Goal: Information Seeking & Learning: Find specific fact

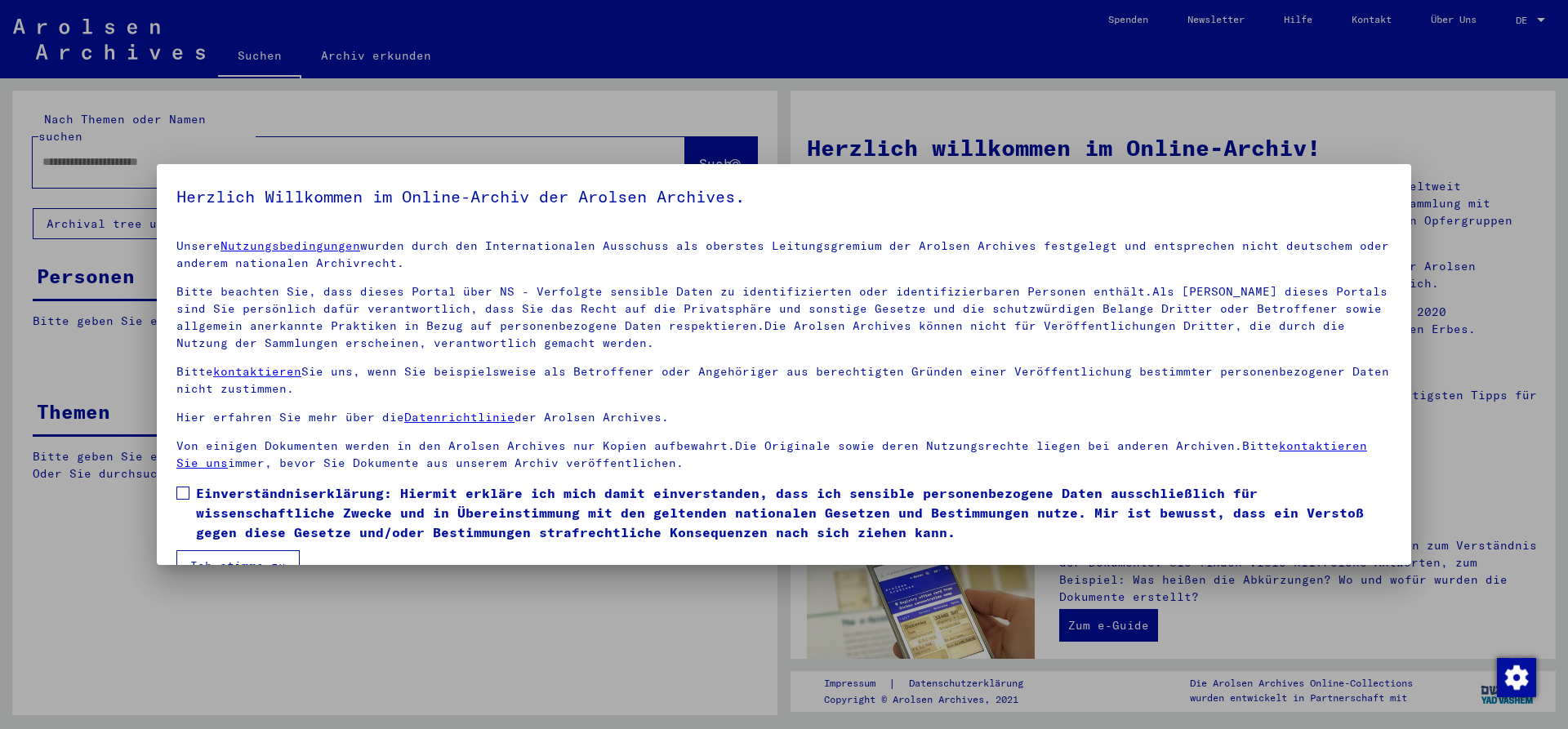
click at [186, 491] on span at bounding box center [183, 493] width 13 height 13
click at [240, 562] on button "Ich stimme zu" at bounding box center [239, 566] width 124 height 31
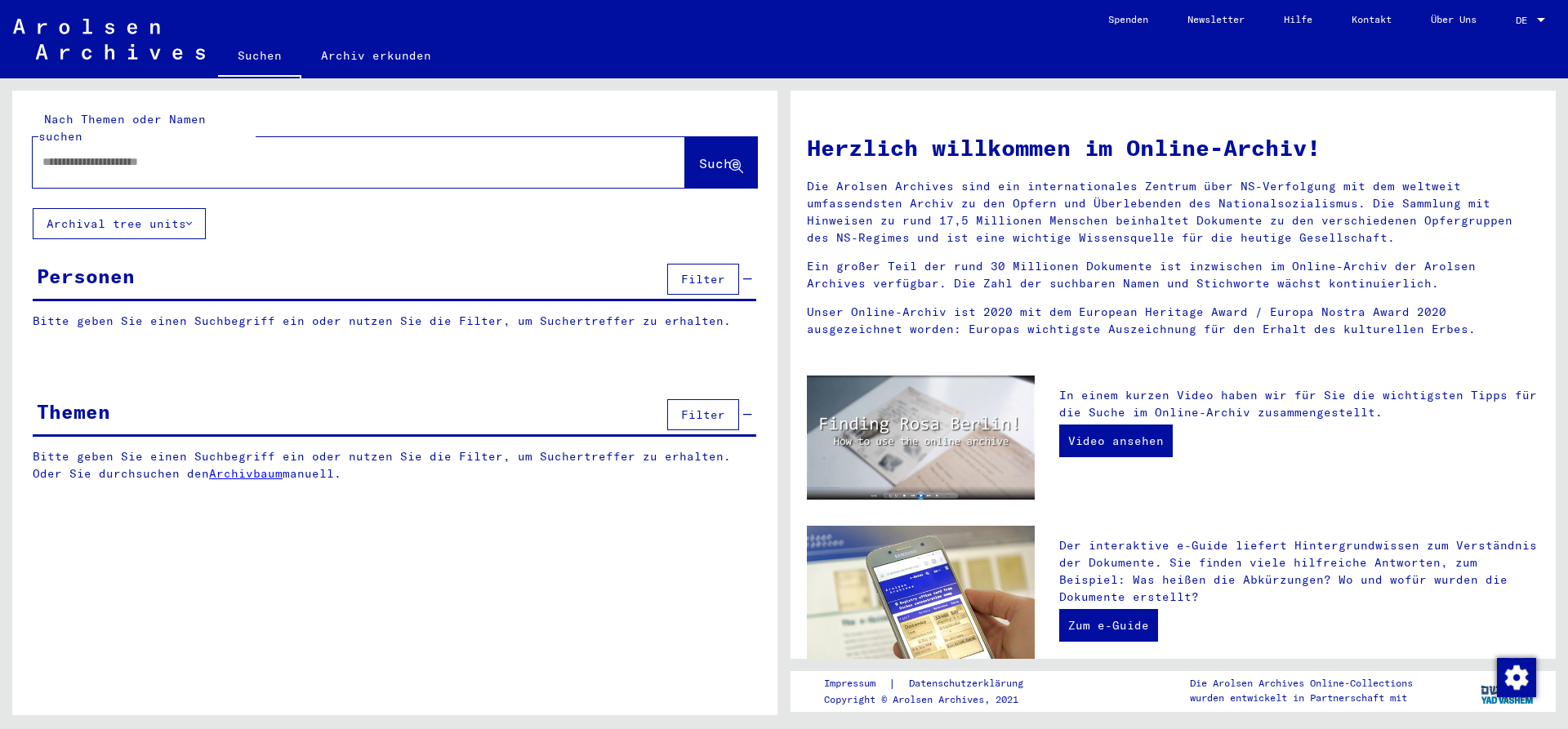
click at [175, 156] on div at bounding box center [334, 163] width 604 height 37
click at [178, 154] on input "text" at bounding box center [339, 162] width 594 height 17
type input "**********"
click at [699, 156] on span "Suche" at bounding box center [719, 163] width 41 height 16
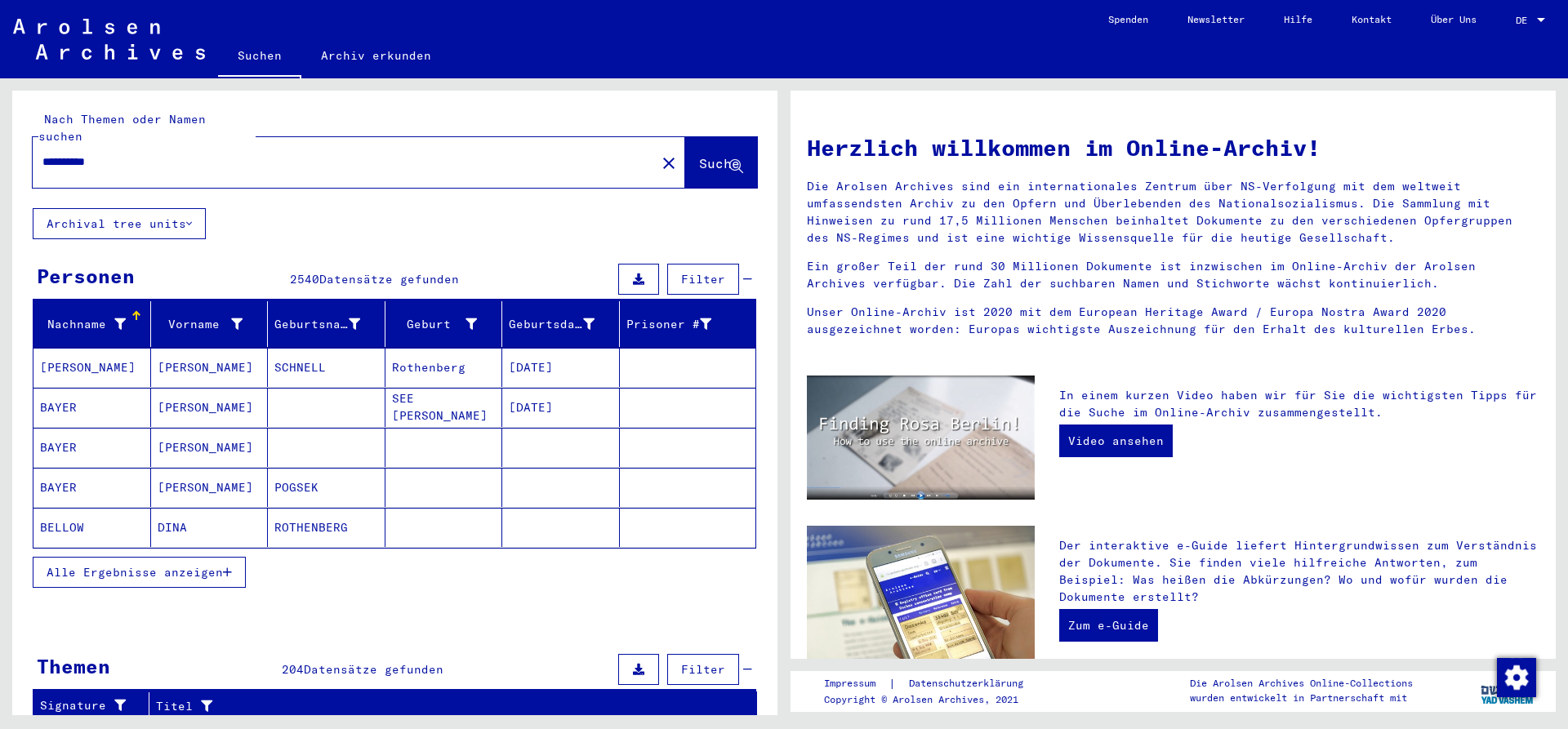
click at [175, 565] on span "Alle Ergebnisse anzeigen" at bounding box center [135, 572] width 177 height 15
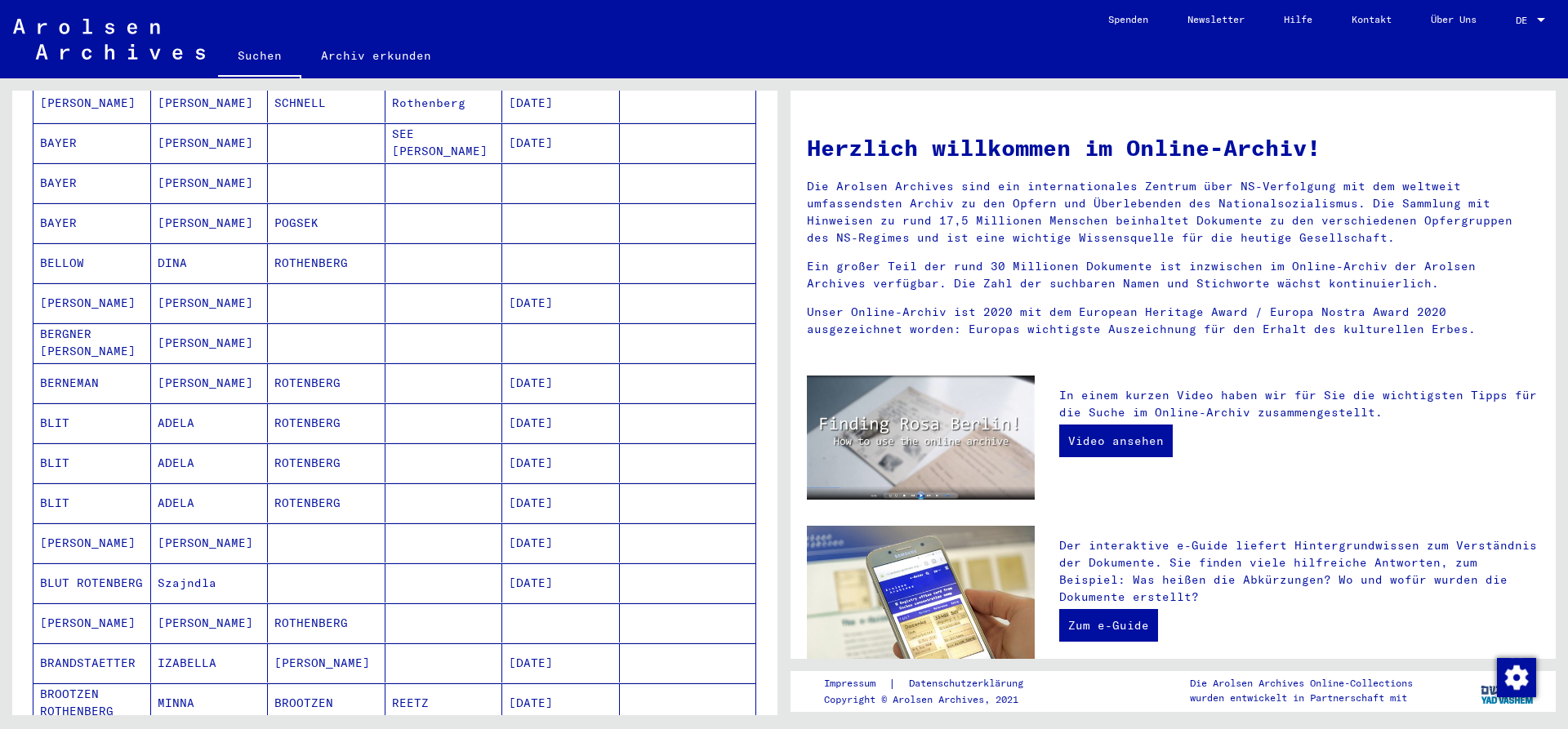
scroll to position [353, 0]
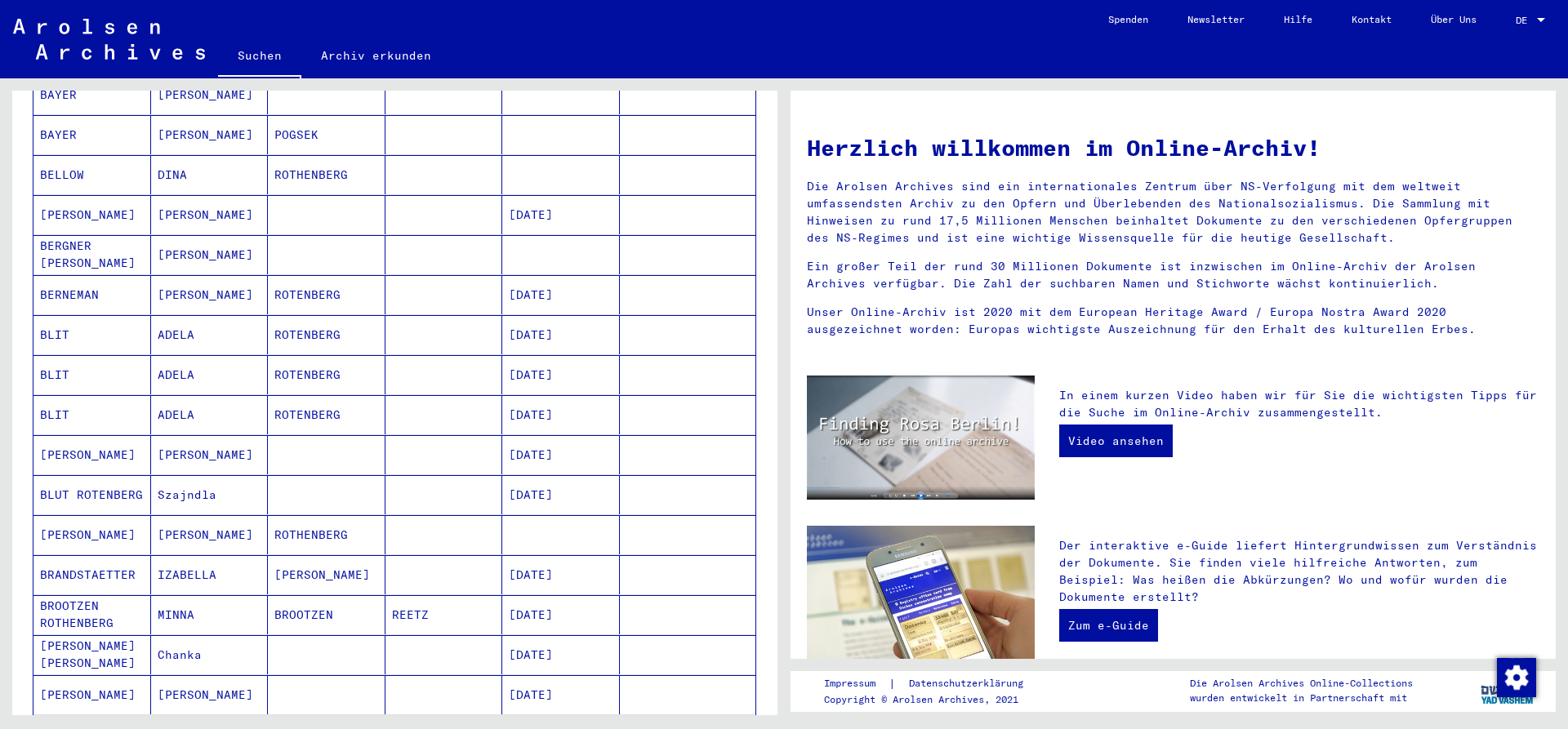
click at [83, 284] on mat-cell "BERNEMAN" at bounding box center [92, 294] width 118 height 39
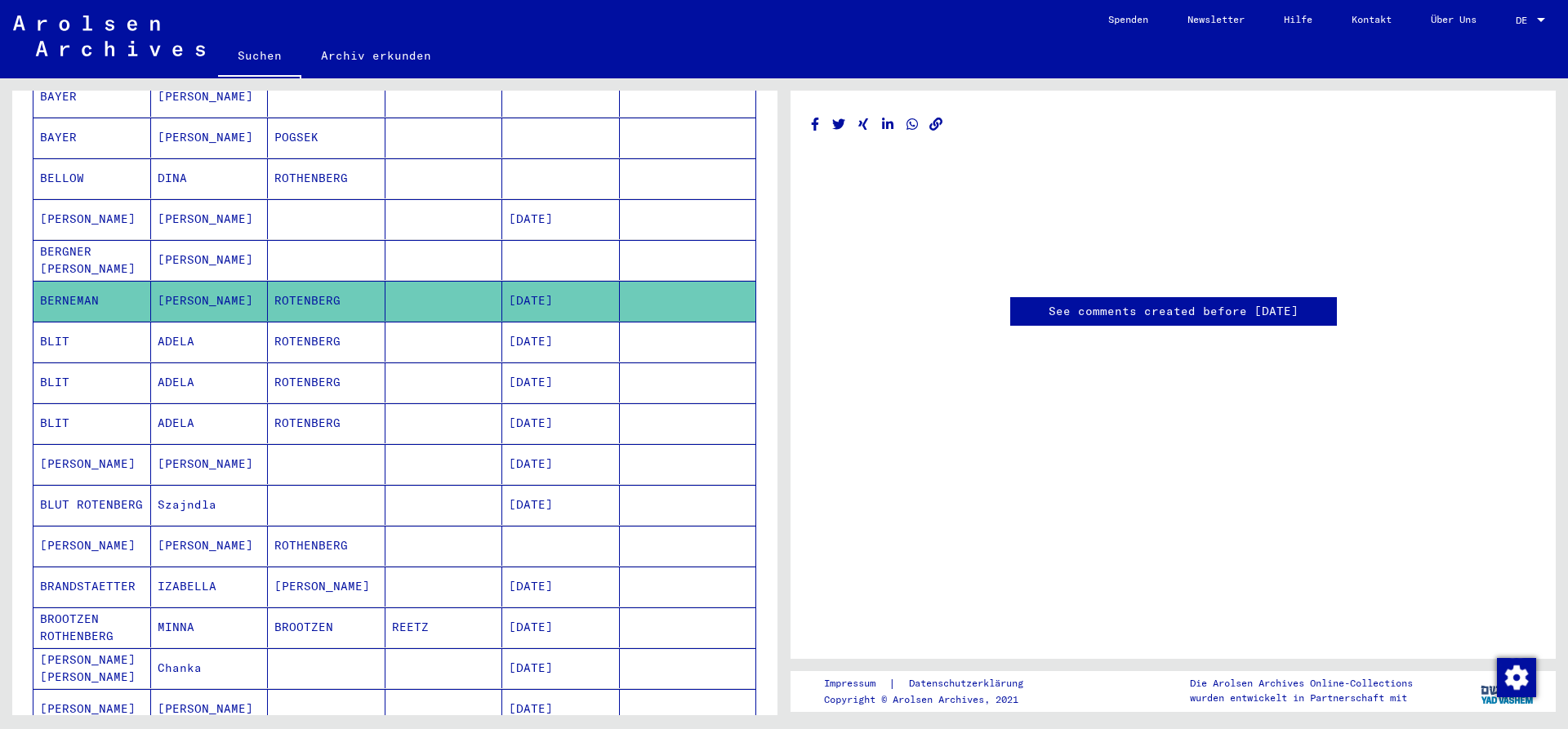
scroll to position [354, 0]
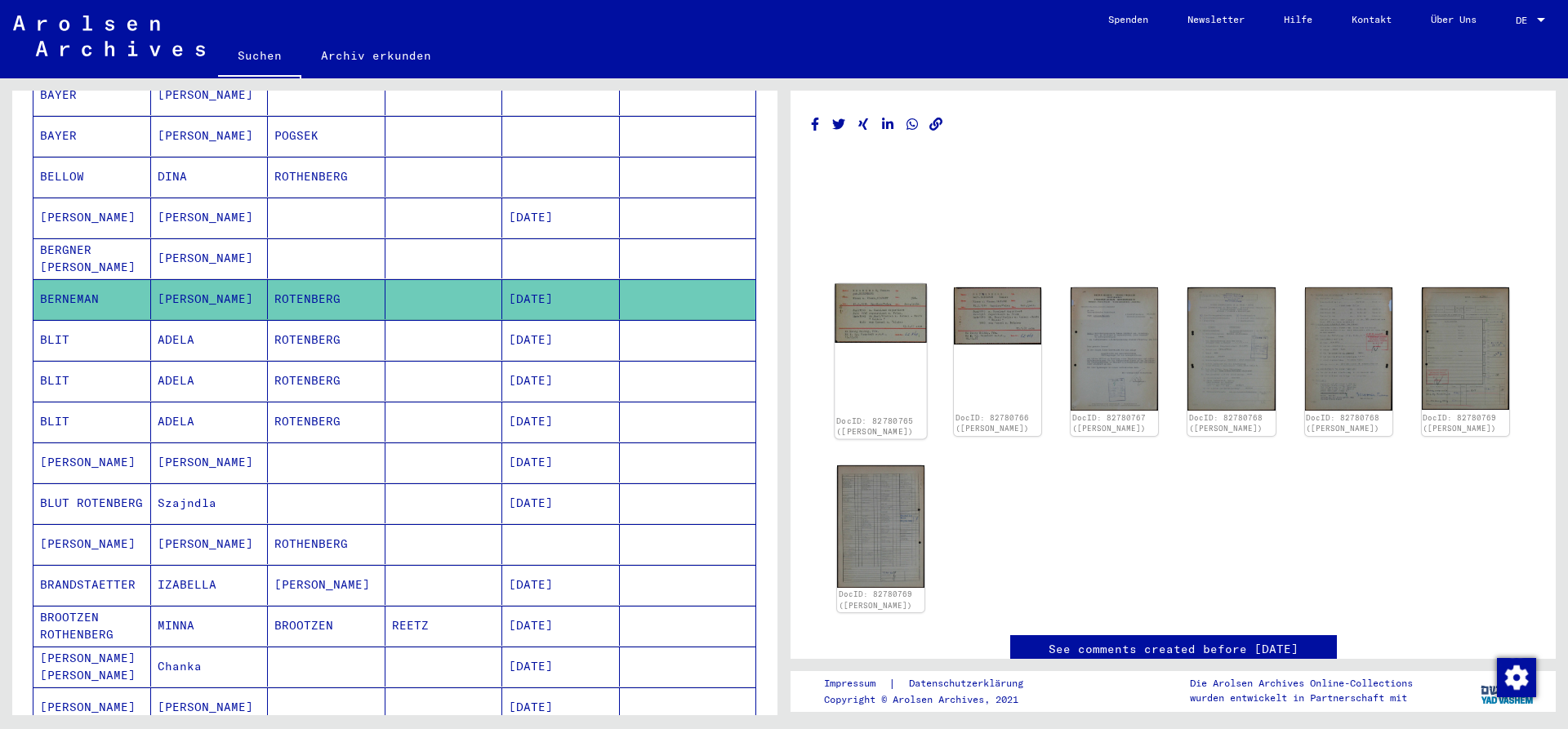
click at [868, 332] on img at bounding box center [880, 314] width 92 height 59
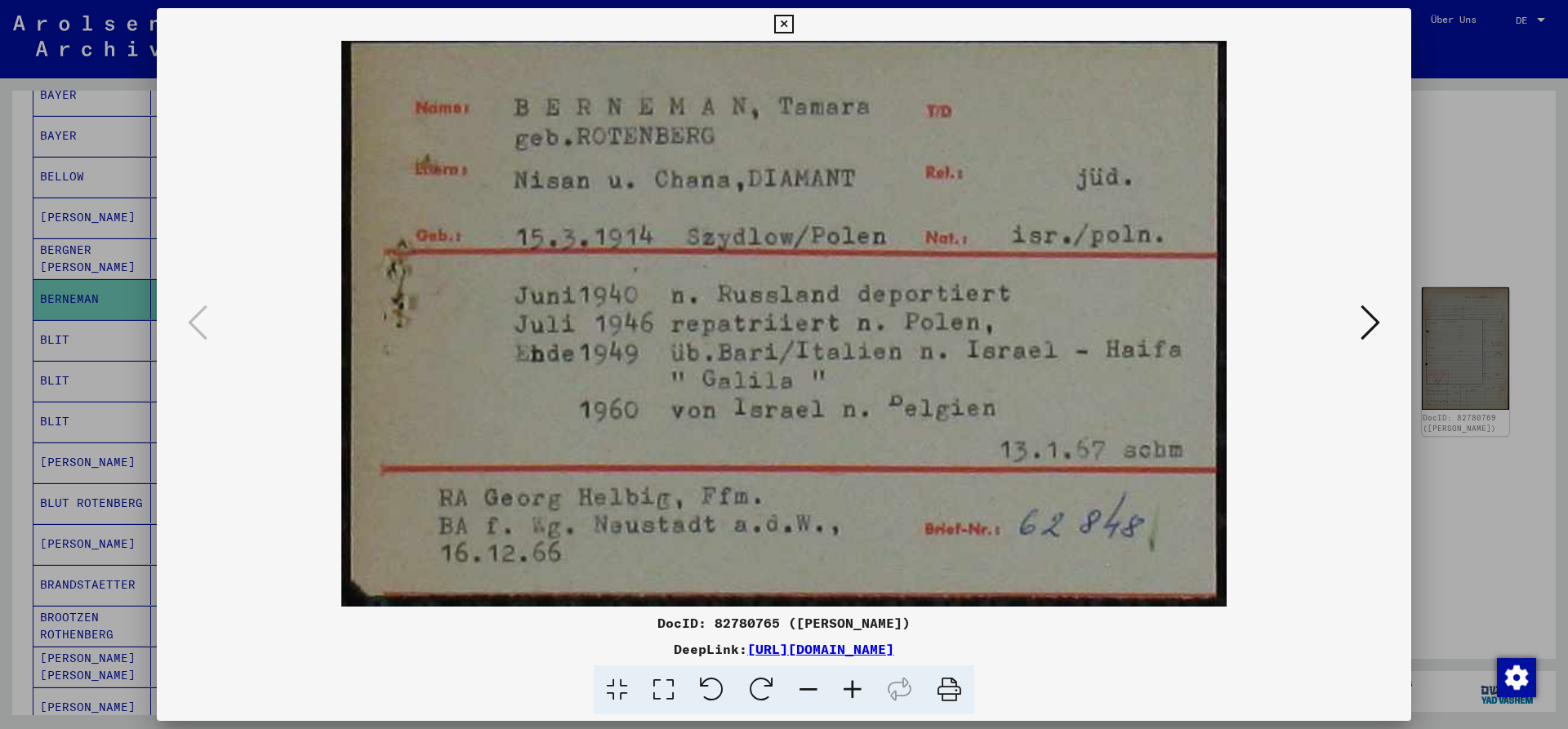
click at [793, 19] on icon at bounding box center [783, 25] width 19 height 19
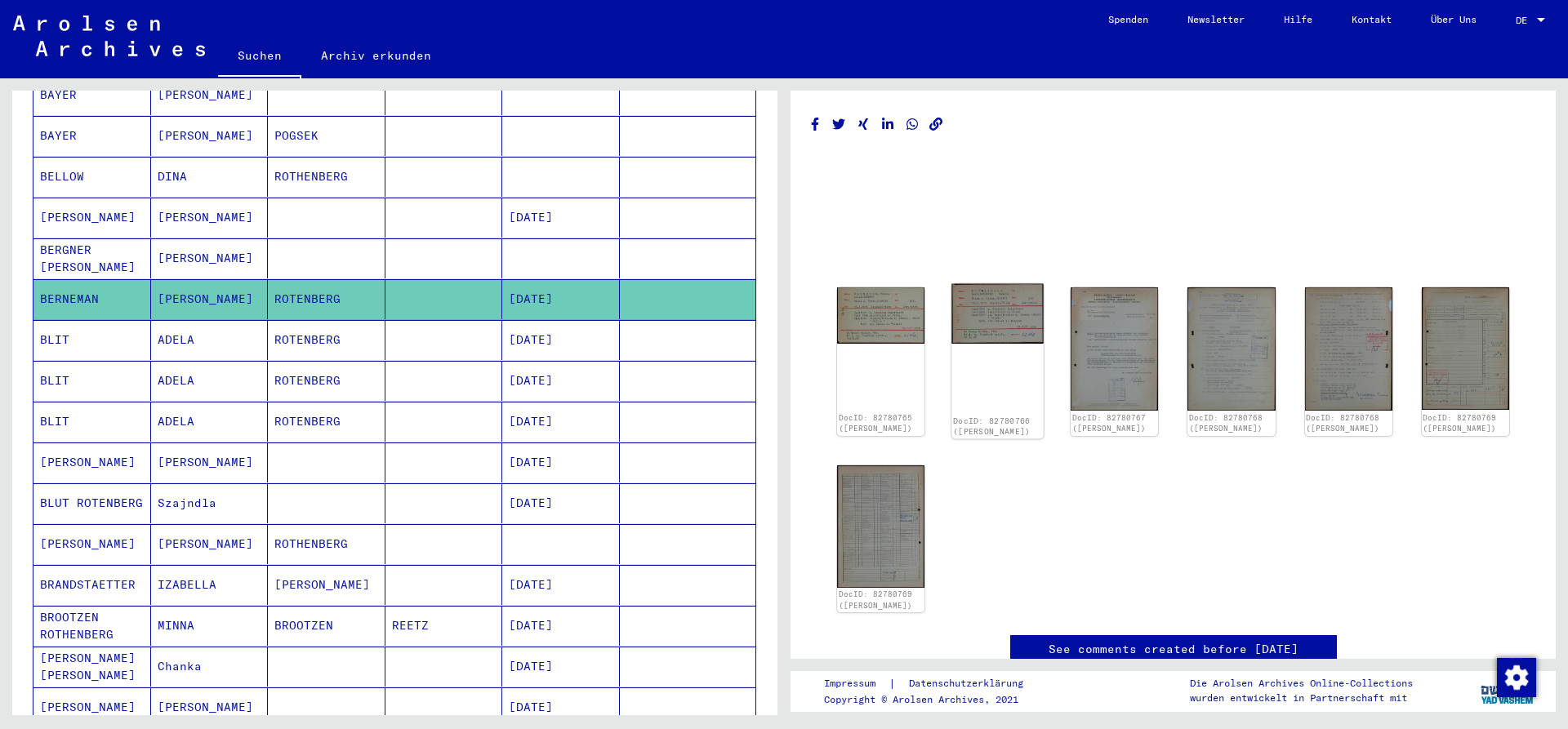
click at [995, 324] on img at bounding box center [998, 314] width 92 height 59
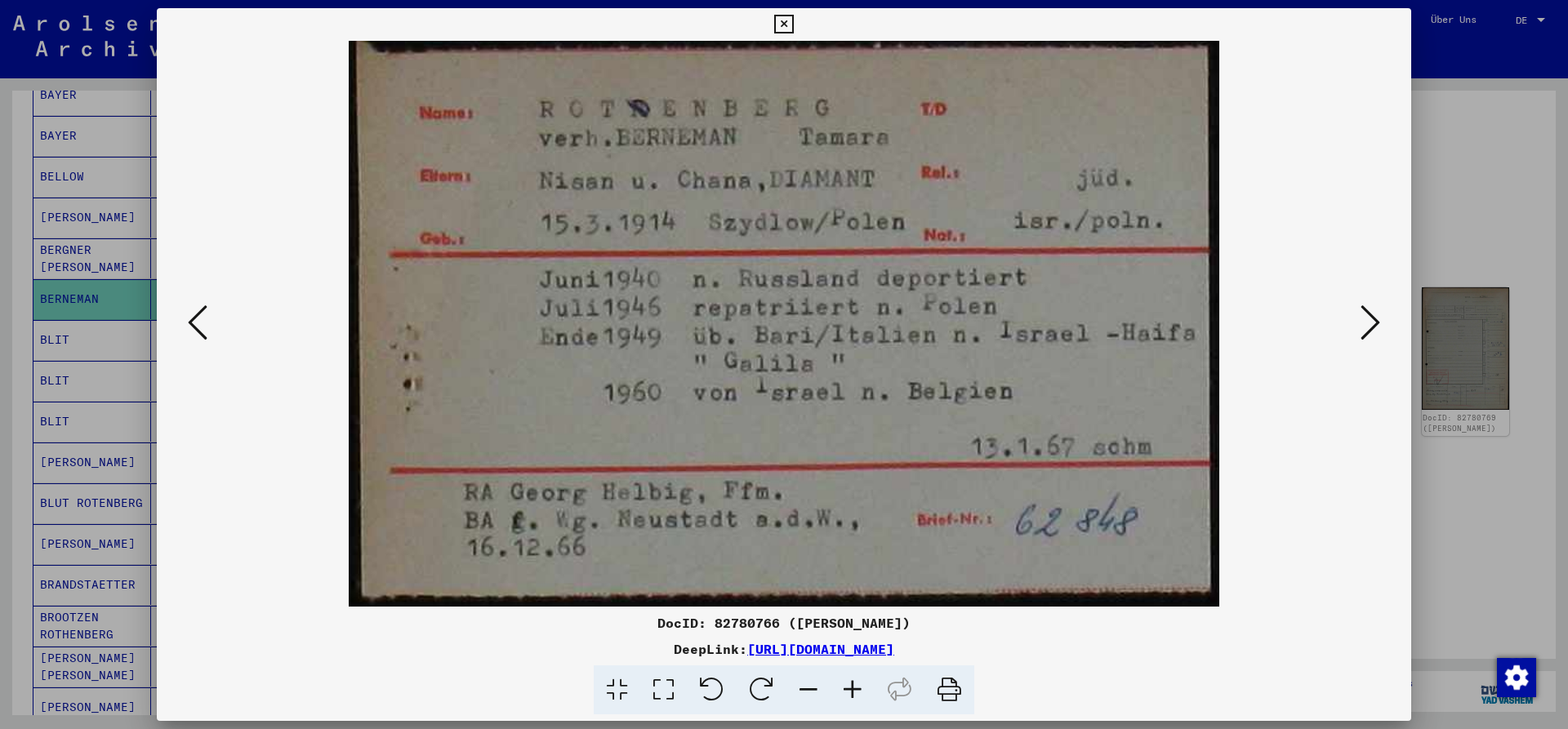
click at [1373, 338] on icon at bounding box center [1371, 323] width 19 height 39
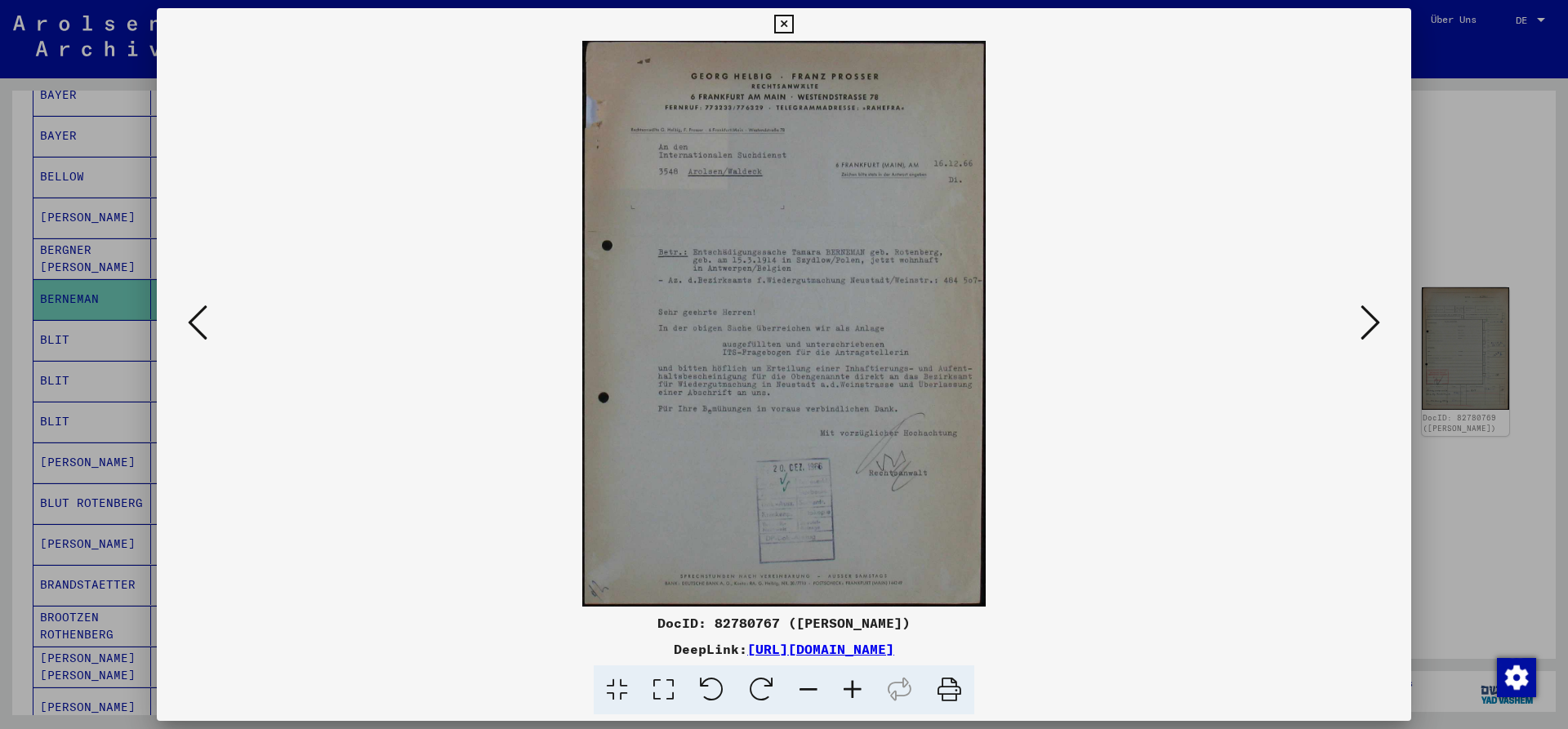
click at [845, 687] on icon at bounding box center [853, 690] width 44 height 49
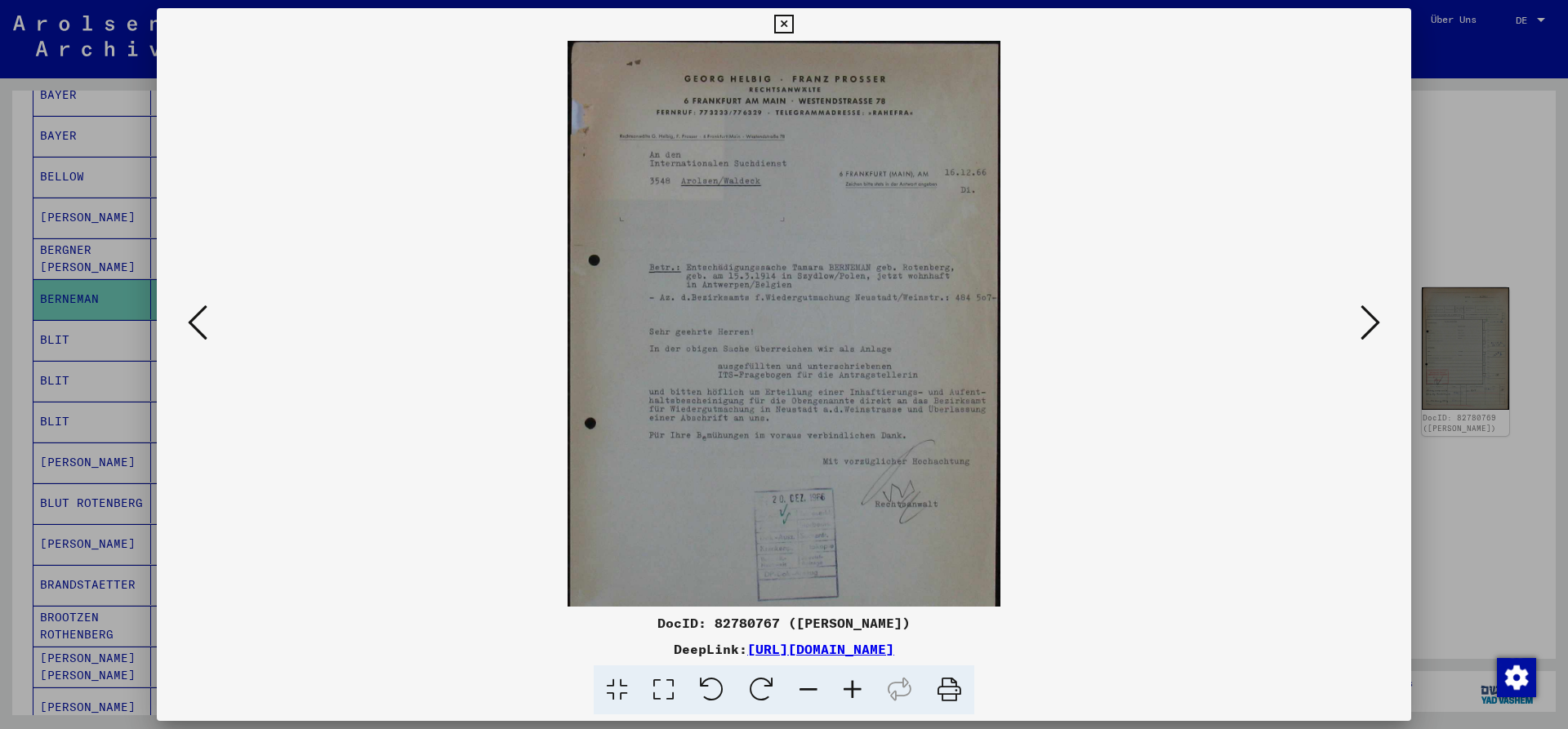
click at [845, 687] on icon at bounding box center [853, 690] width 44 height 49
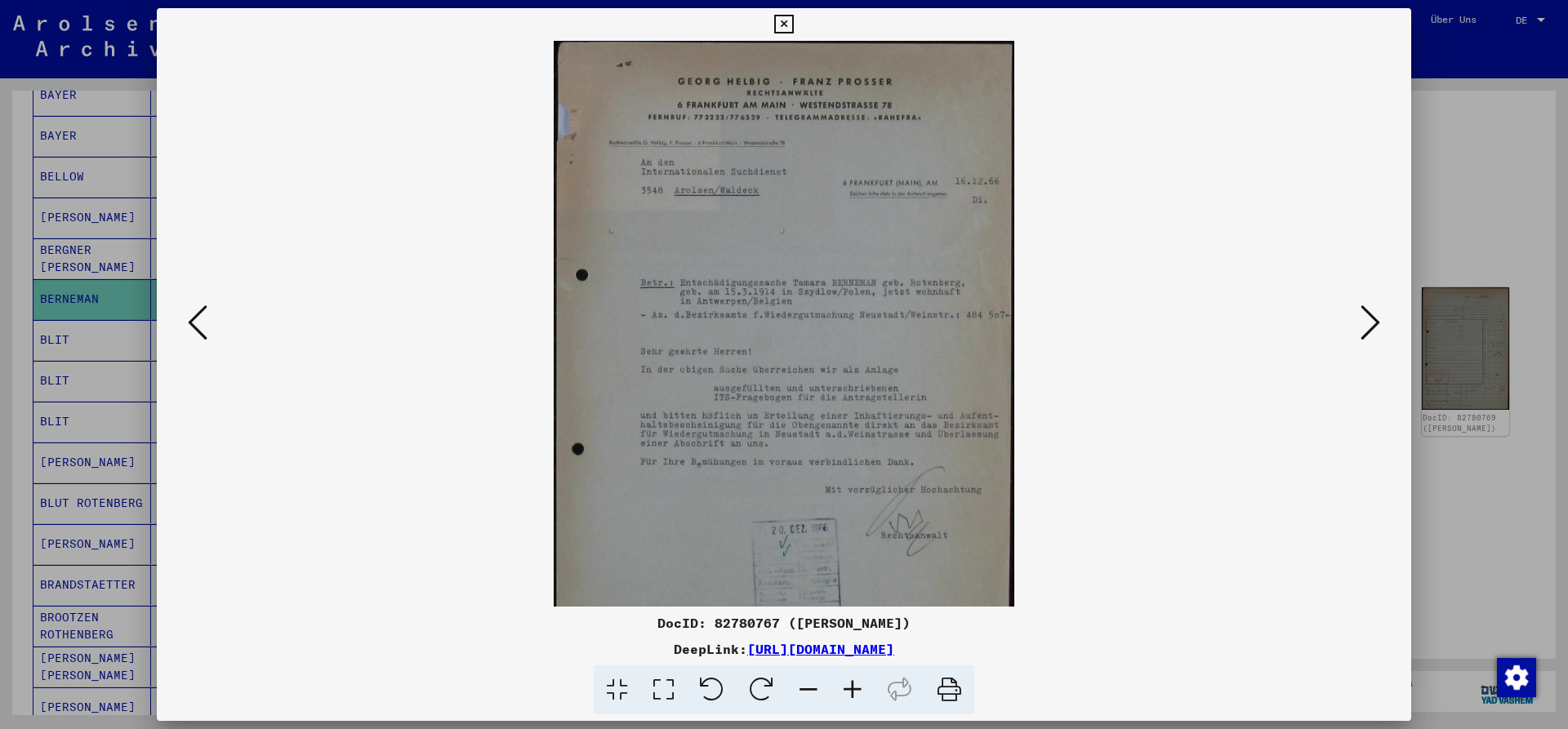
click at [845, 687] on icon at bounding box center [853, 690] width 44 height 49
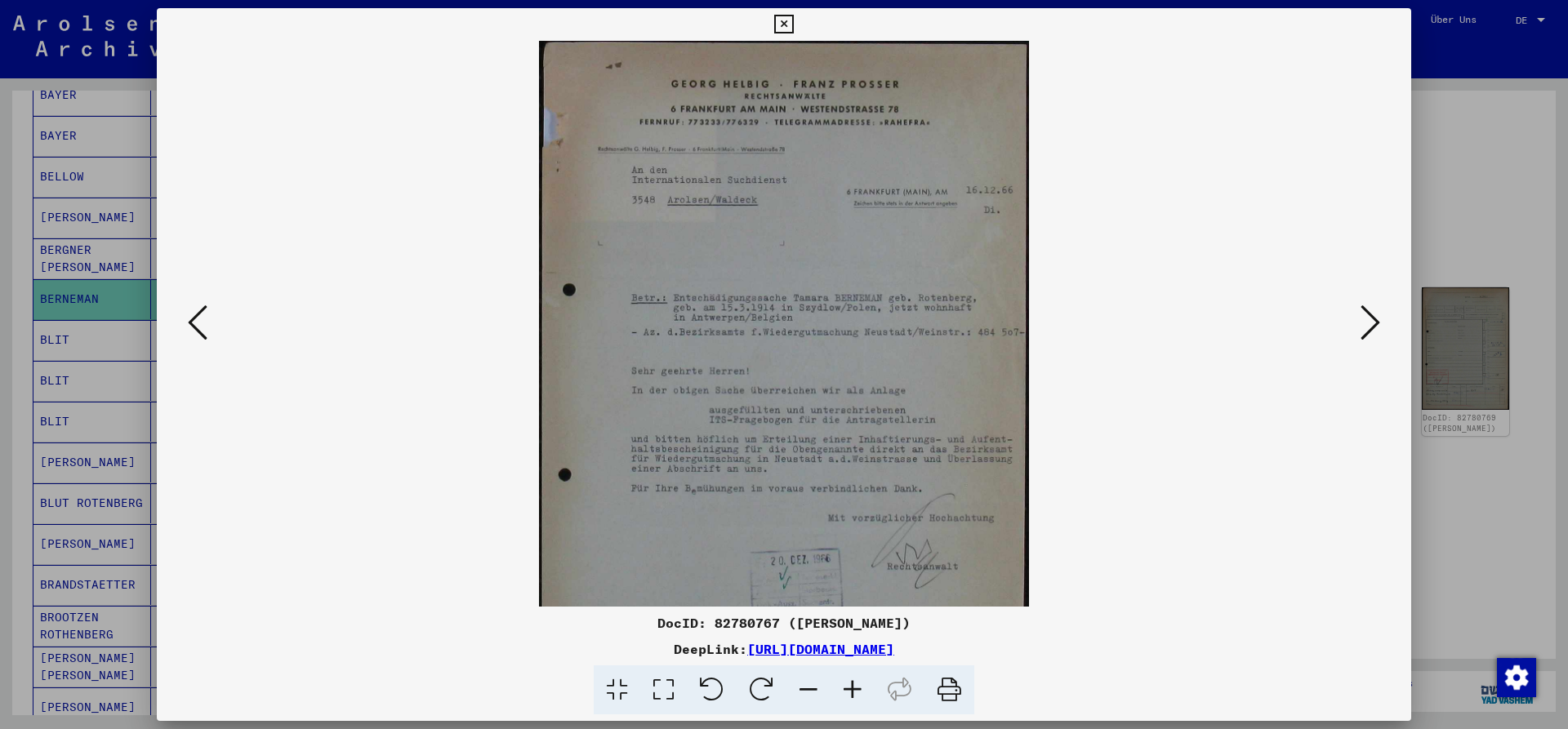
click at [845, 687] on icon at bounding box center [853, 690] width 44 height 49
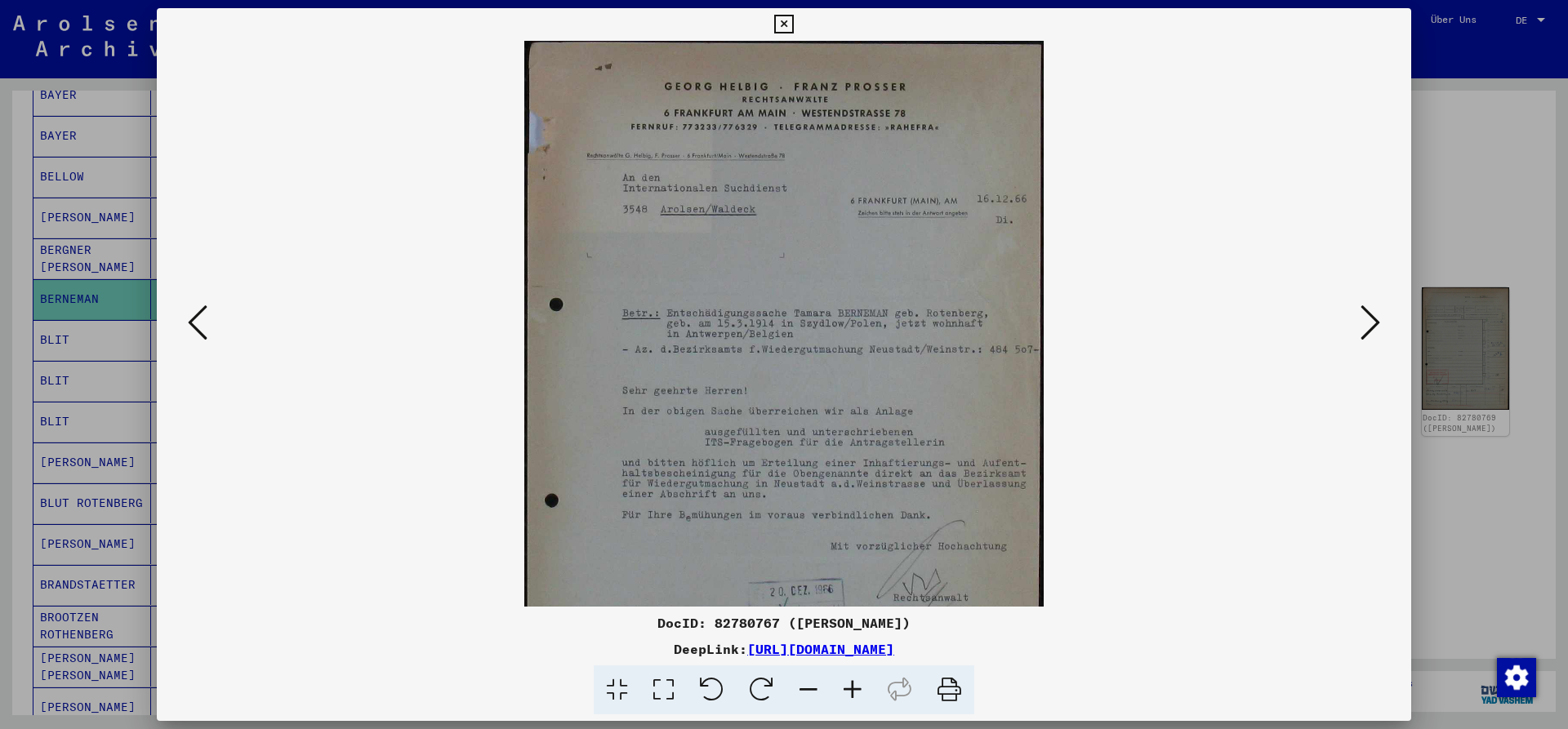
click at [845, 687] on icon at bounding box center [853, 690] width 44 height 49
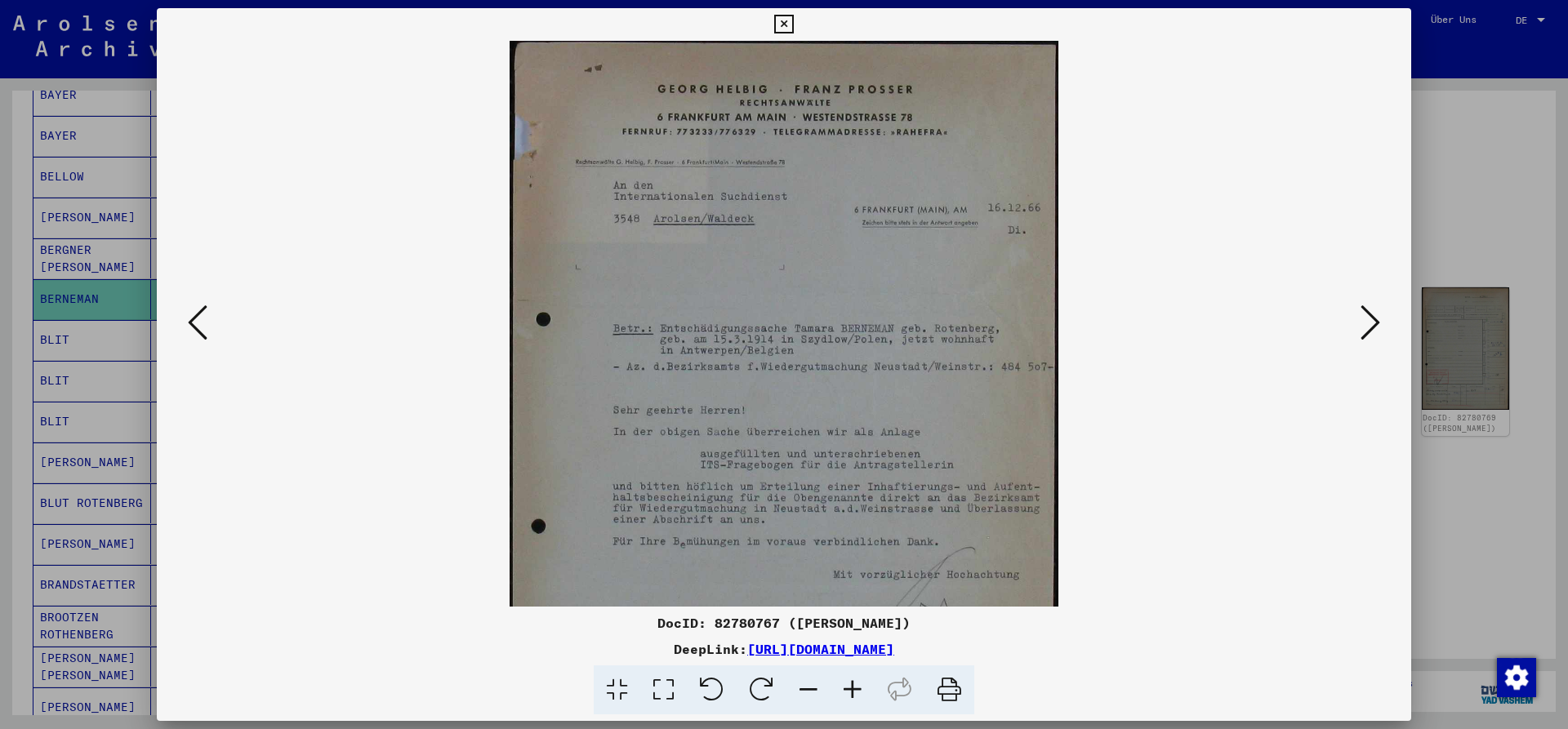
click at [845, 687] on icon at bounding box center [853, 690] width 44 height 49
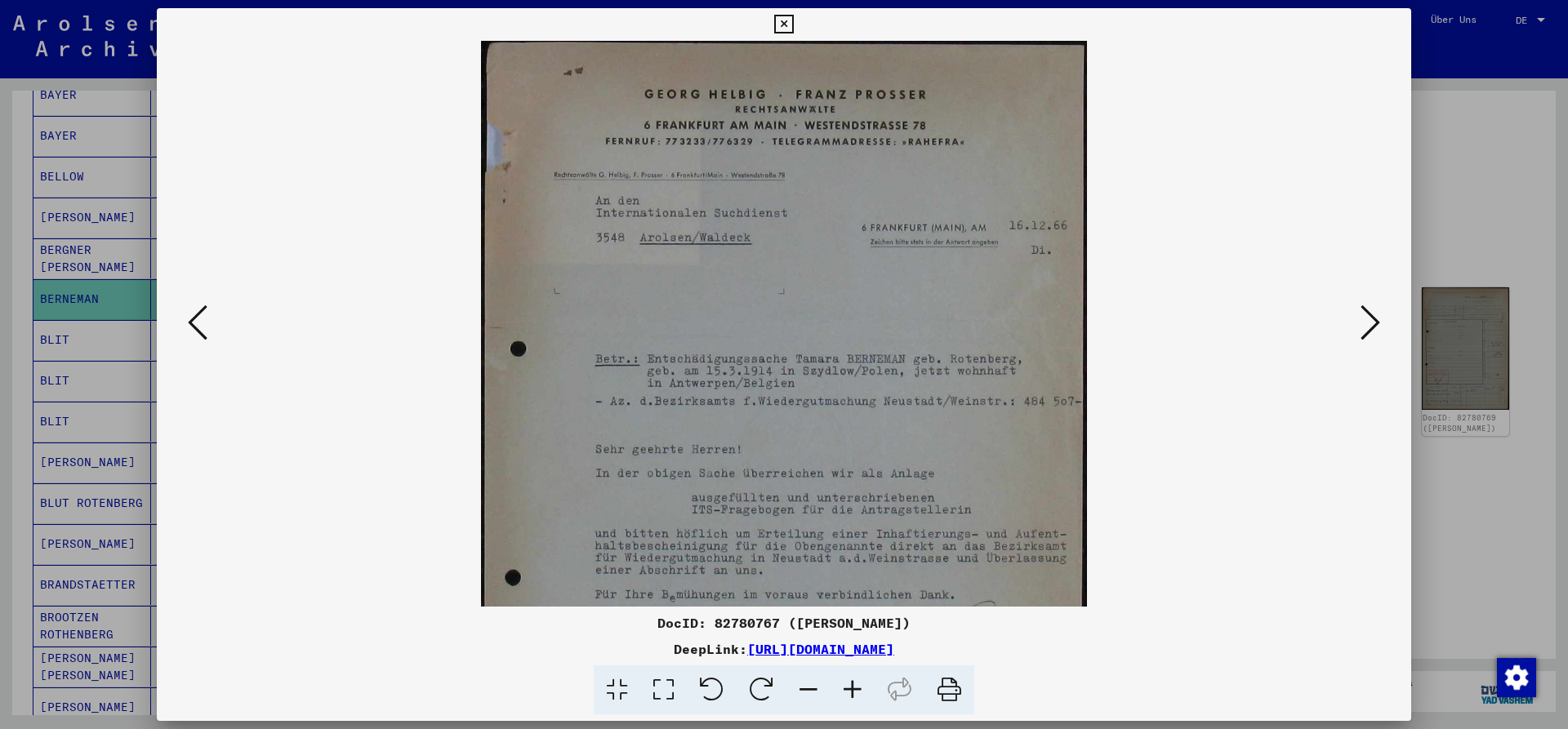
click at [845, 687] on icon at bounding box center [853, 690] width 44 height 49
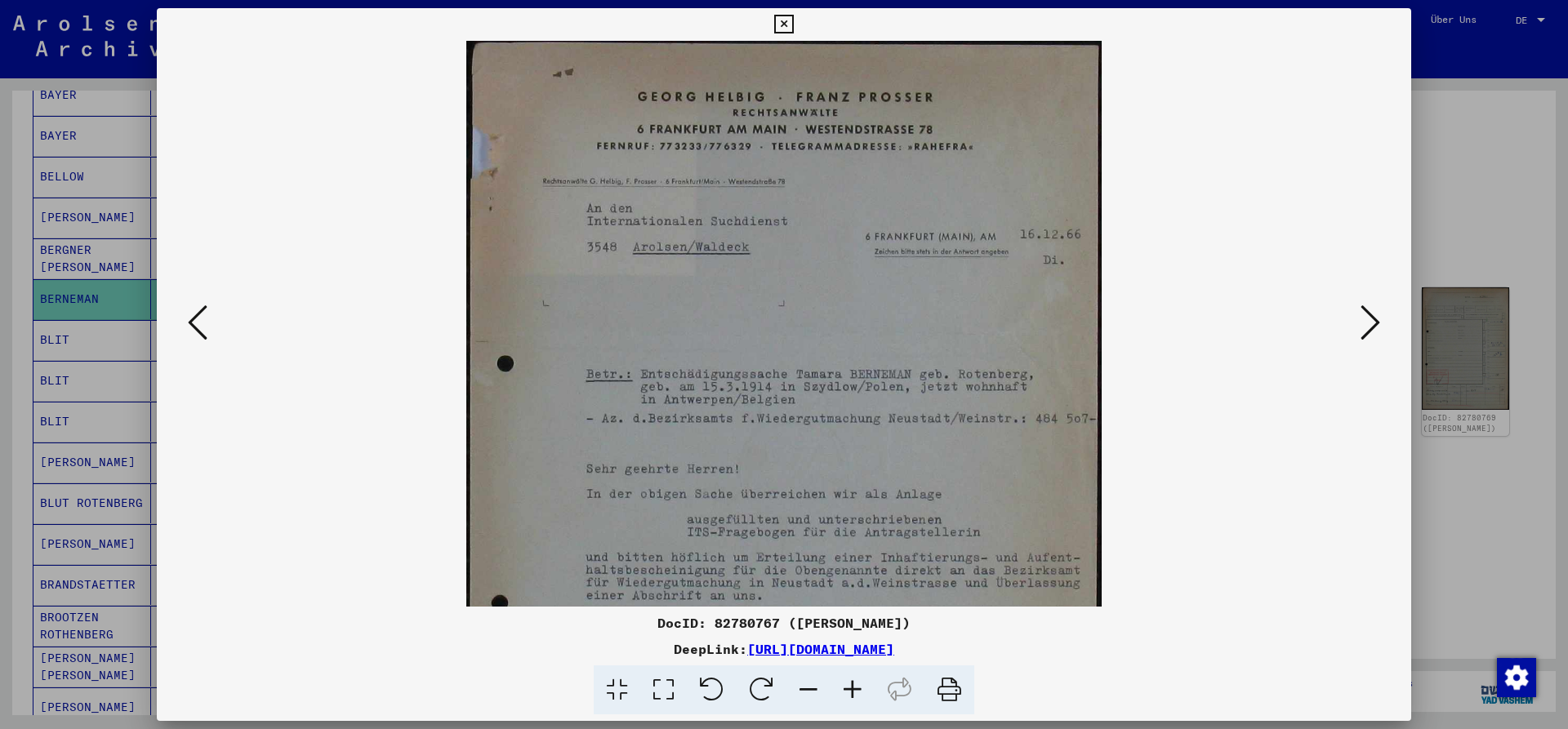
click at [1378, 327] on icon at bounding box center [1371, 323] width 19 height 39
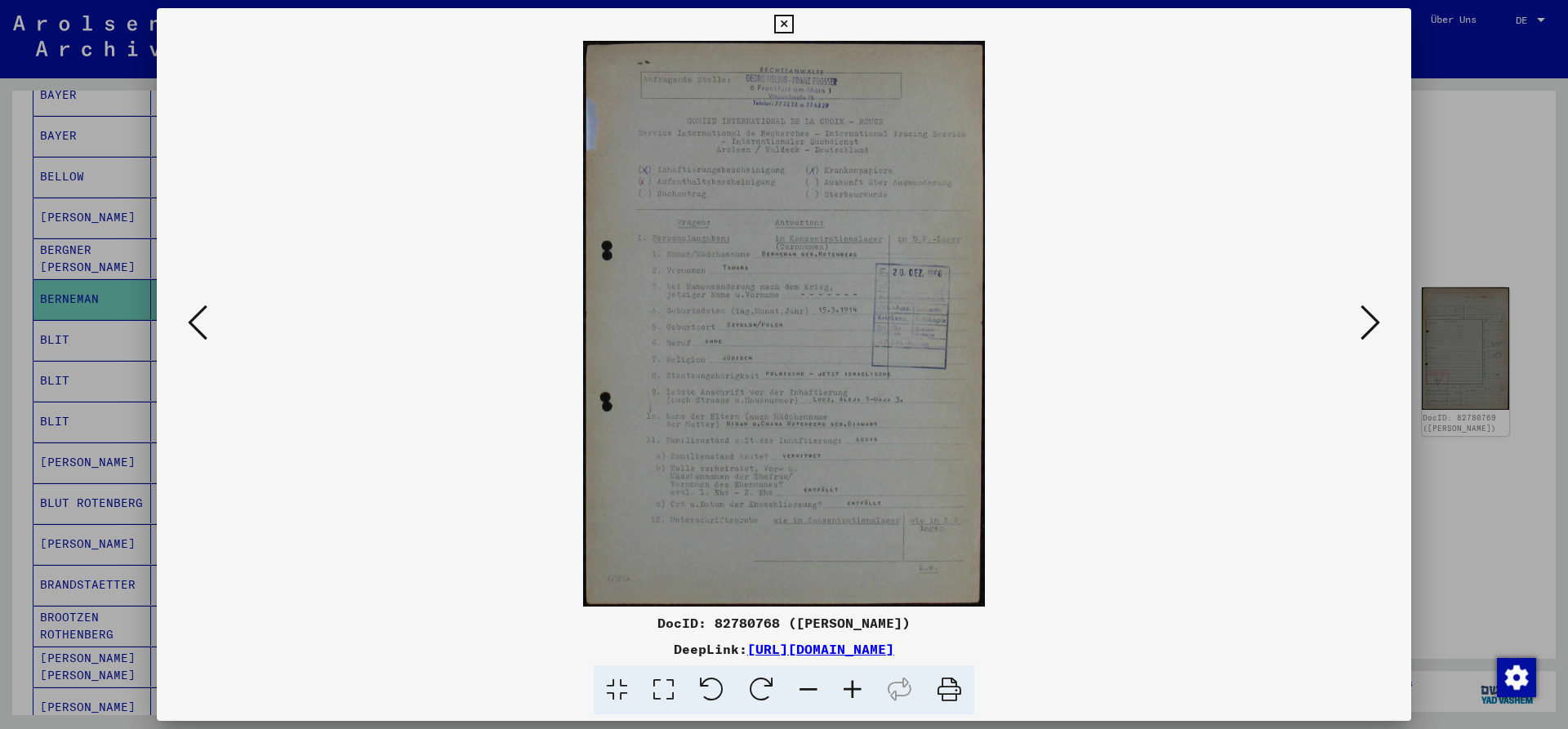
click at [1378, 327] on icon at bounding box center [1371, 323] width 19 height 39
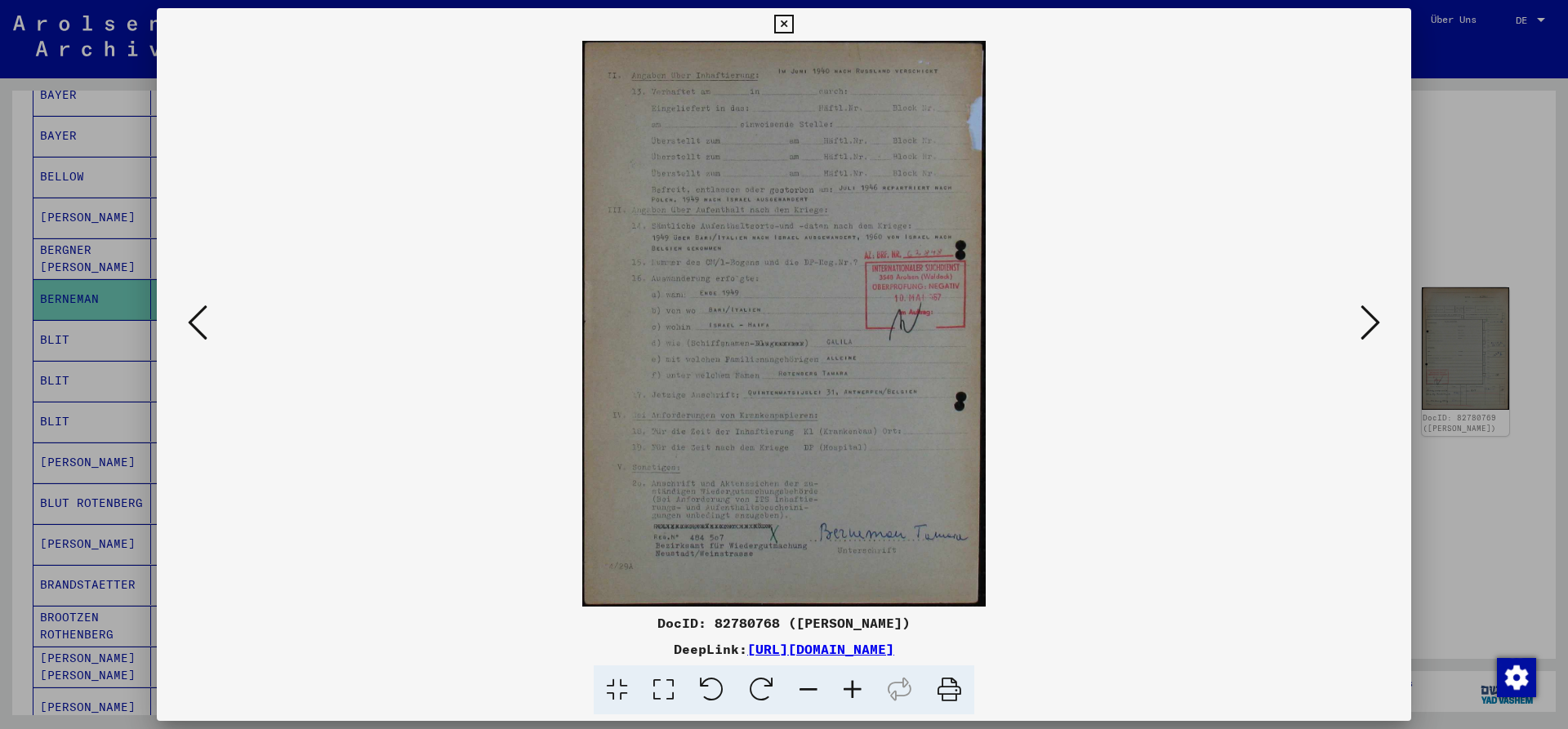
click at [793, 20] on icon at bounding box center [783, 25] width 19 height 19
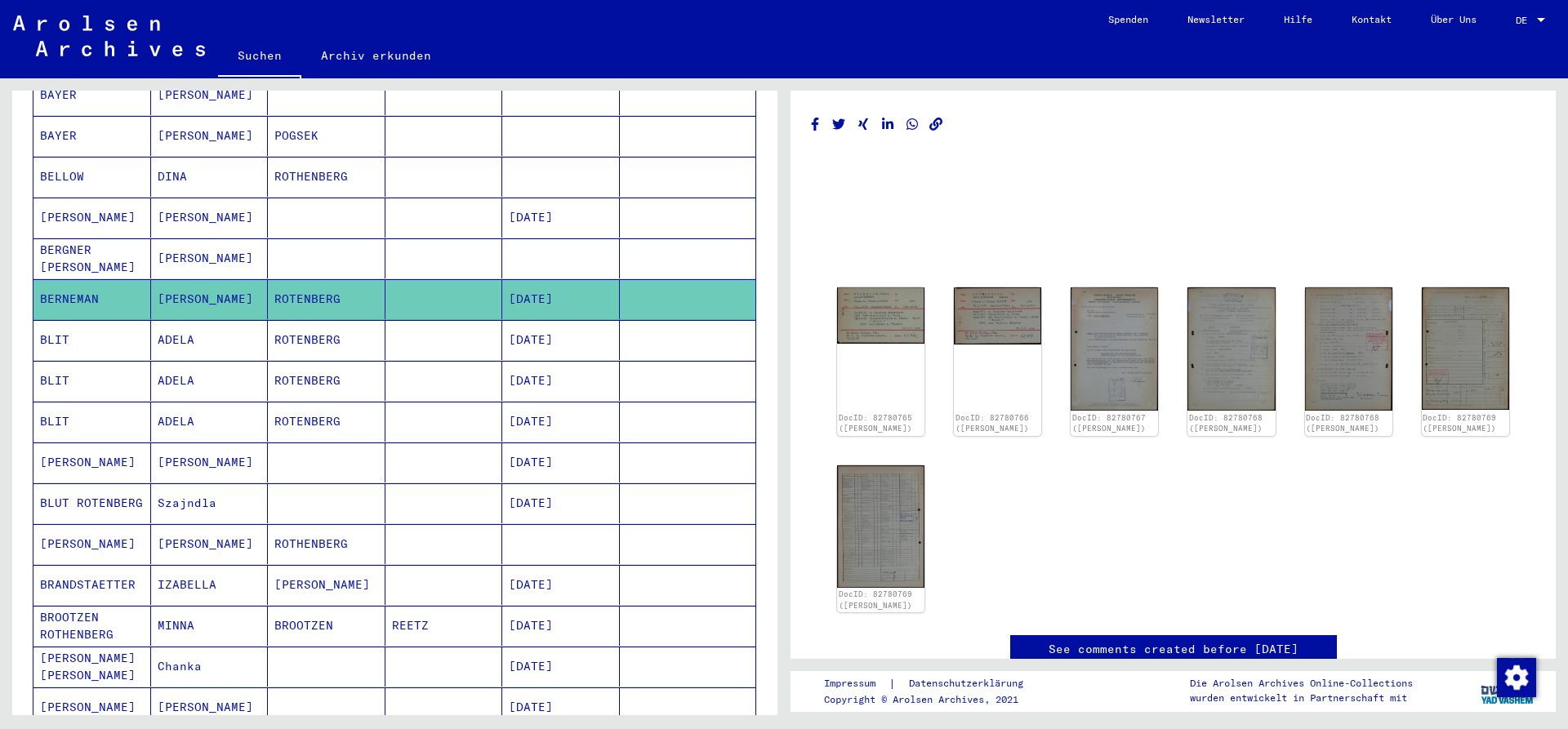
click at [186, 163] on mat-cell "DINA" at bounding box center [209, 176] width 118 height 40
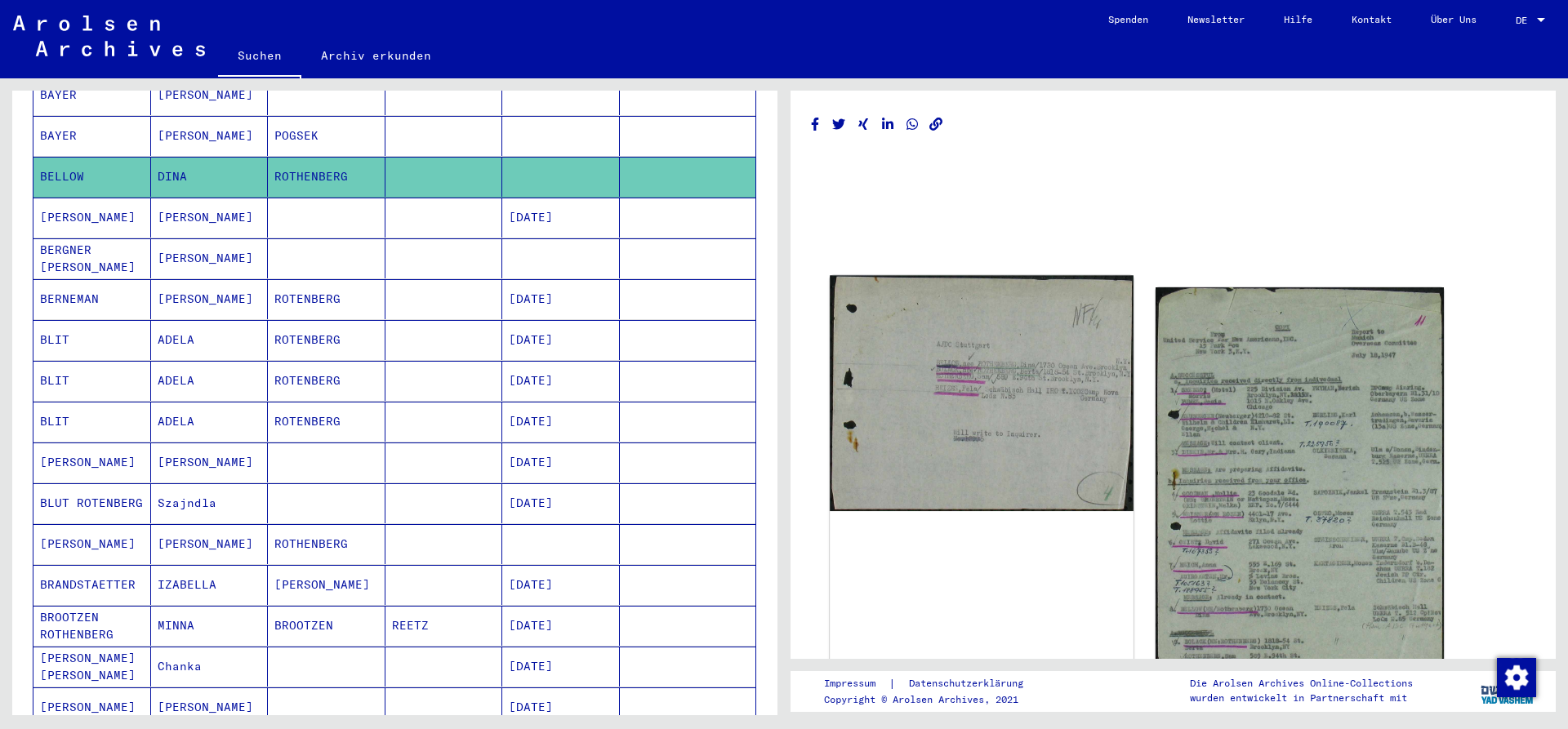
click at [1010, 457] on img at bounding box center [981, 393] width 303 height 236
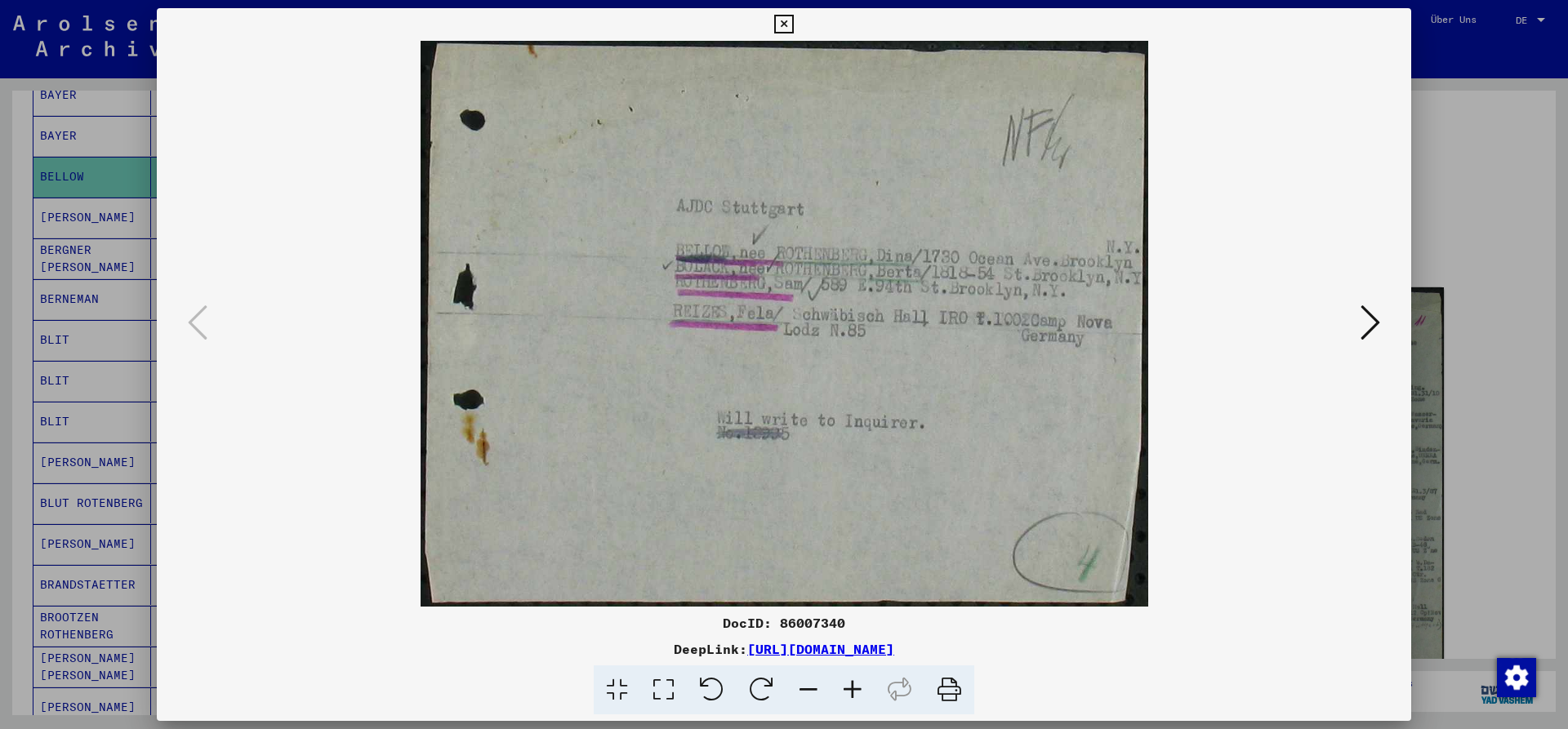
click at [1379, 314] on icon at bounding box center [1371, 323] width 19 height 39
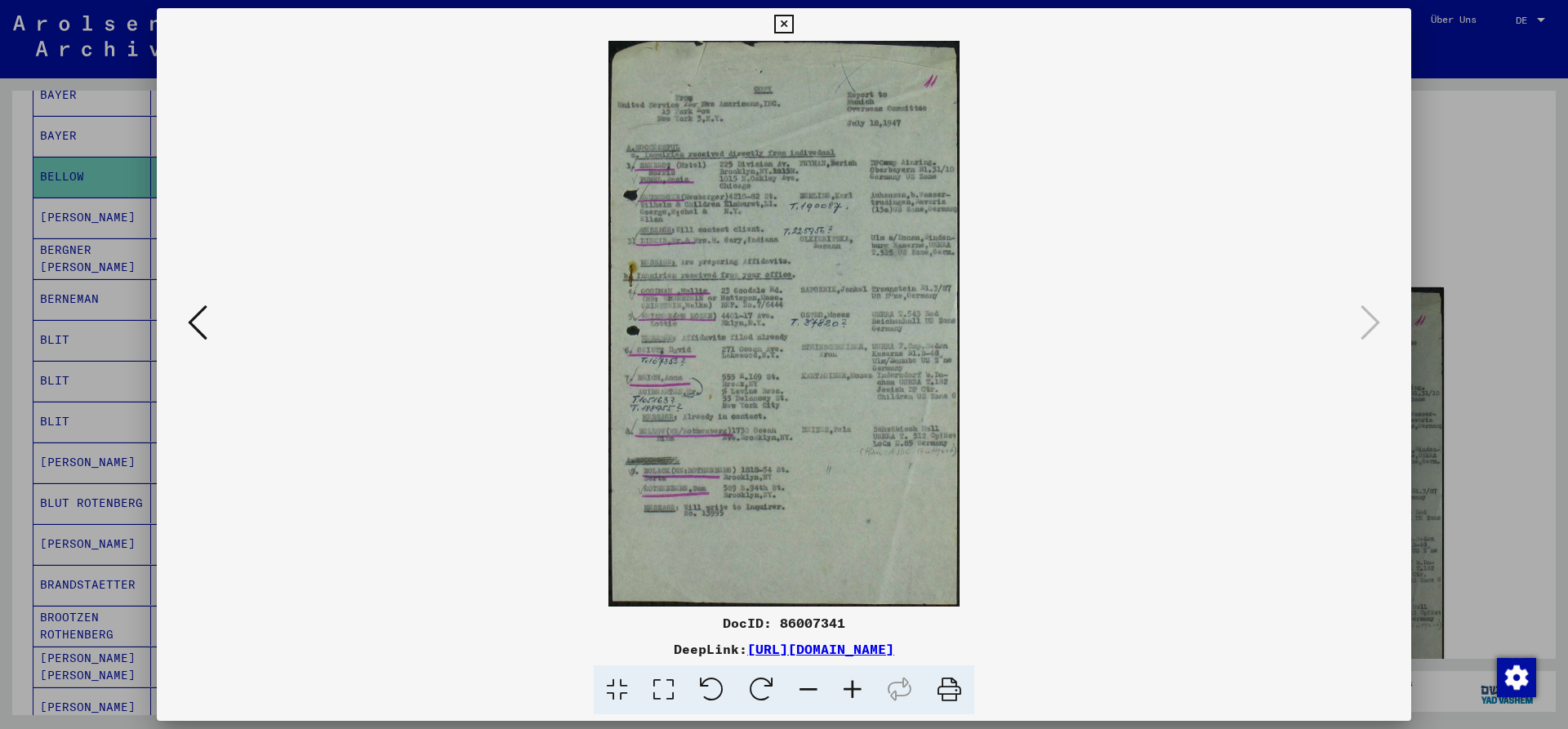
click at [856, 690] on icon at bounding box center [853, 690] width 44 height 49
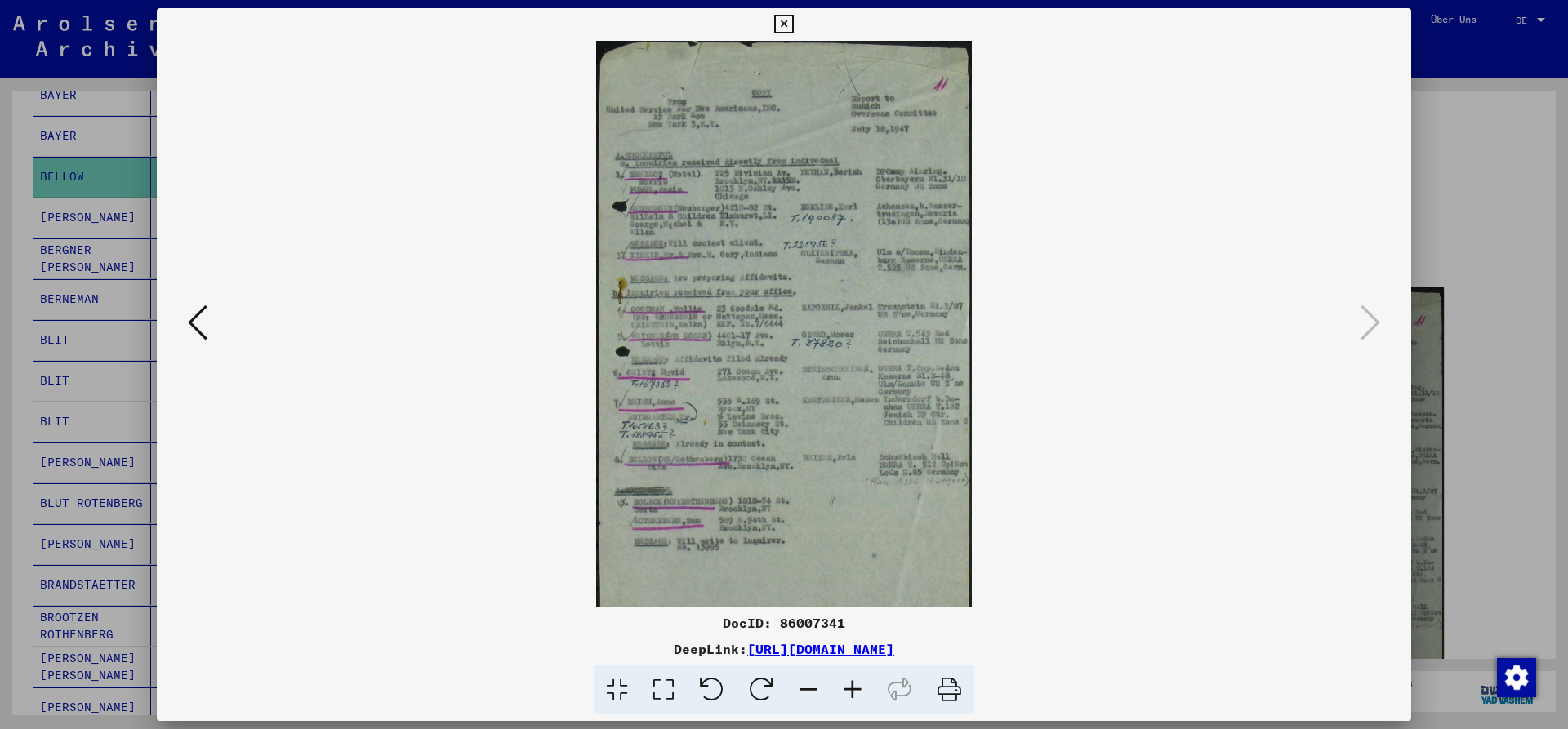
click at [855, 690] on icon at bounding box center [853, 690] width 44 height 49
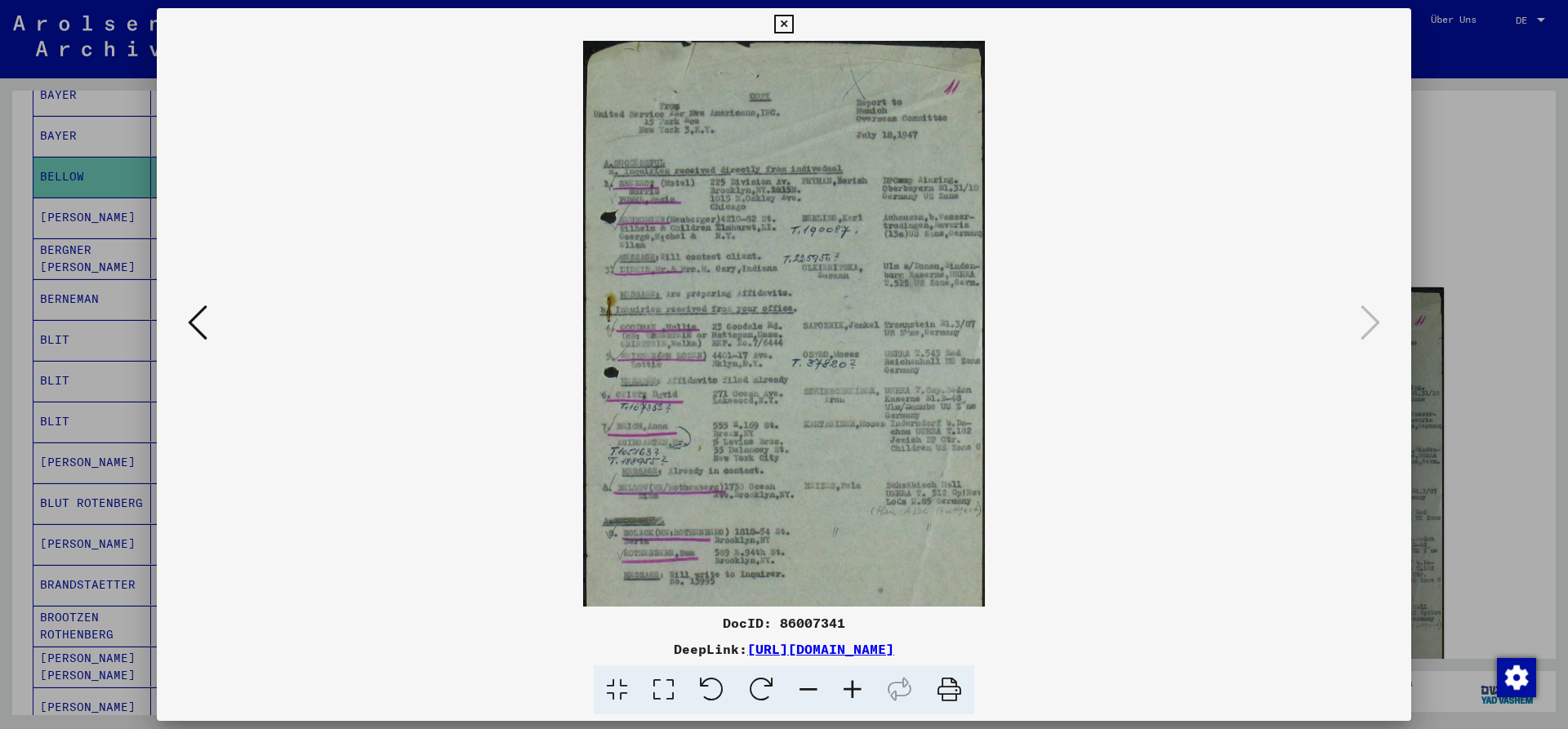
click at [853, 690] on icon at bounding box center [853, 690] width 44 height 49
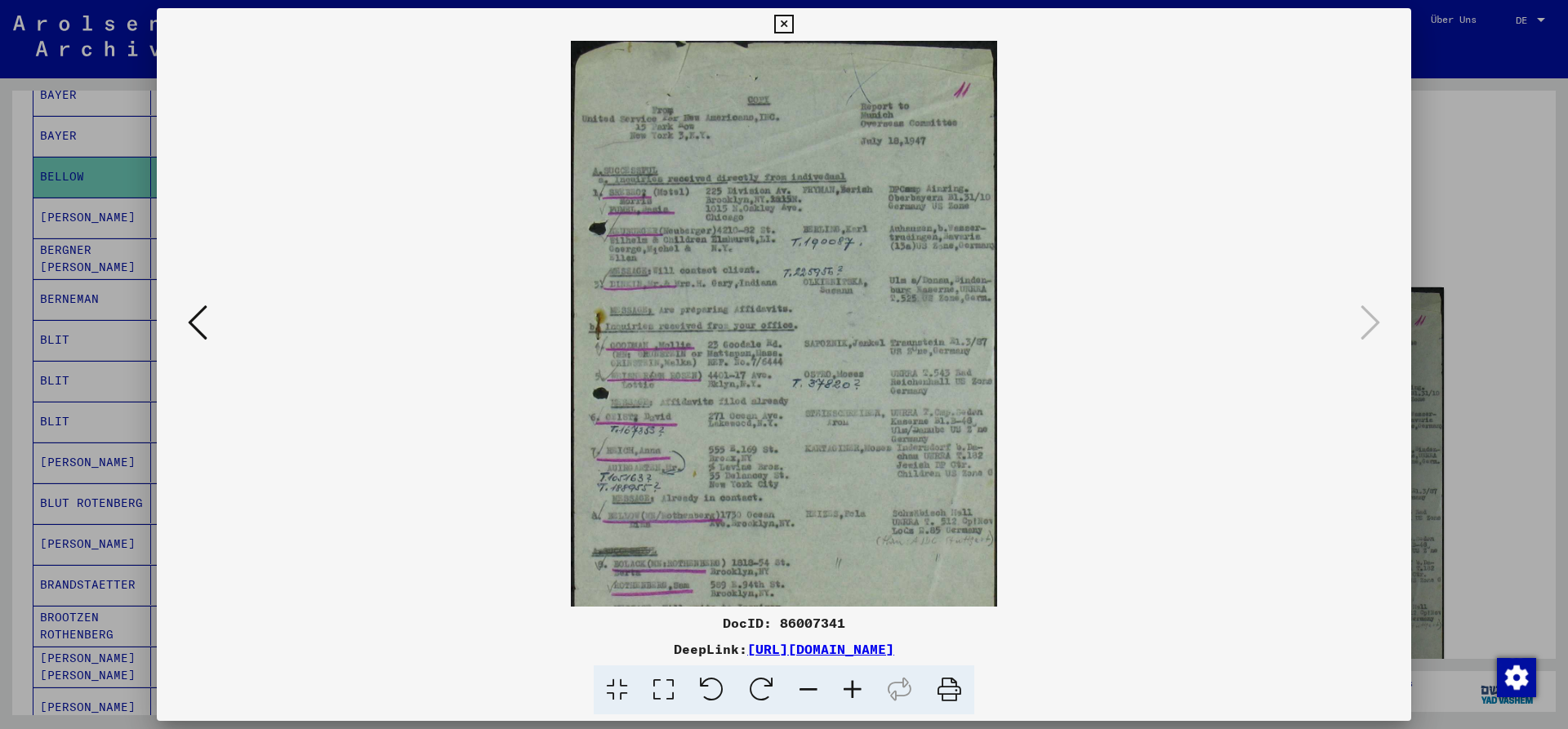
click at [851, 690] on icon at bounding box center [853, 690] width 44 height 49
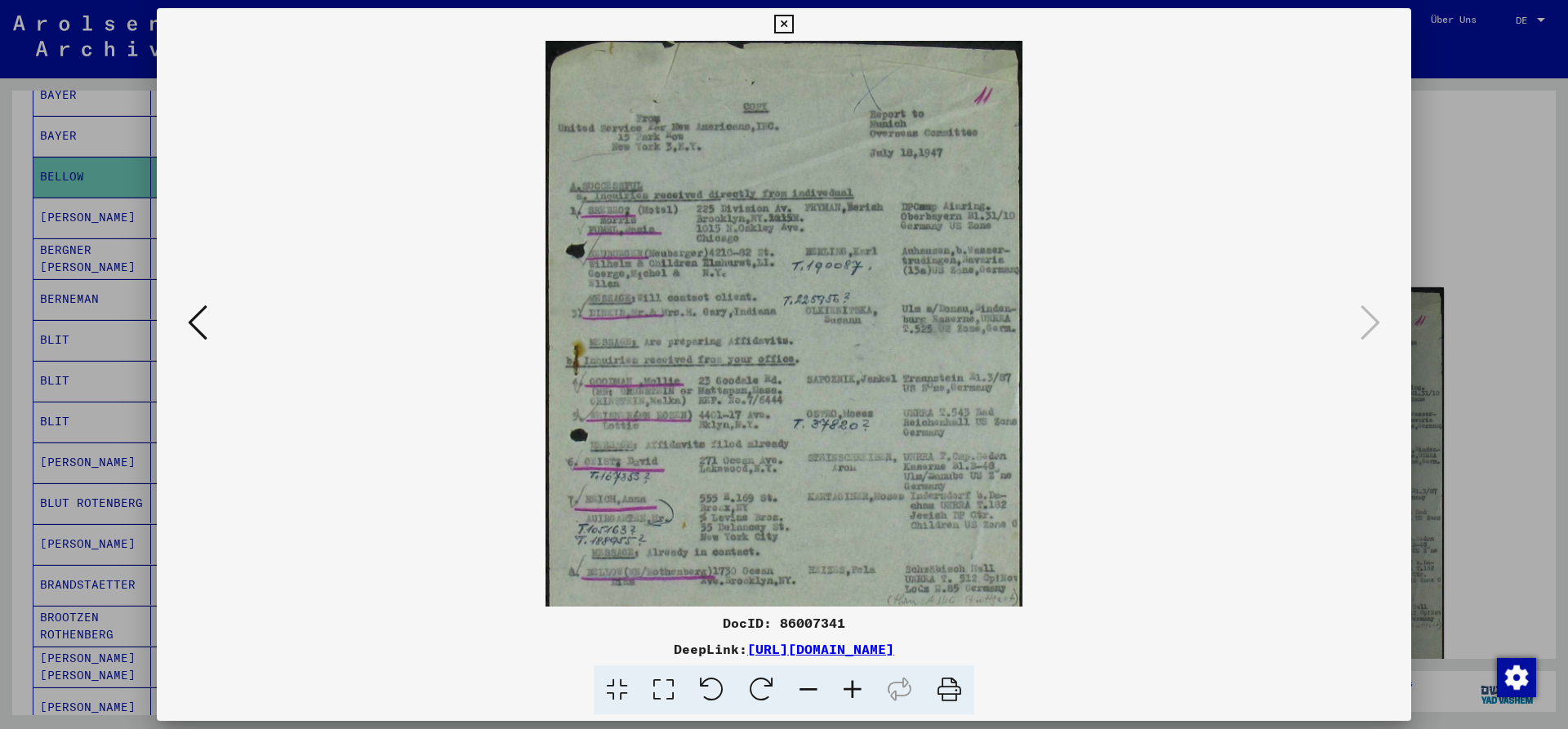
click at [851, 690] on icon at bounding box center [853, 690] width 44 height 49
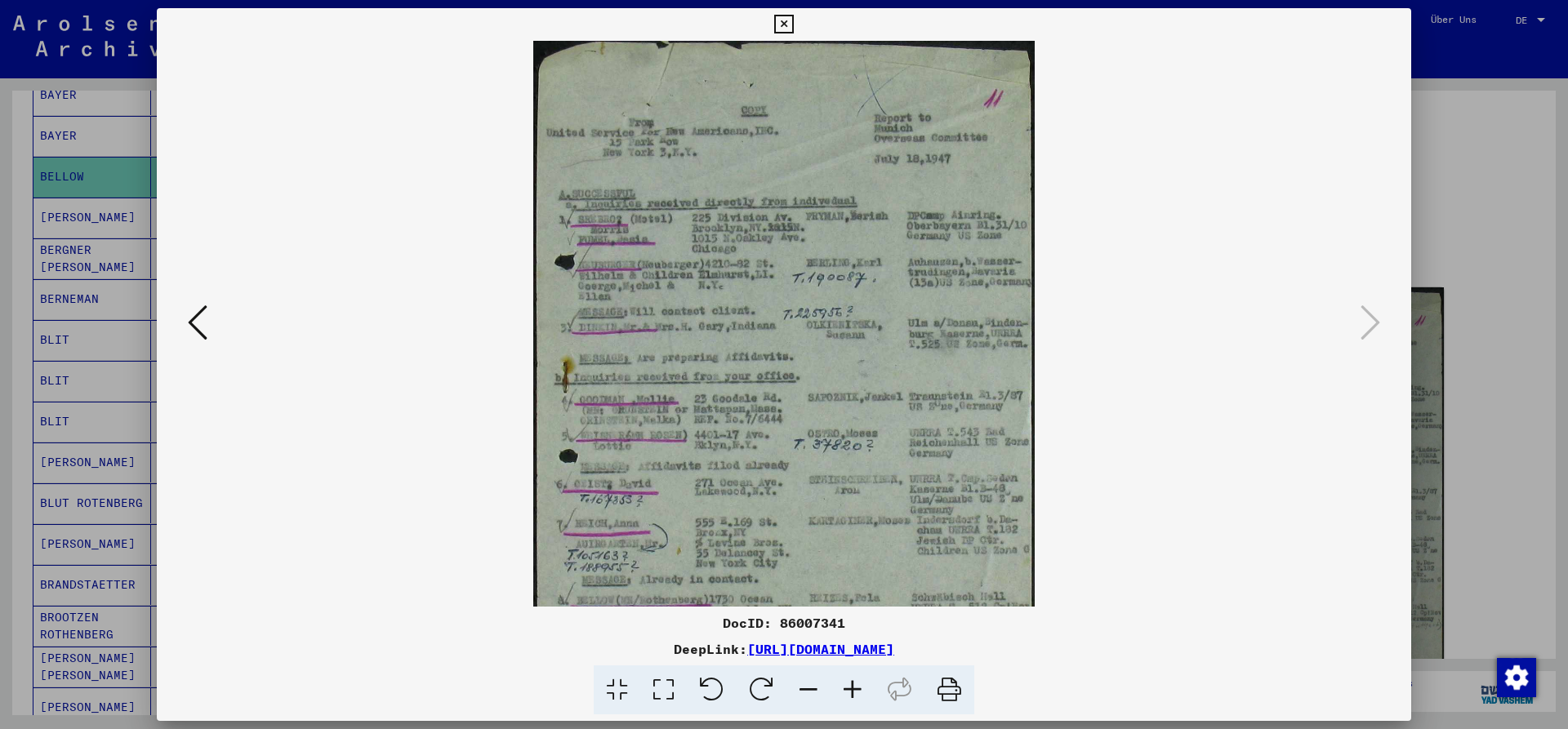
click at [849, 690] on icon at bounding box center [853, 690] width 44 height 49
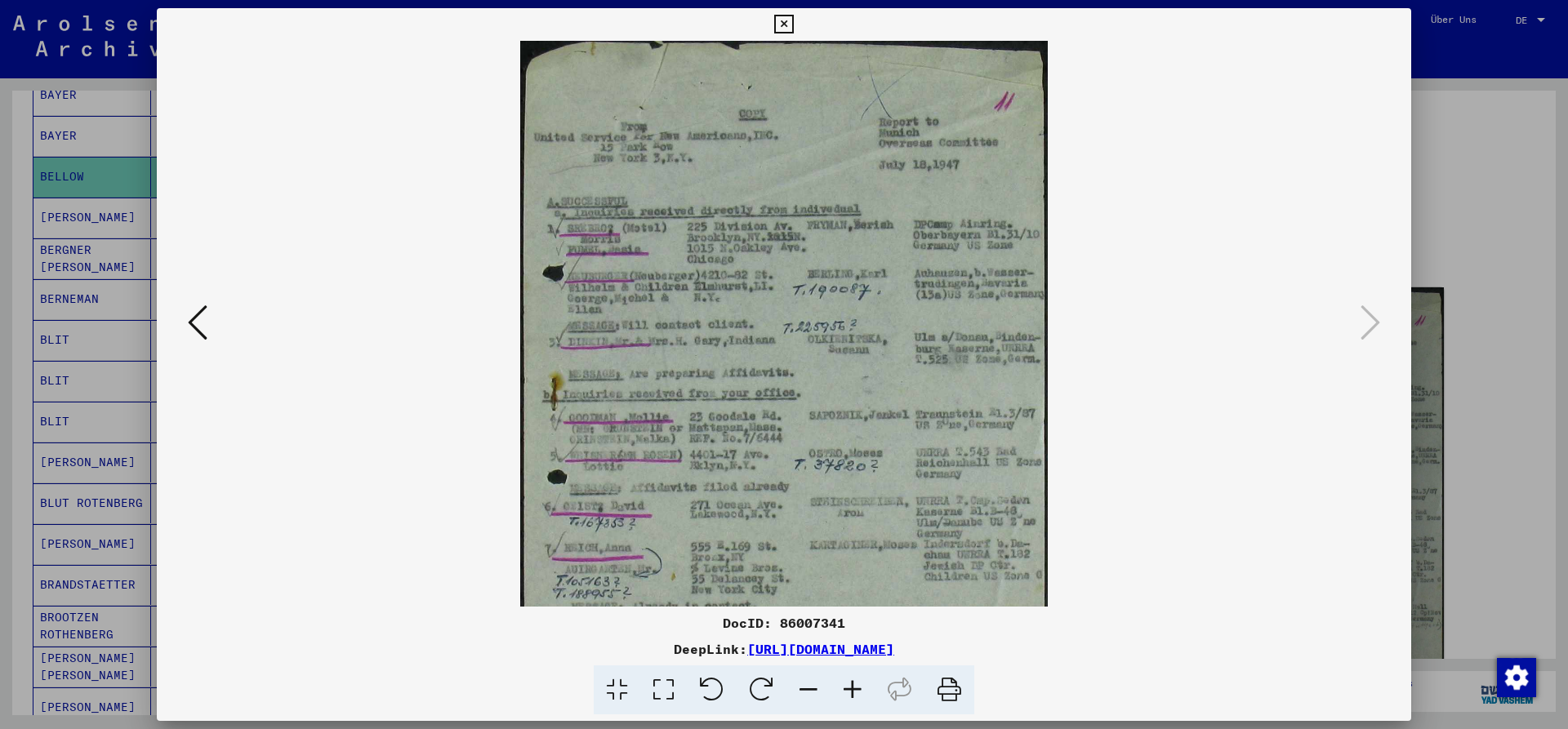
click at [849, 690] on icon at bounding box center [853, 690] width 44 height 49
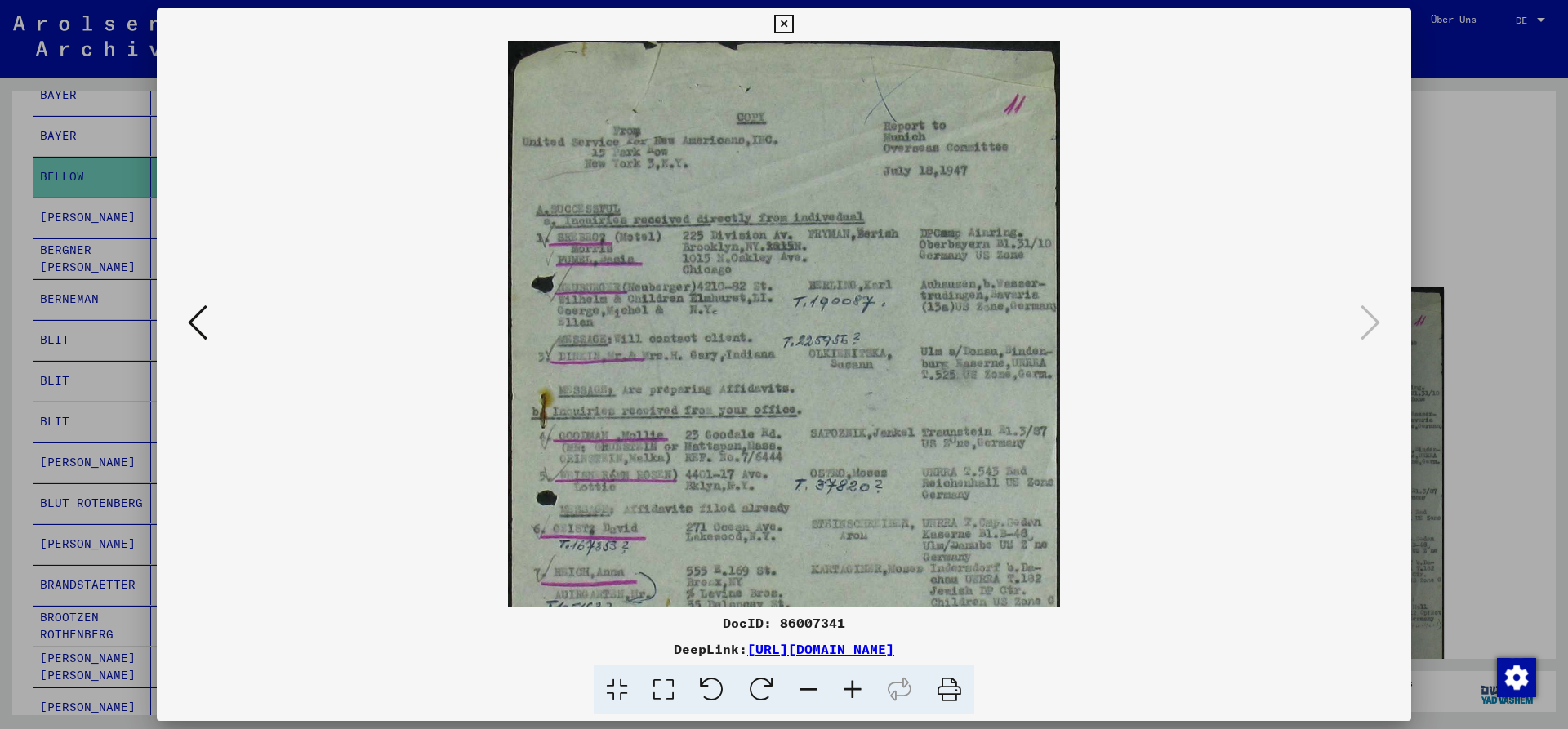
click at [849, 690] on icon at bounding box center [853, 690] width 44 height 49
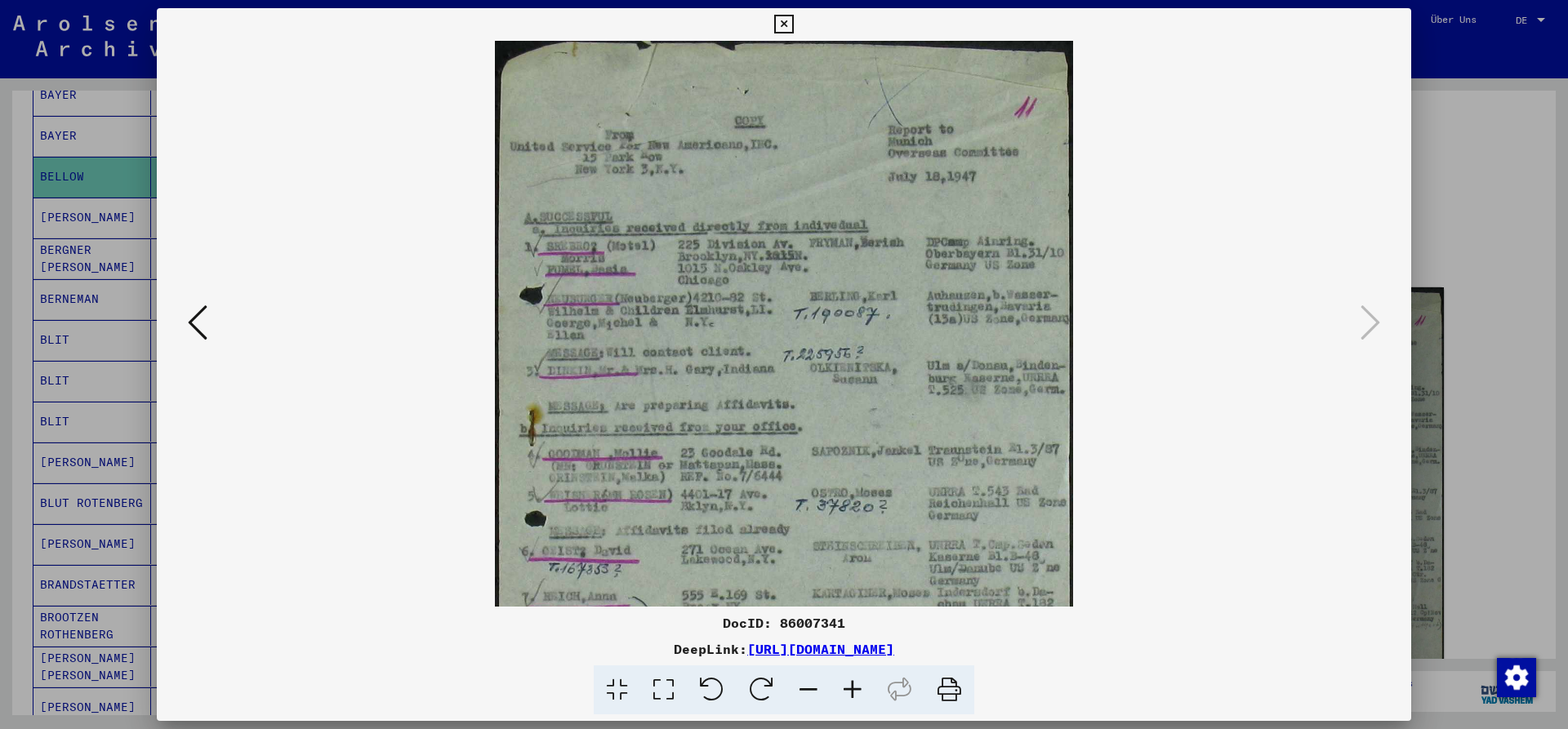
click at [849, 690] on icon at bounding box center [853, 690] width 44 height 49
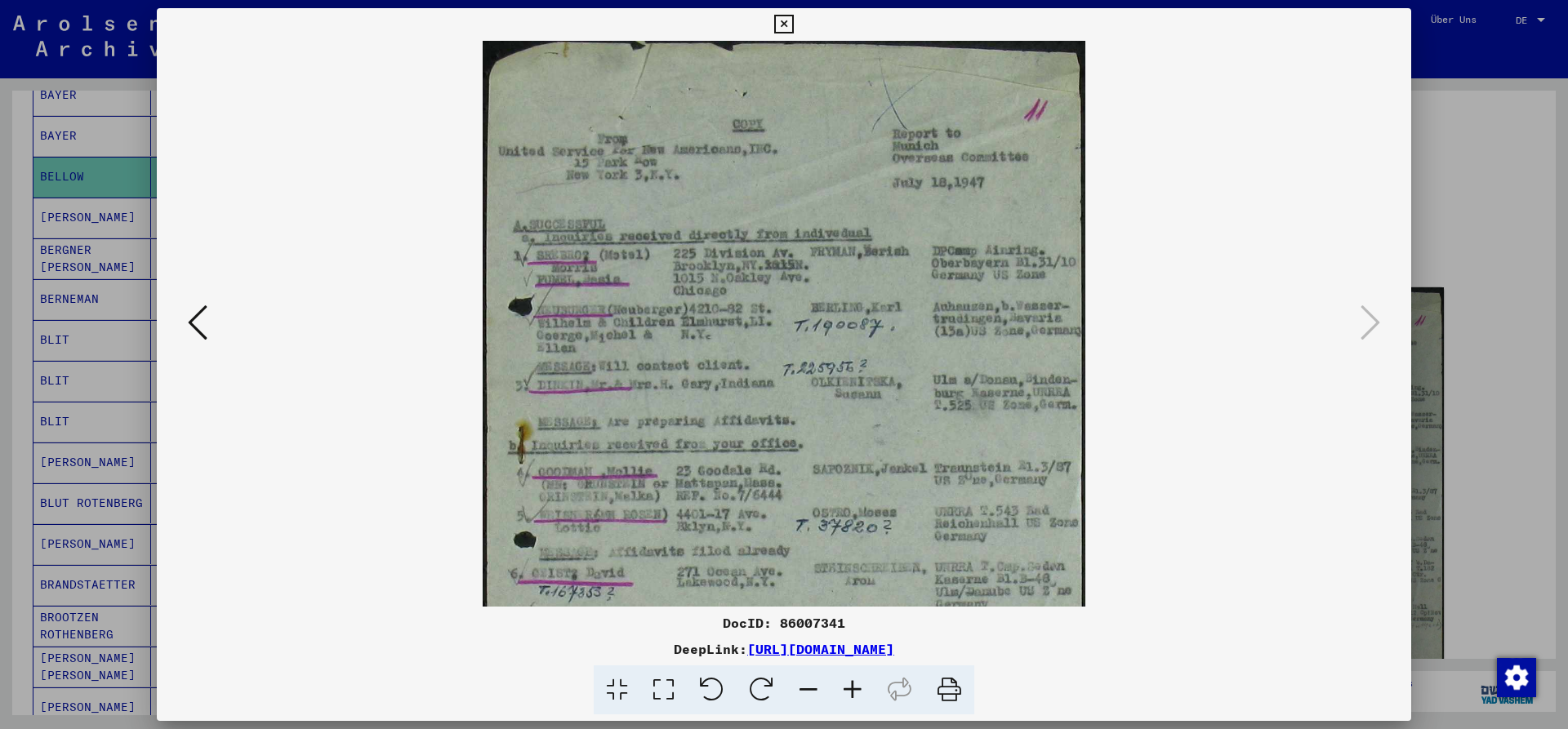
click at [848, 690] on icon at bounding box center [853, 690] width 44 height 49
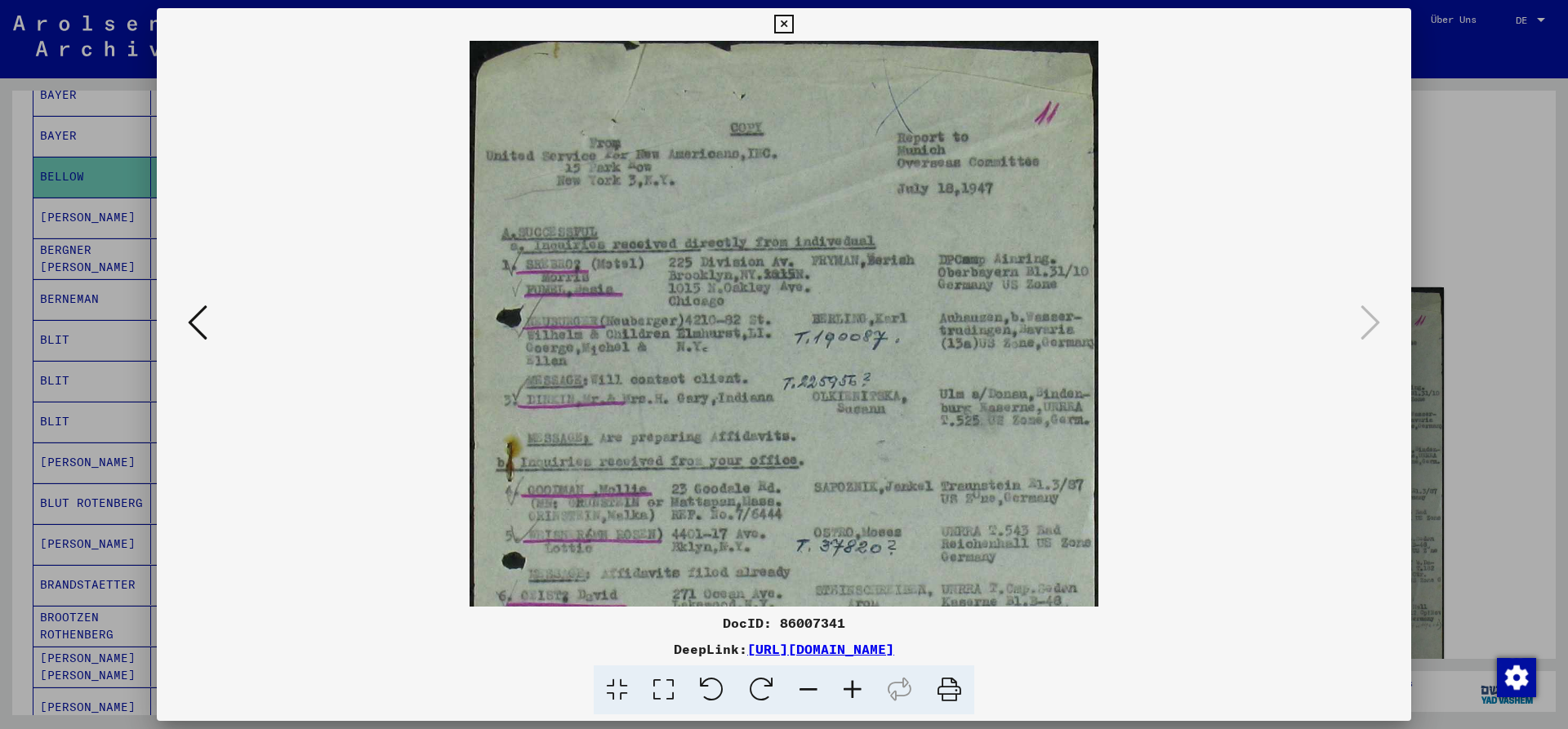
click at [848, 690] on icon at bounding box center [853, 690] width 44 height 49
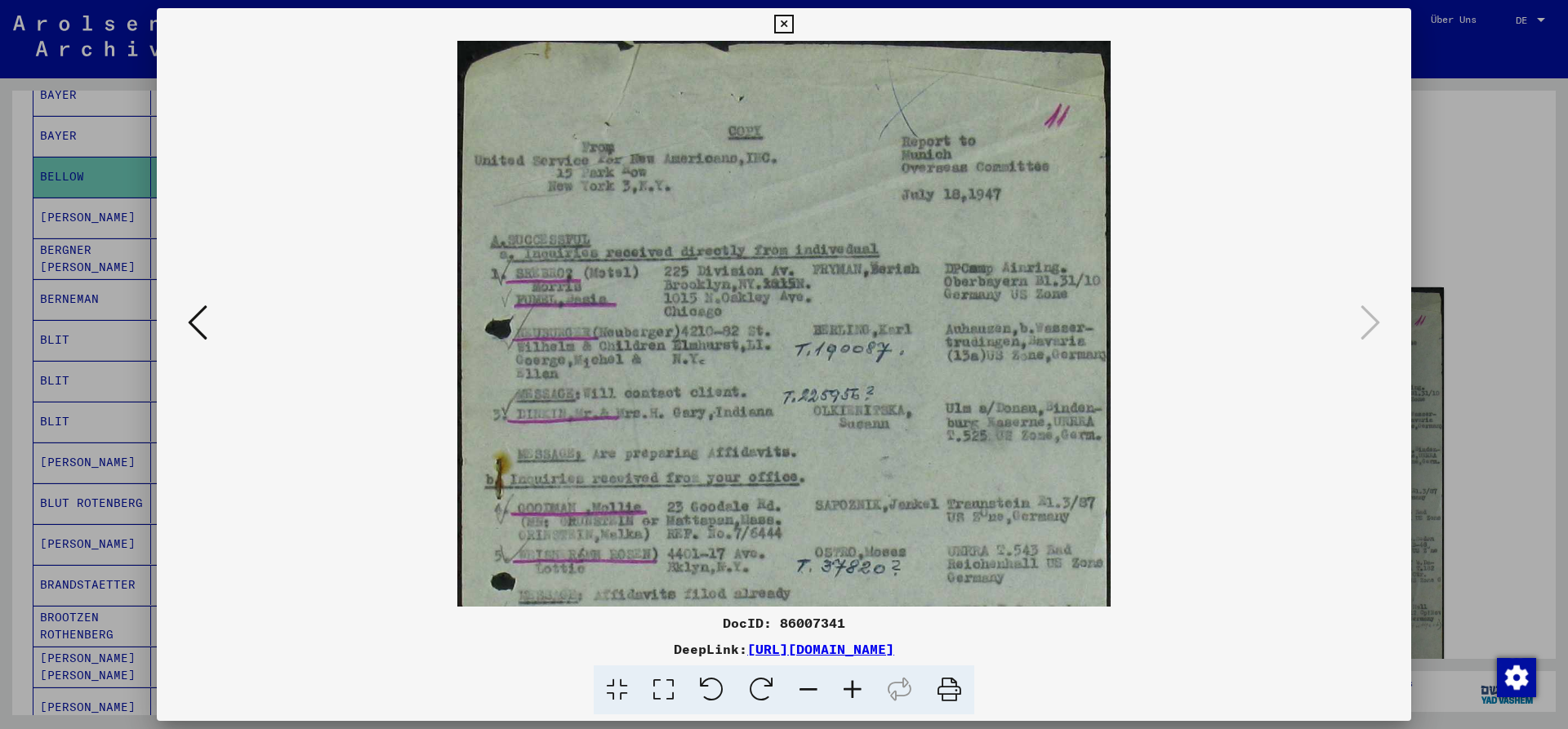
click at [848, 690] on icon at bounding box center [853, 690] width 44 height 49
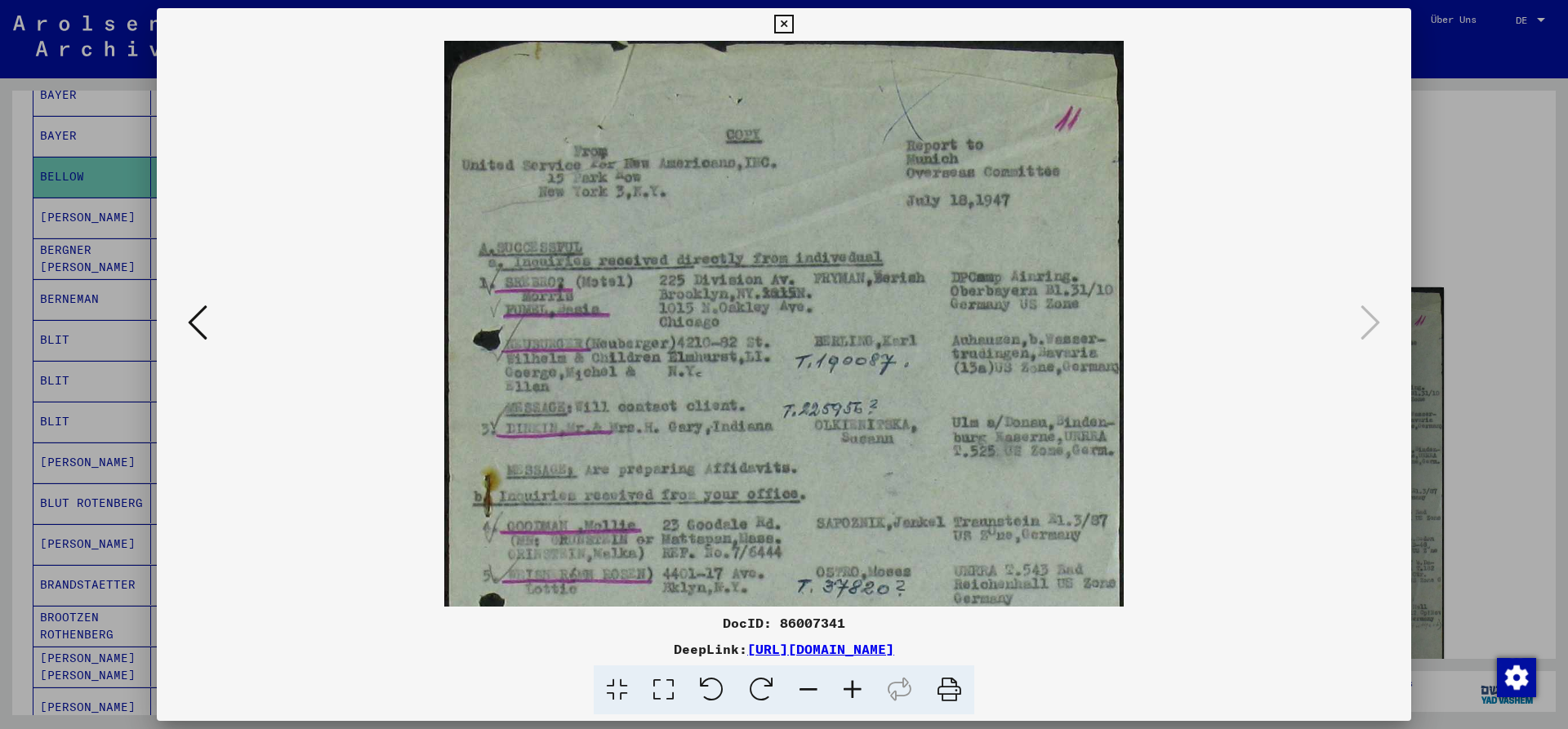
click at [848, 690] on icon at bounding box center [853, 690] width 44 height 49
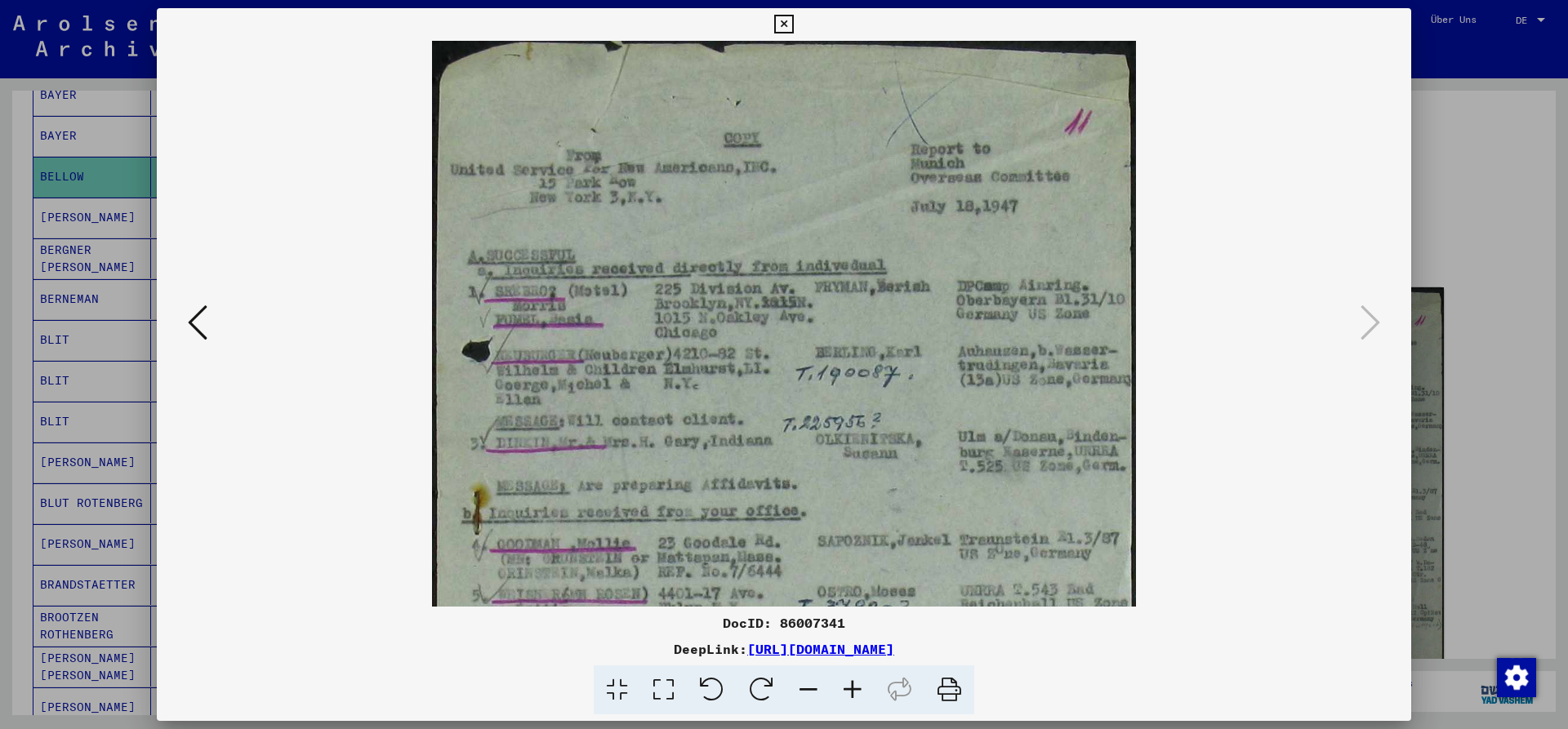
click at [847, 690] on icon at bounding box center [853, 690] width 44 height 49
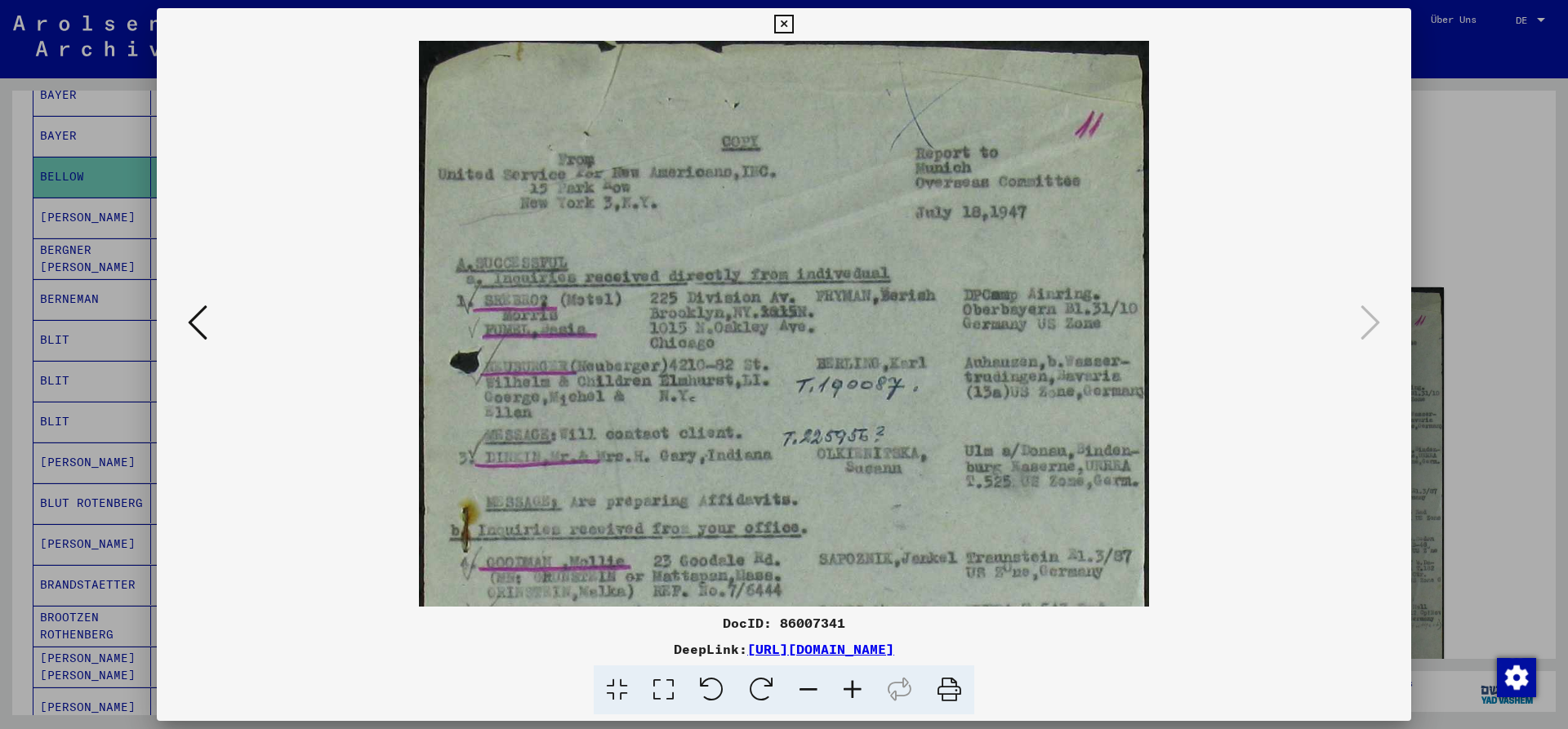
click at [846, 690] on icon at bounding box center [853, 690] width 44 height 49
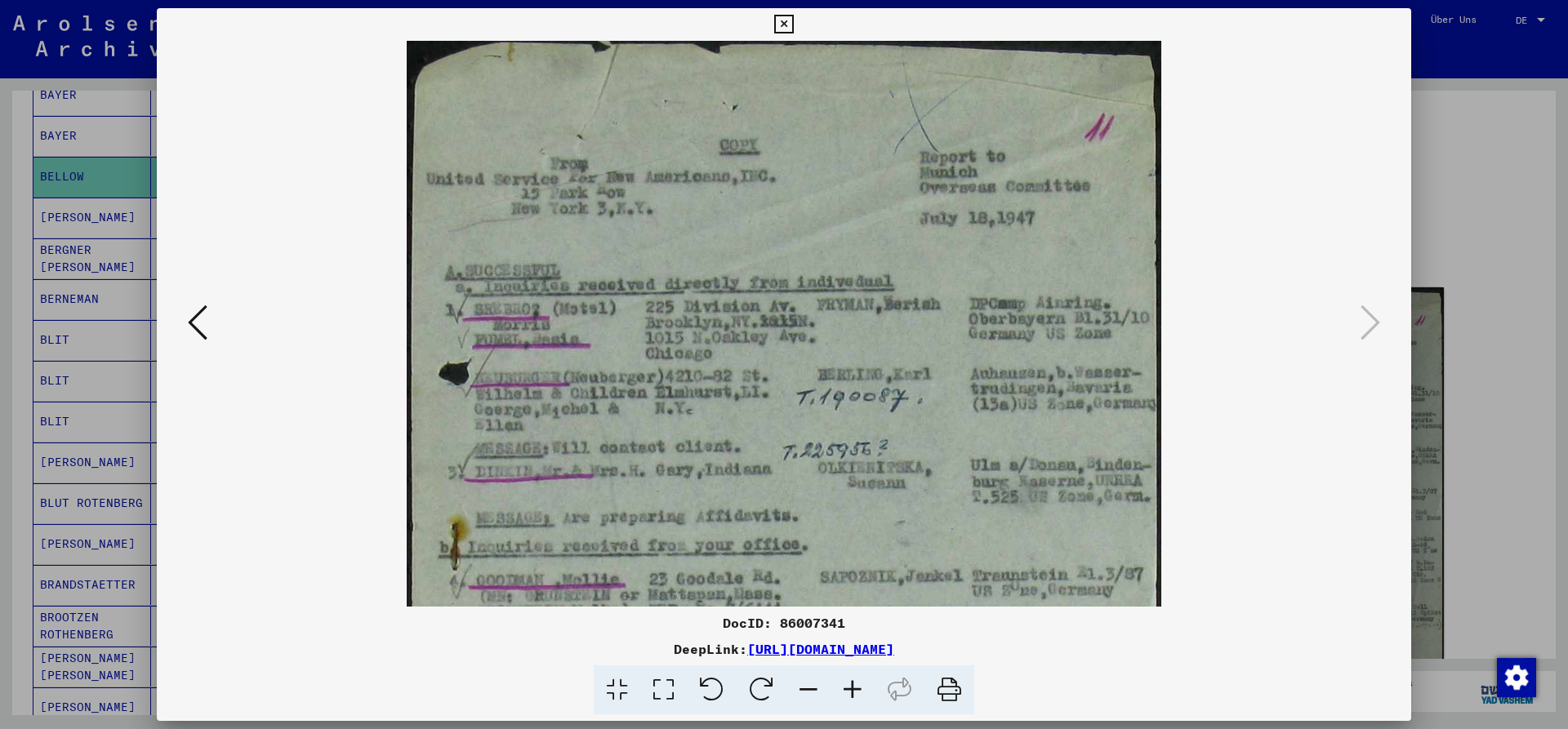
click at [846, 690] on icon at bounding box center [853, 690] width 44 height 49
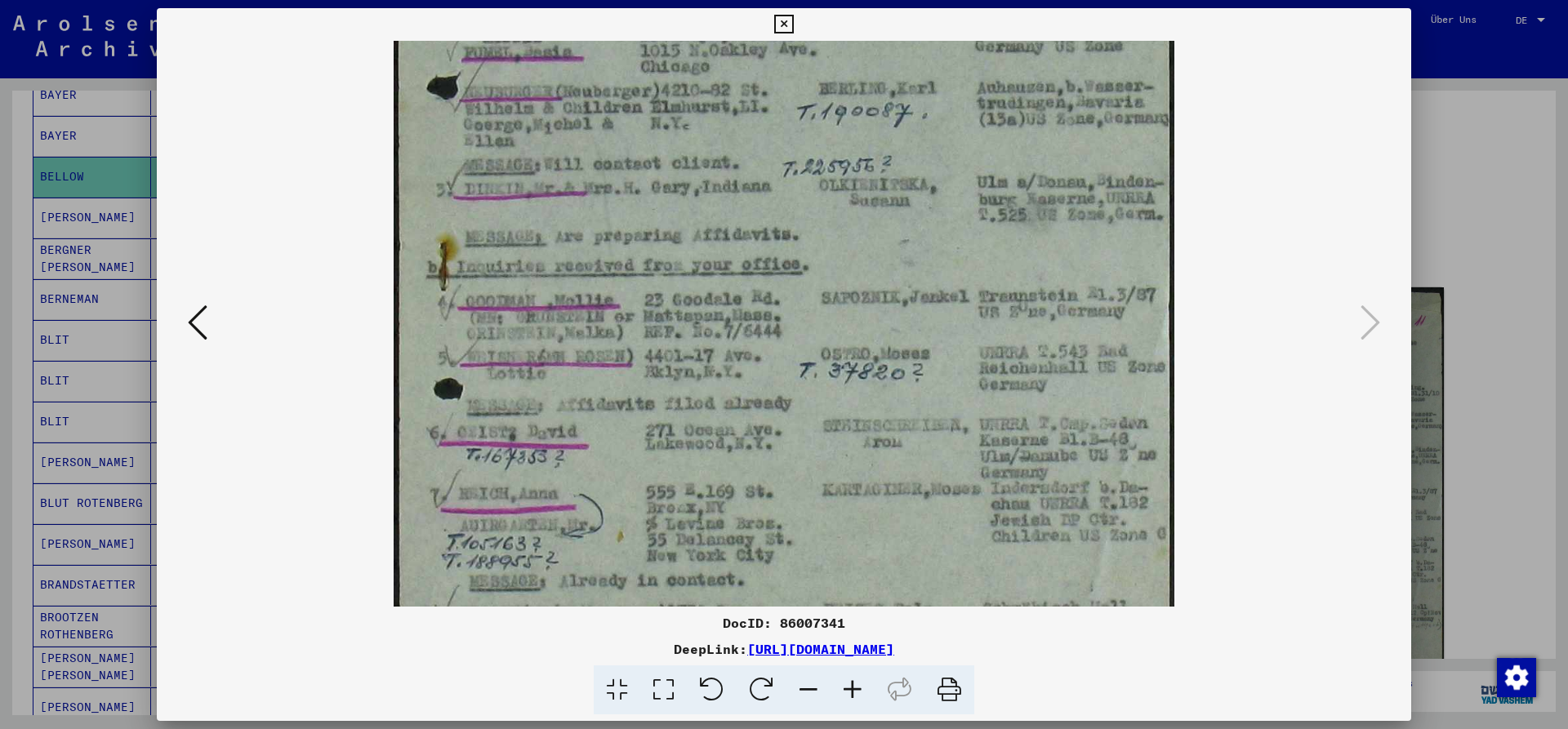
scroll to position [300, 0]
drag, startPoint x: 706, startPoint y: 566, endPoint x: 688, endPoint y: 267, distance: 299.5
click at [688, 267] on img at bounding box center [783, 371] width 780 height 1260
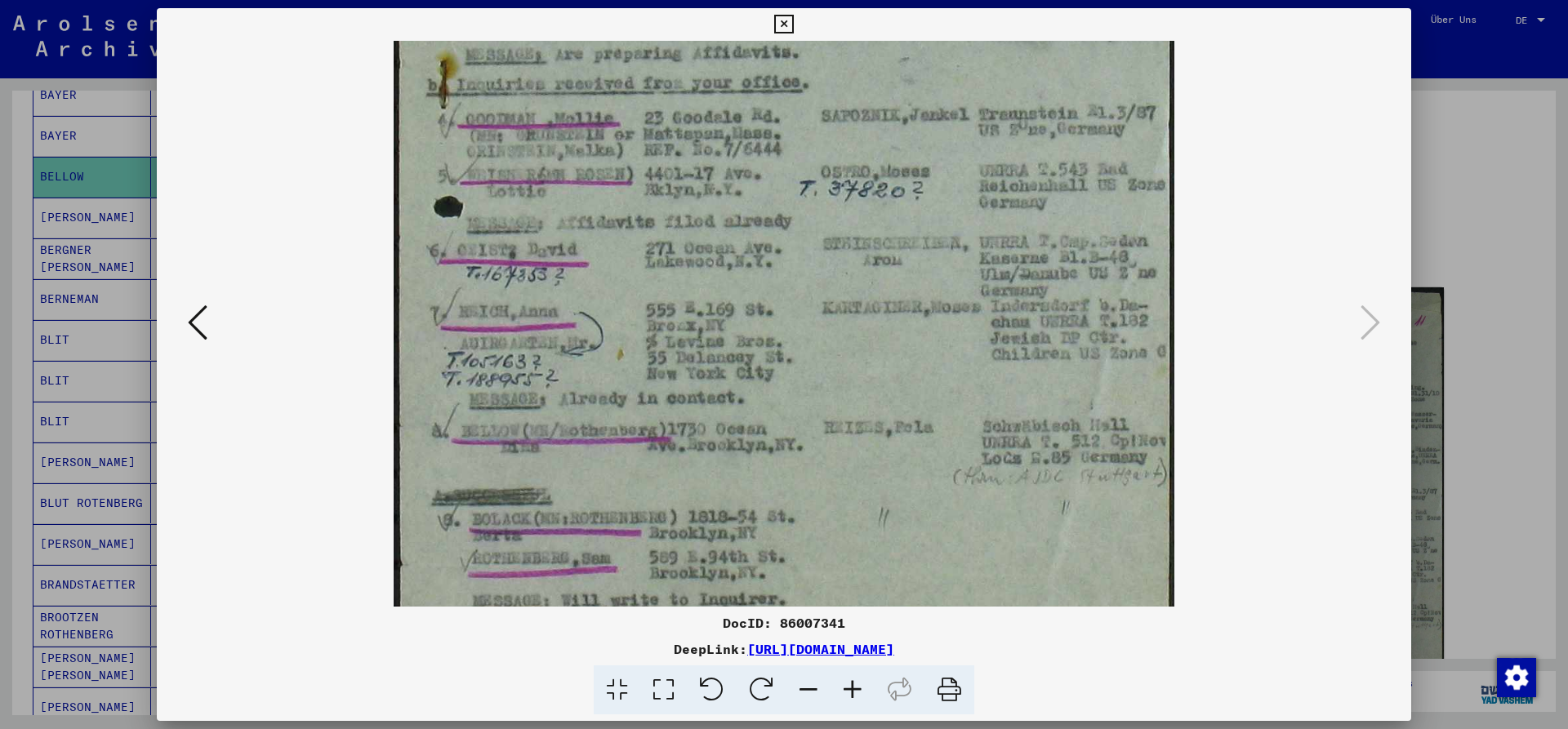
scroll to position [482, 0]
drag, startPoint x: 676, startPoint y: 470, endPoint x: 685, endPoint y: 287, distance: 183.2
click at [683, 288] on img at bounding box center [783, 189] width 780 height 1260
click at [793, 27] on icon at bounding box center [783, 25] width 19 height 19
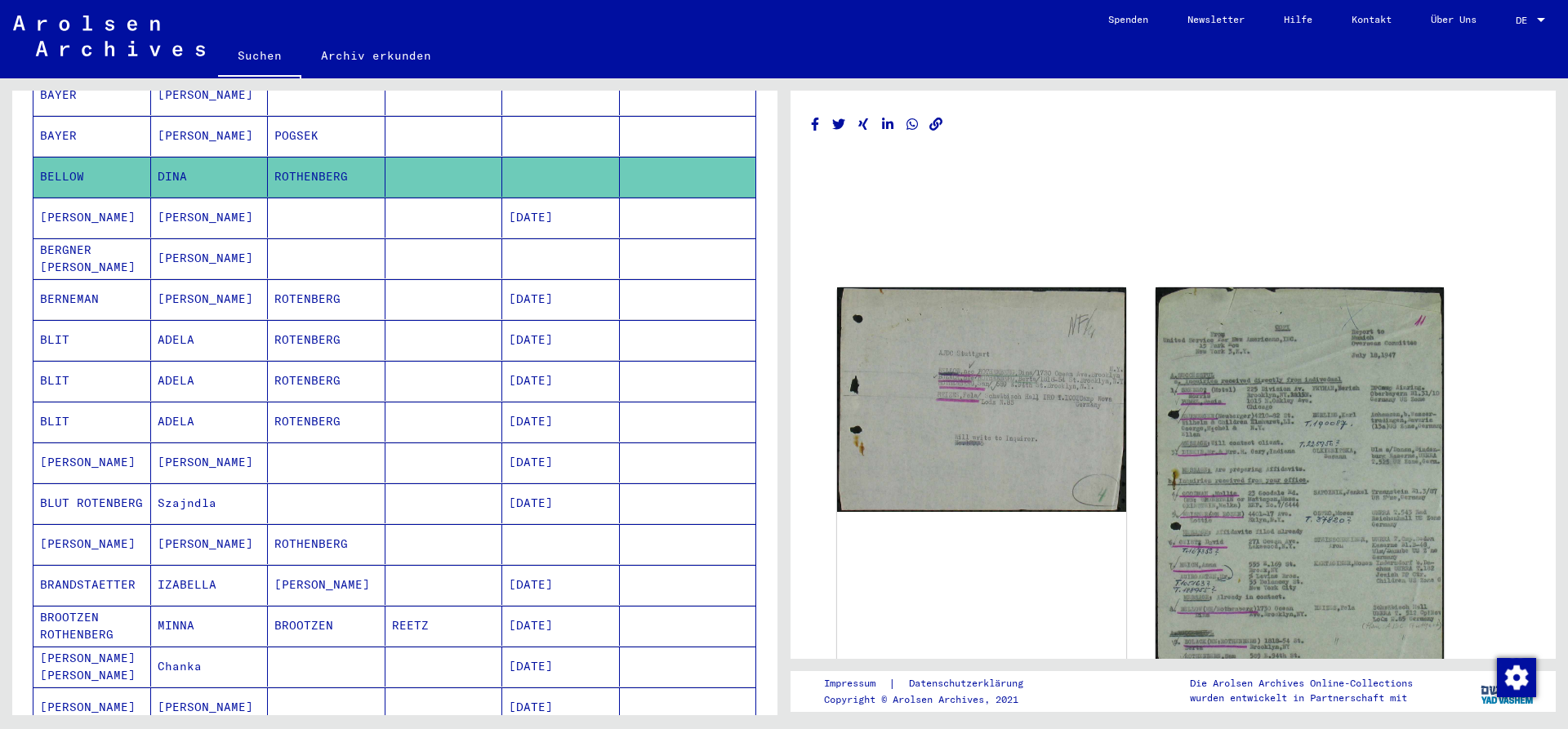
click at [329, 361] on mat-cell "ROTENBERG" at bounding box center [326, 380] width 118 height 40
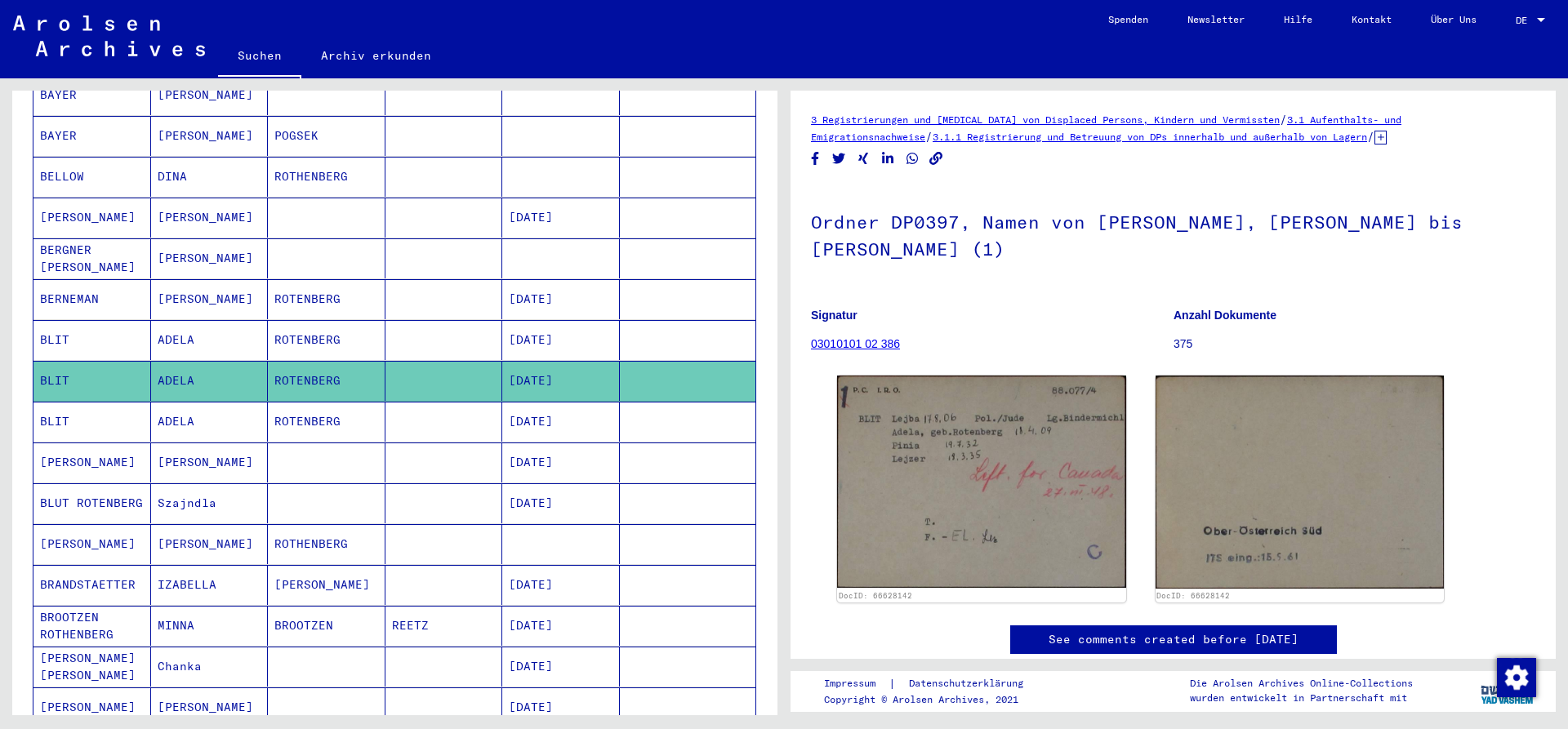
click at [319, 404] on mat-cell "ROTENBERG" at bounding box center [326, 421] width 118 height 40
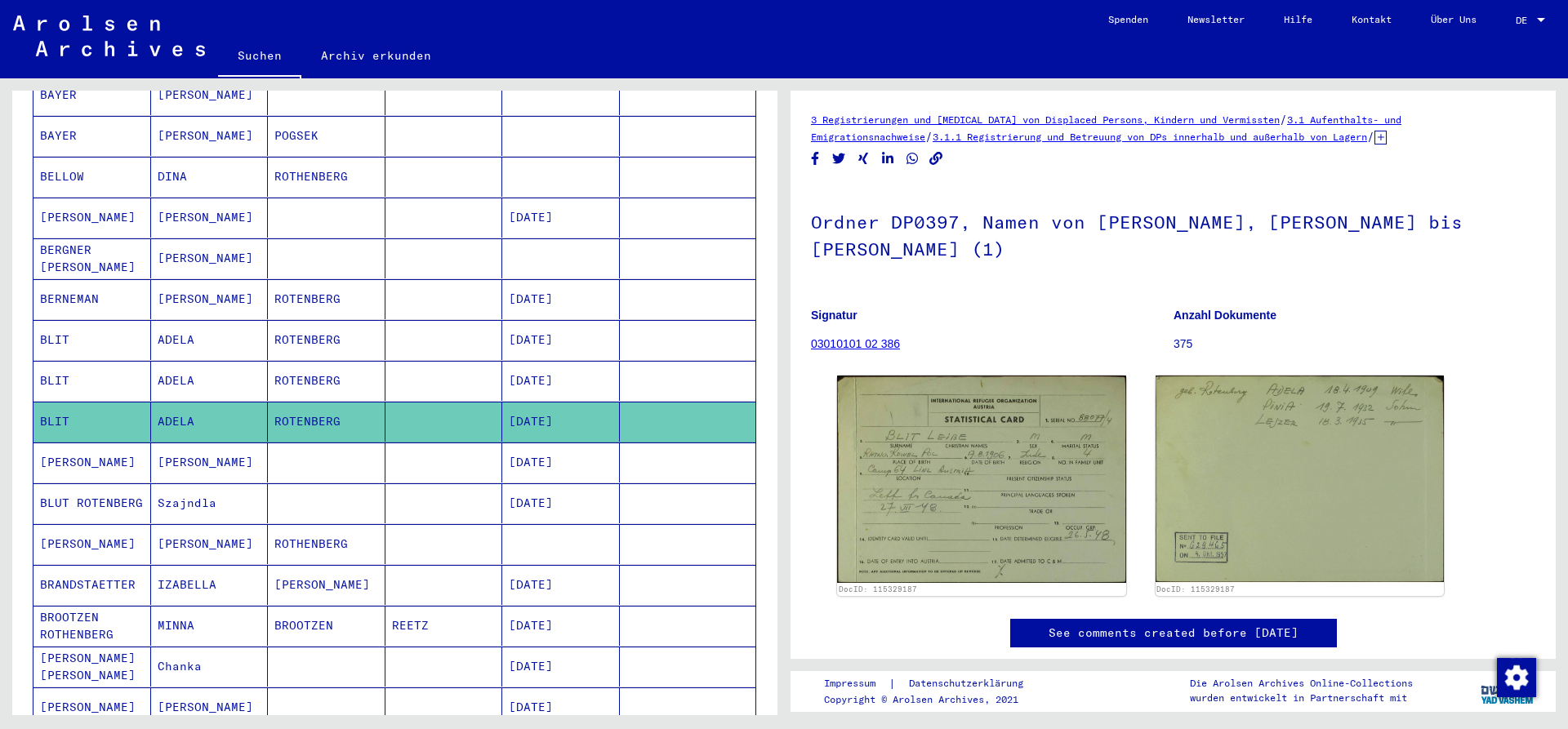
click at [316, 443] on mat-cell at bounding box center [326, 462] width 118 height 40
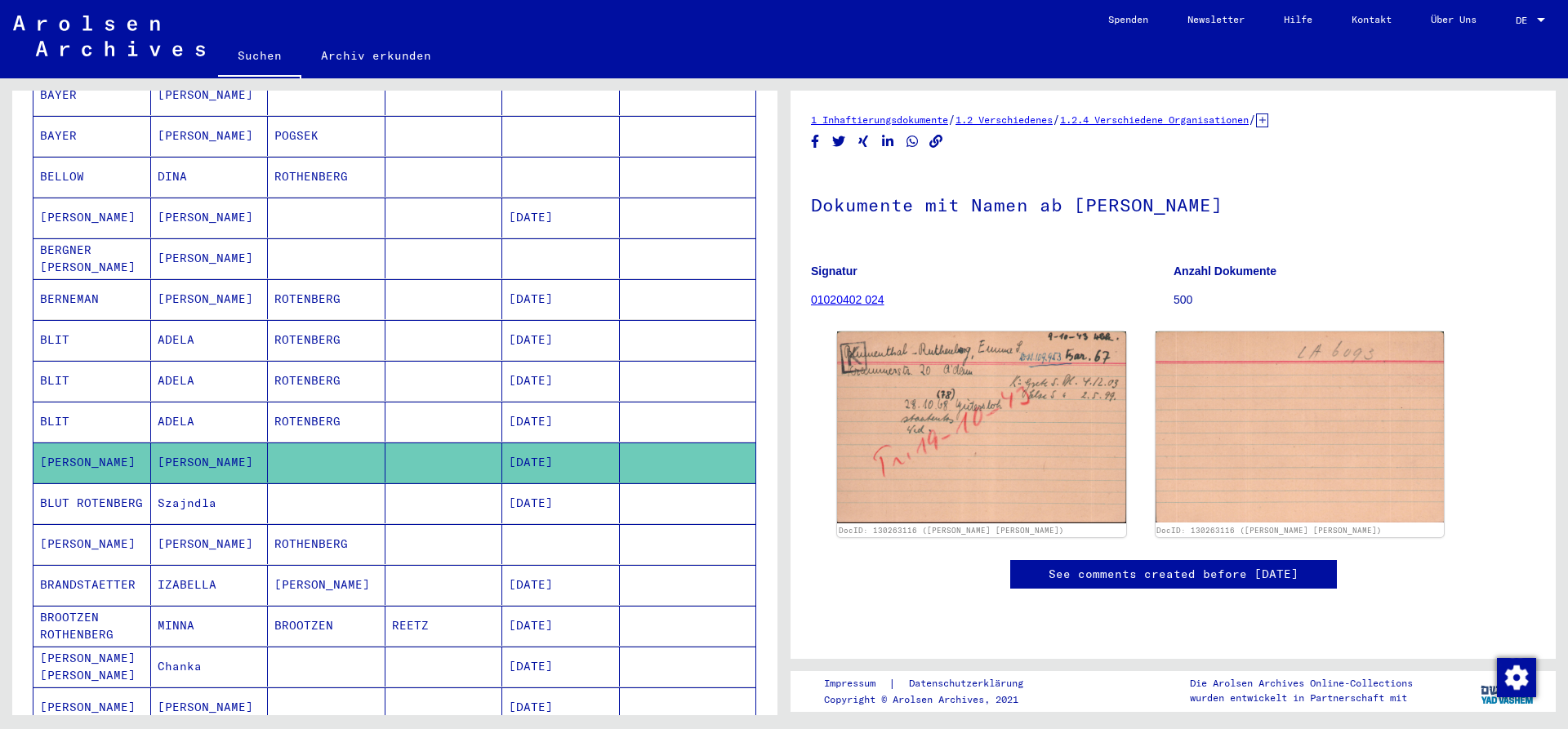
click at [316, 485] on mat-cell at bounding box center [326, 503] width 118 height 40
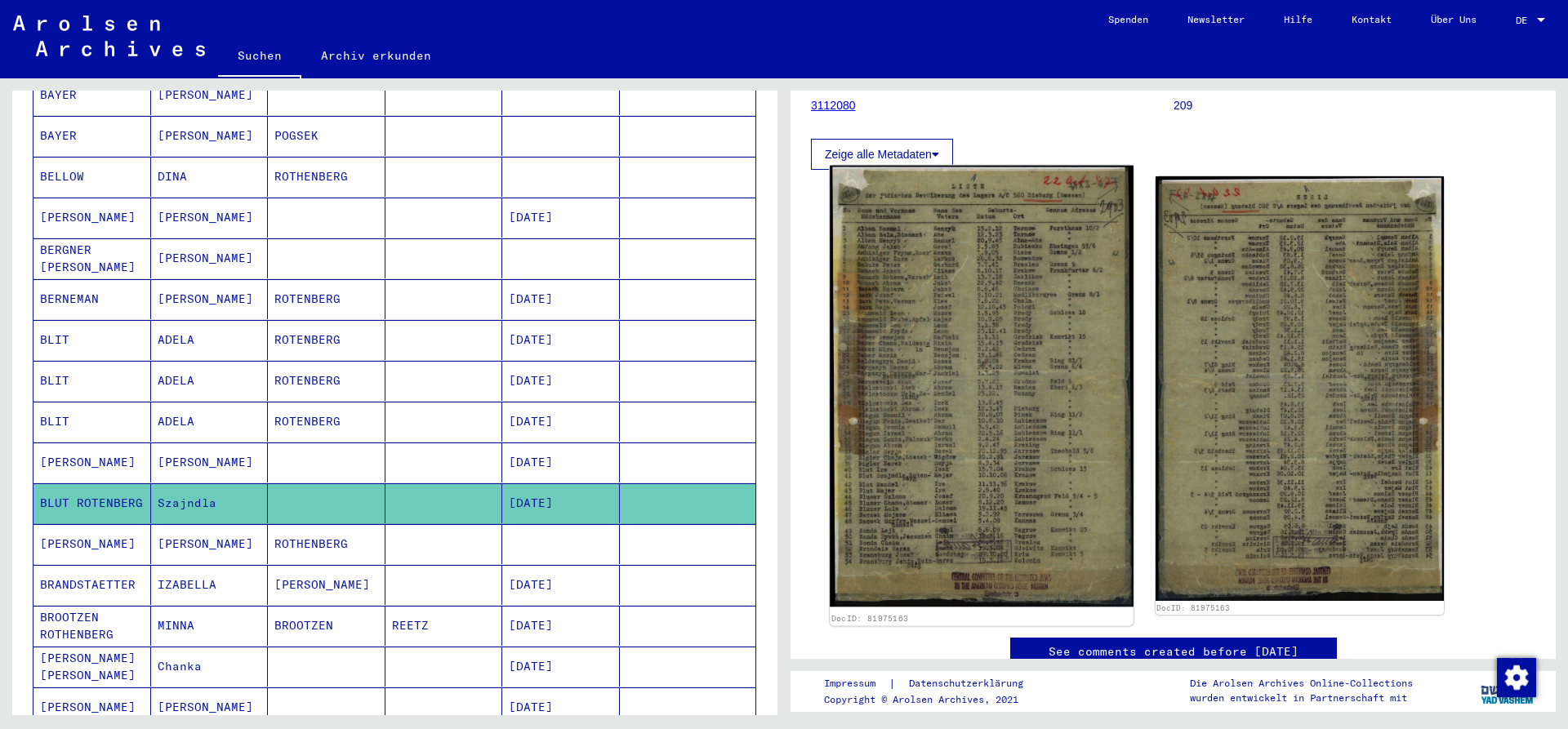
scroll to position [264, 0]
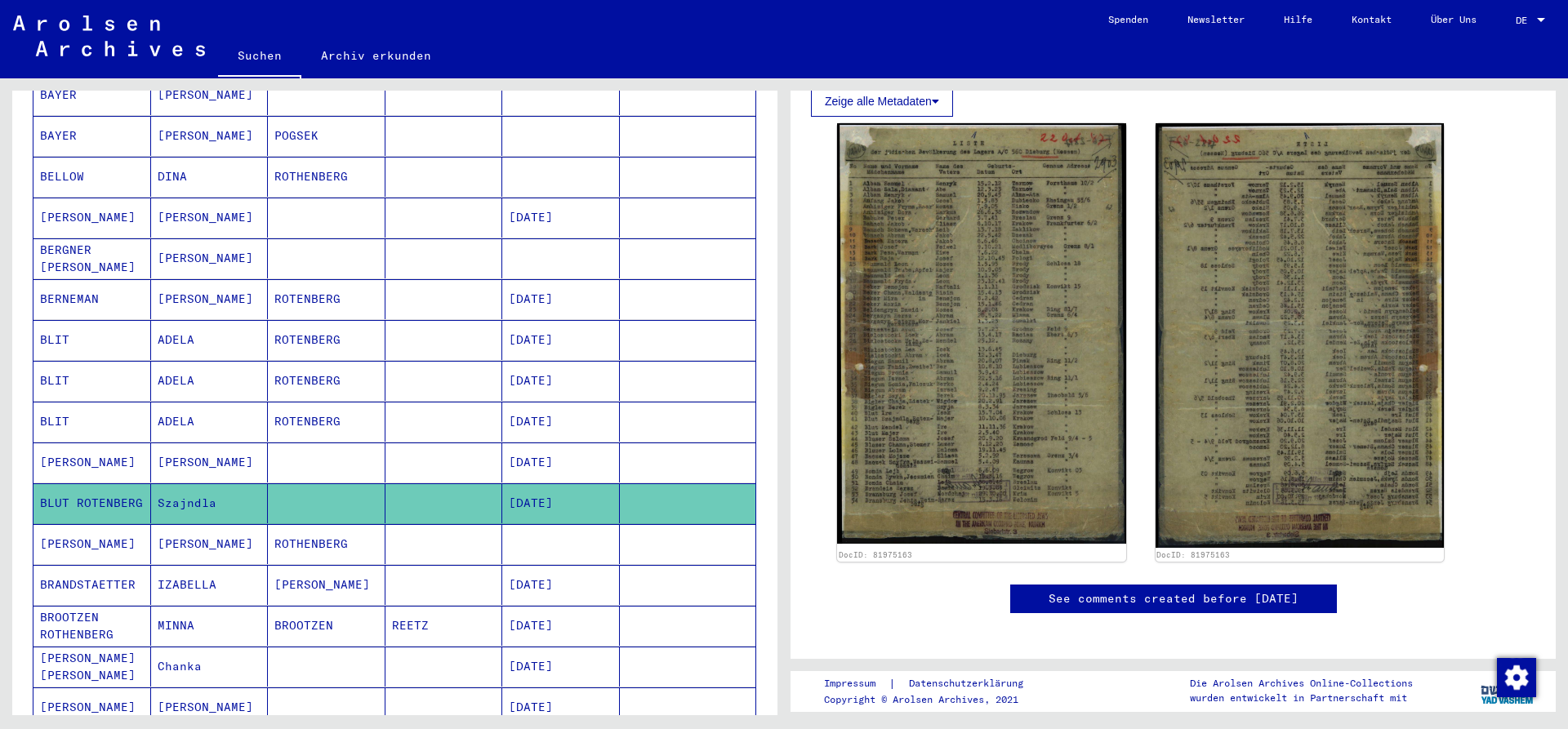
click at [333, 531] on mat-cell "ROTHENBERG" at bounding box center [326, 543] width 118 height 40
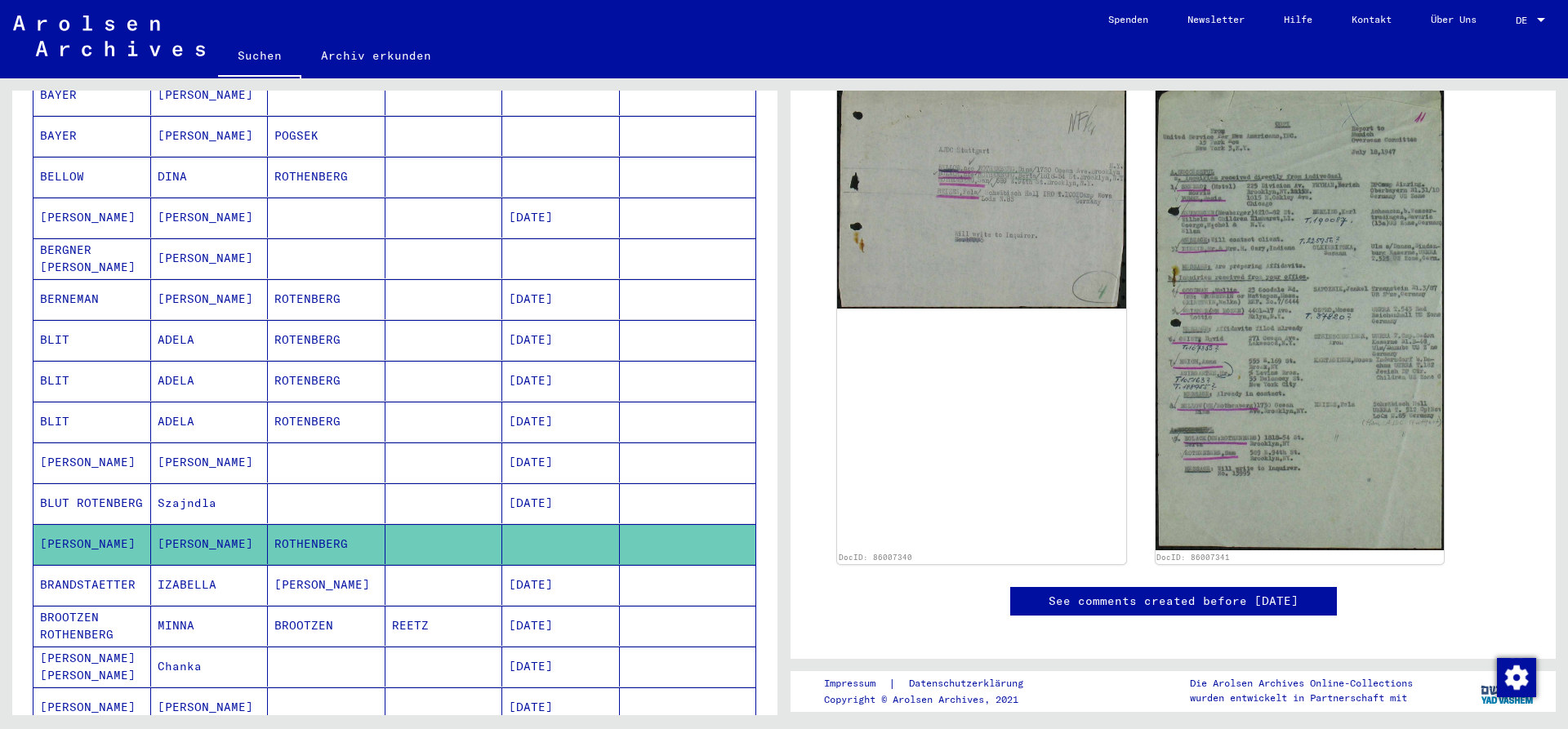
scroll to position [443, 0]
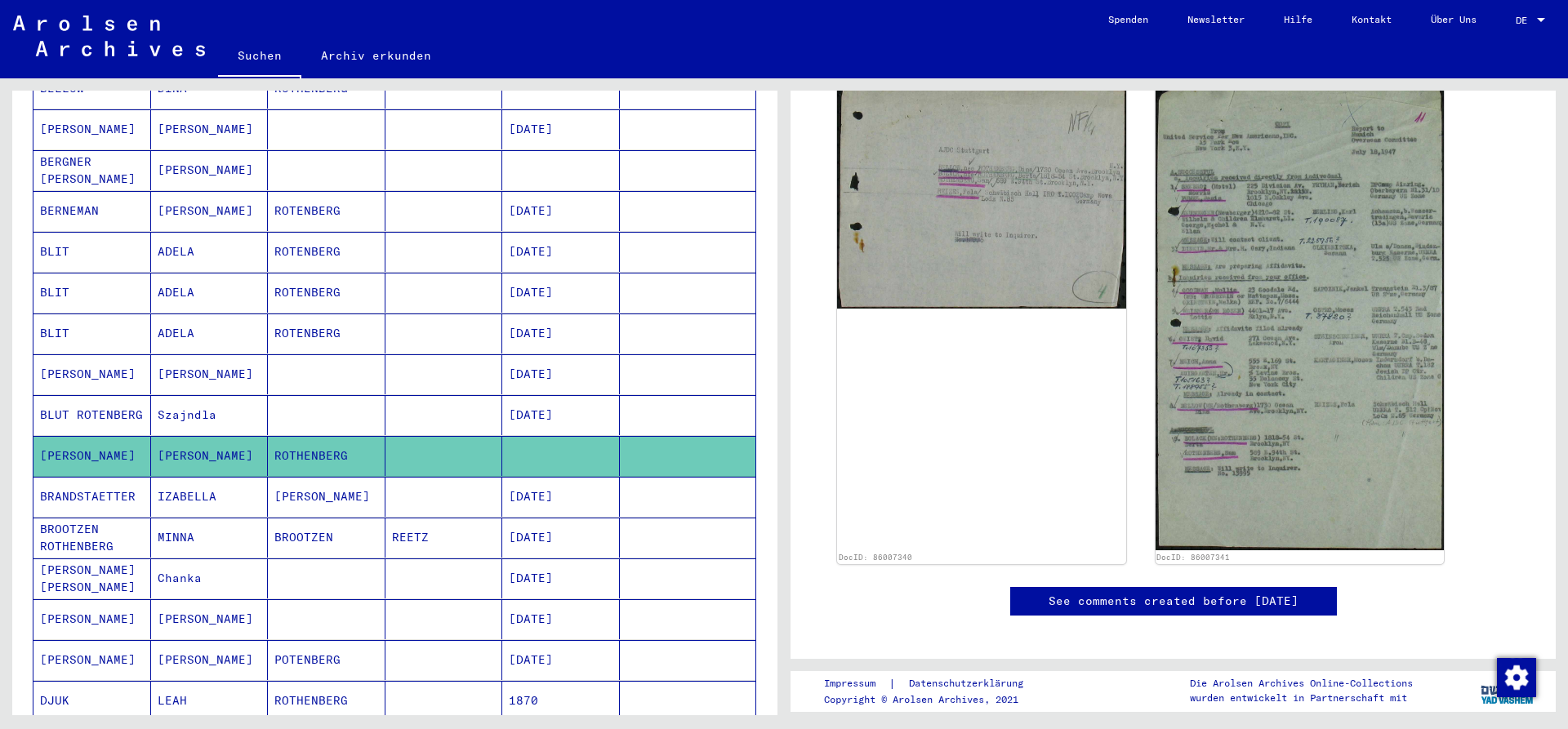
click at [339, 489] on mat-cell "[PERSON_NAME]" at bounding box center [326, 497] width 118 height 40
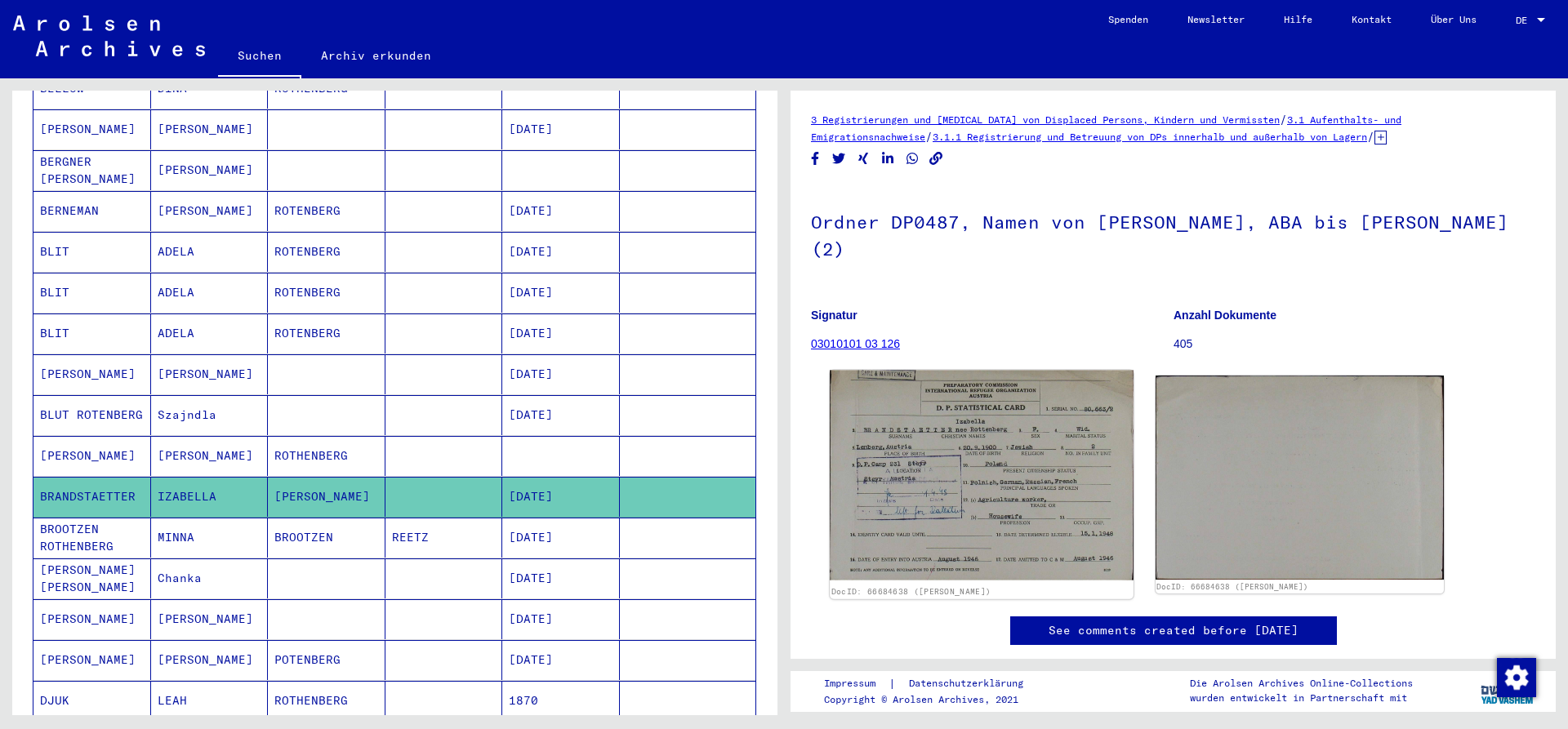
click at [966, 456] on img at bounding box center [981, 475] width 303 height 209
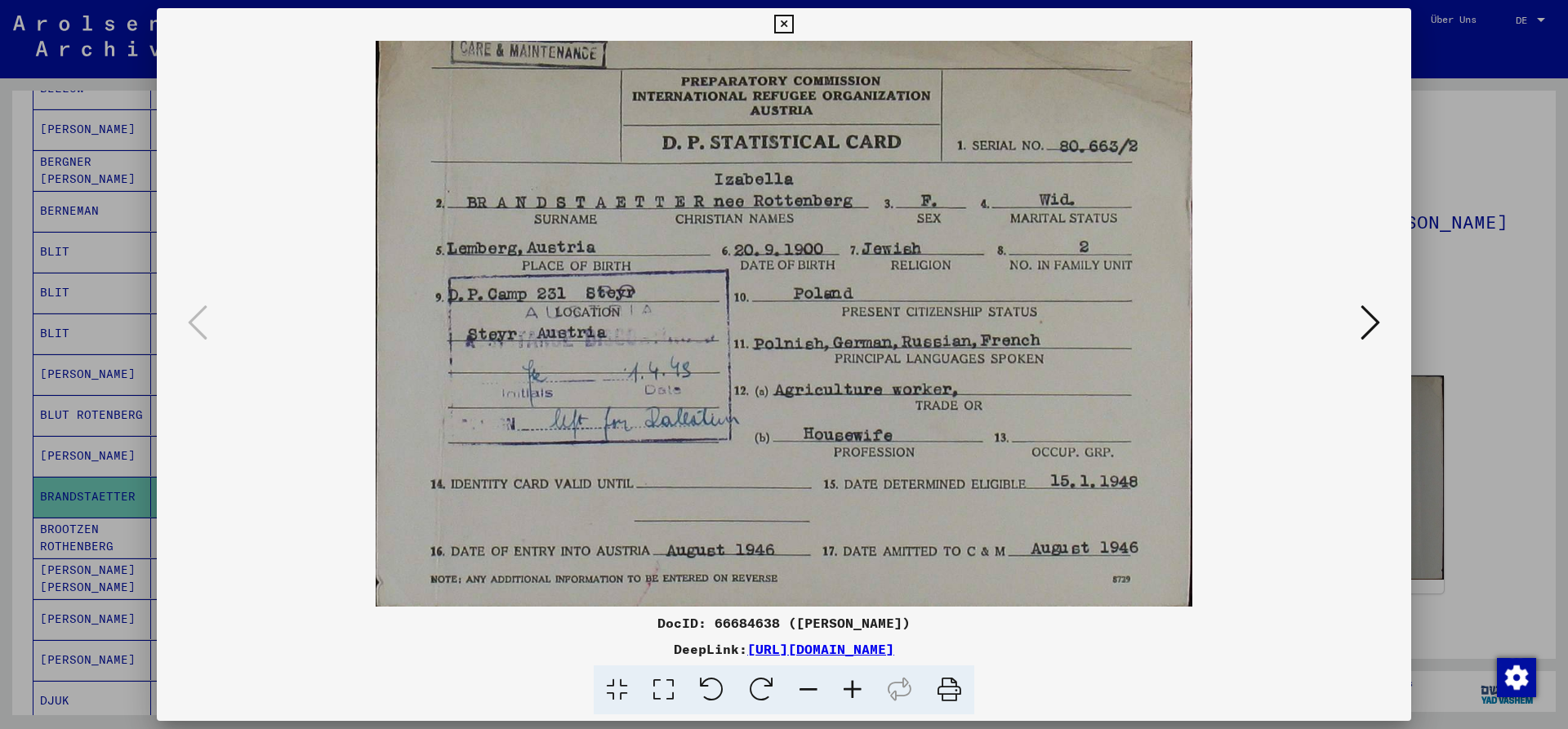
click at [1371, 315] on icon at bounding box center [1371, 323] width 19 height 39
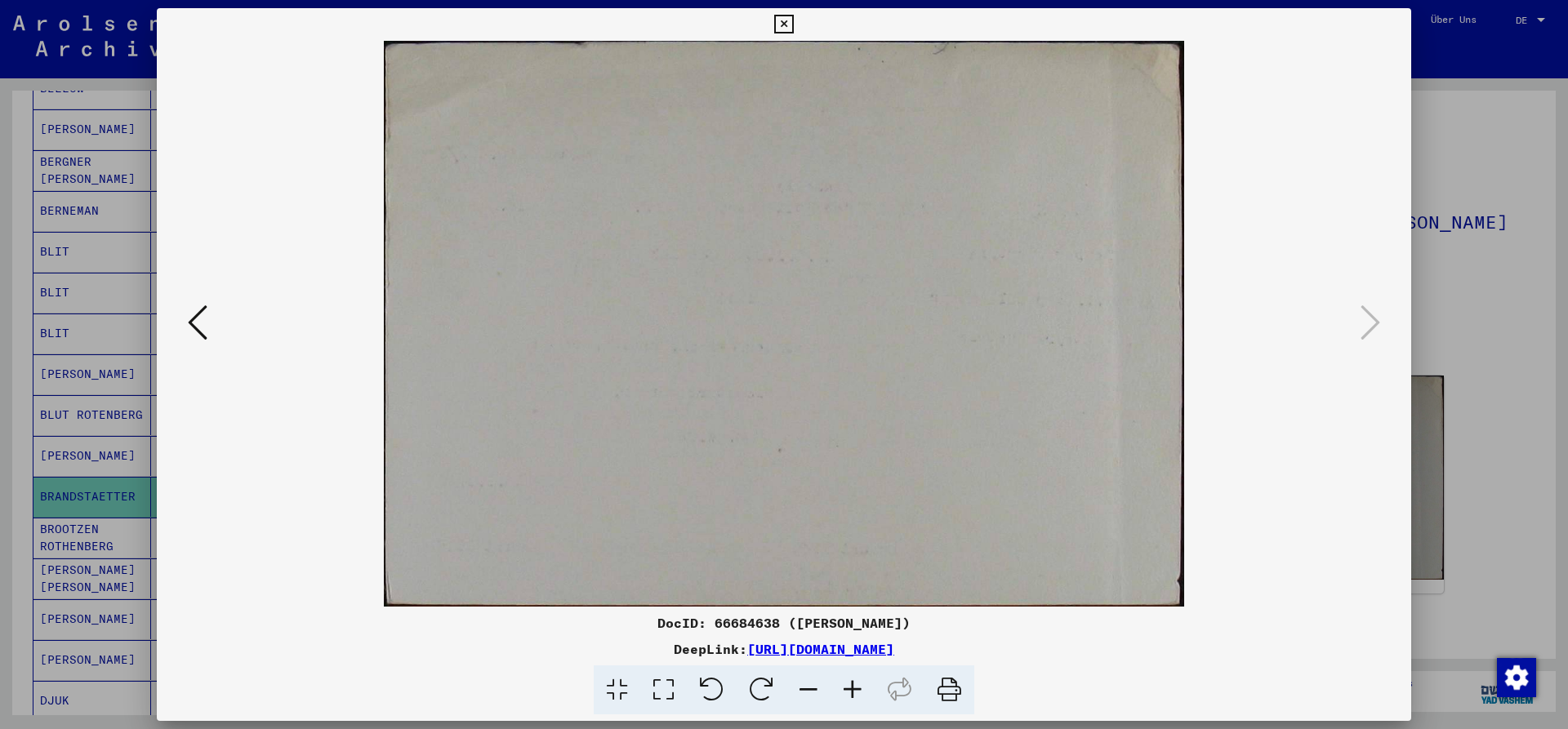
click at [793, 25] on icon at bounding box center [783, 25] width 19 height 19
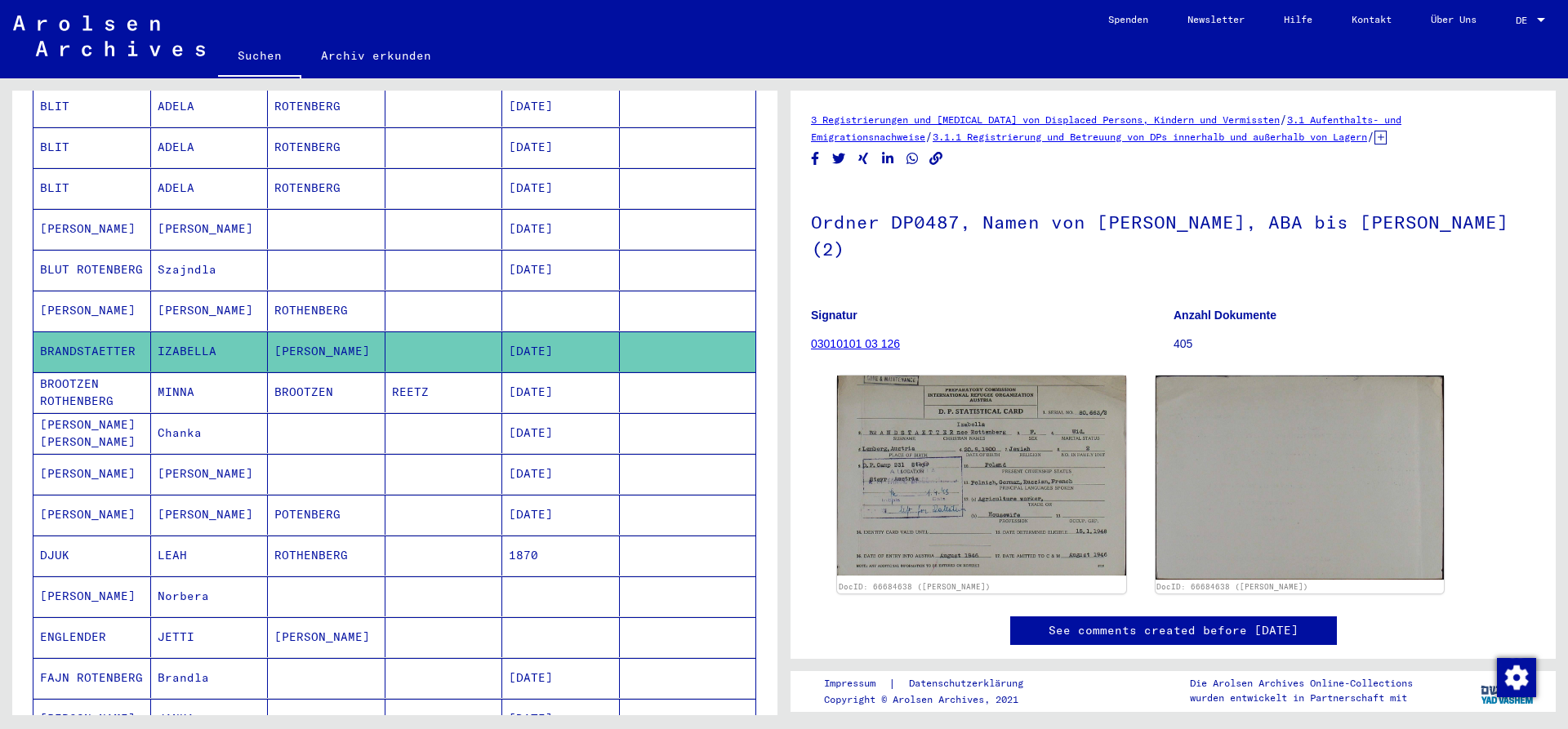
scroll to position [619, 0]
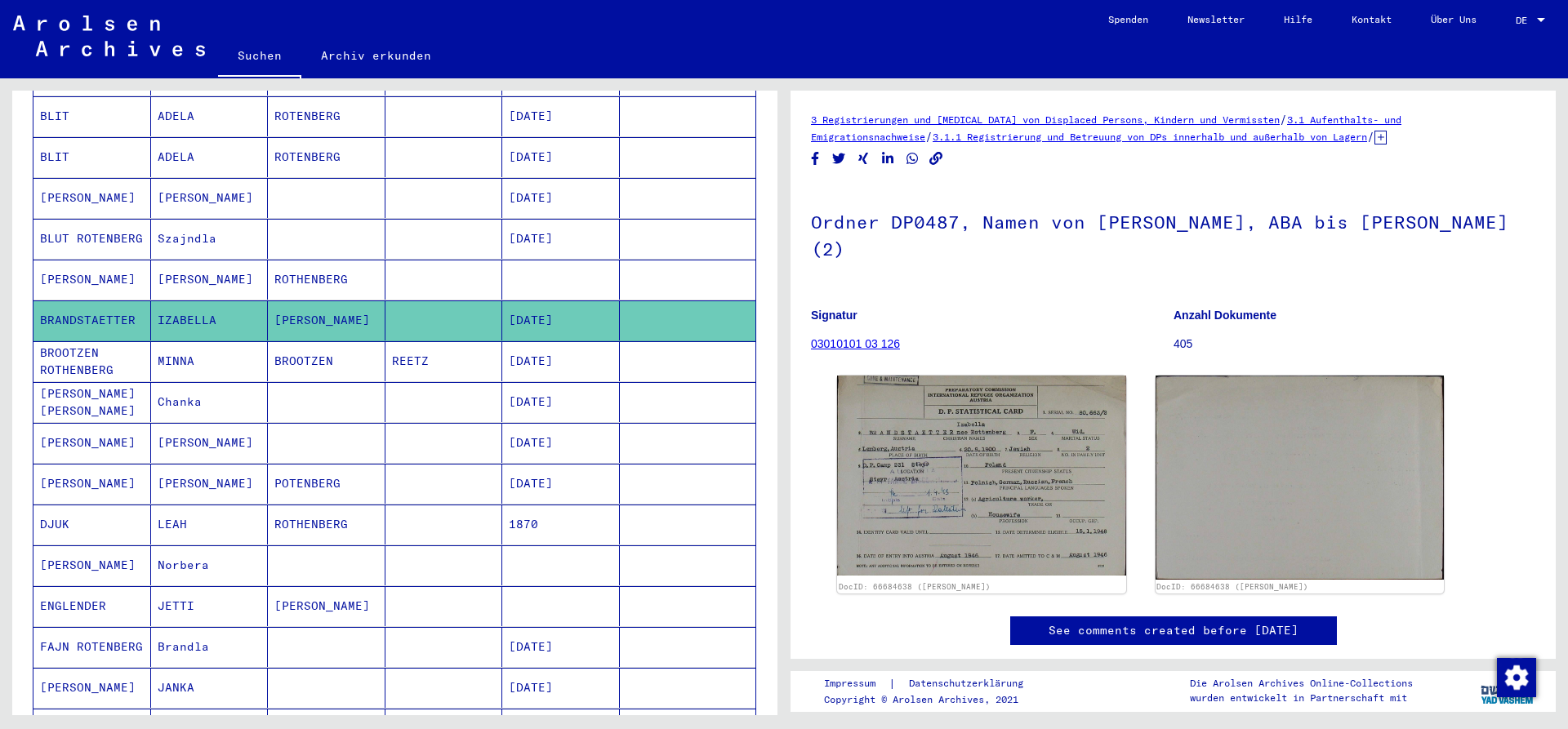
click at [319, 341] on mat-cell "BROOTZEN" at bounding box center [326, 361] width 118 height 40
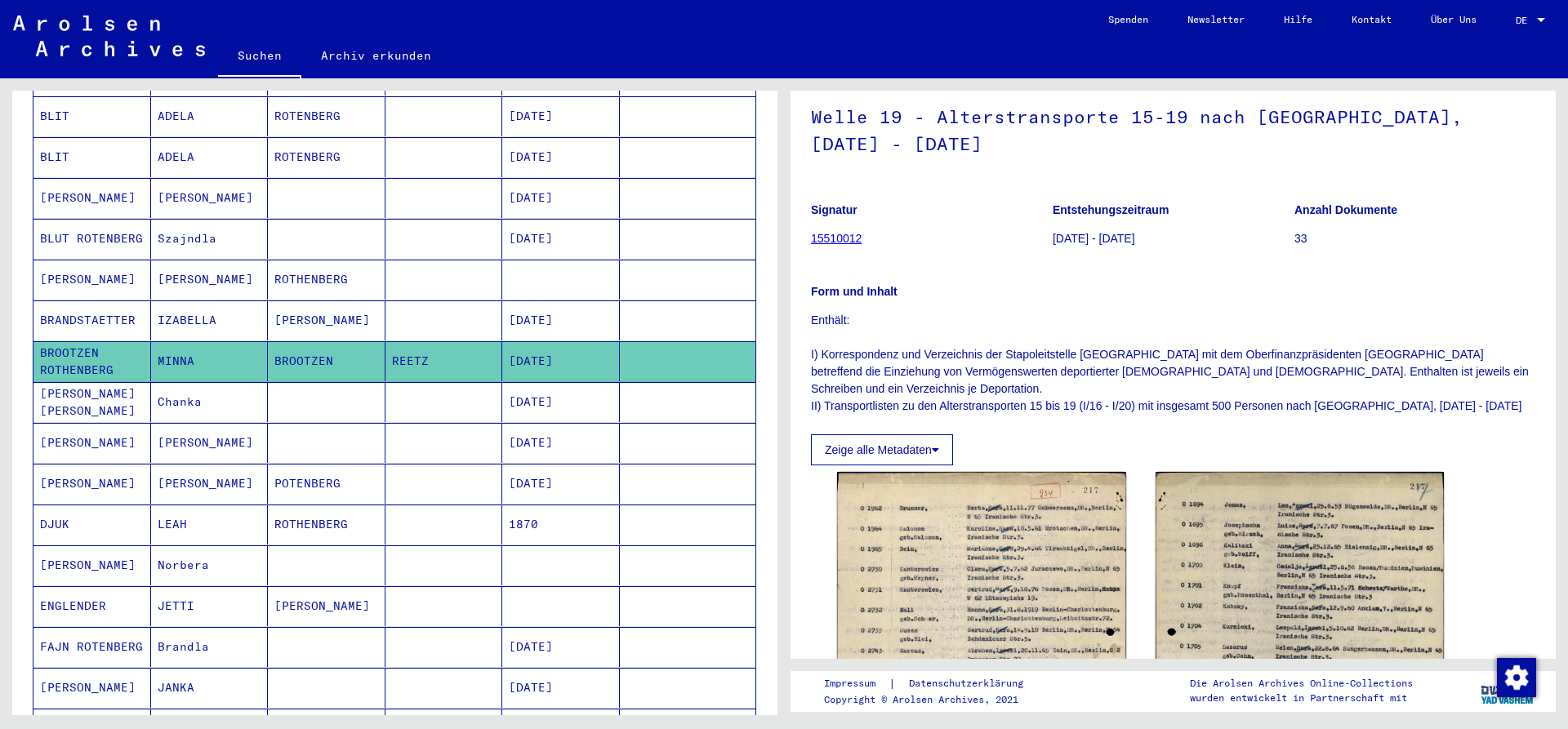
scroll to position [264, 0]
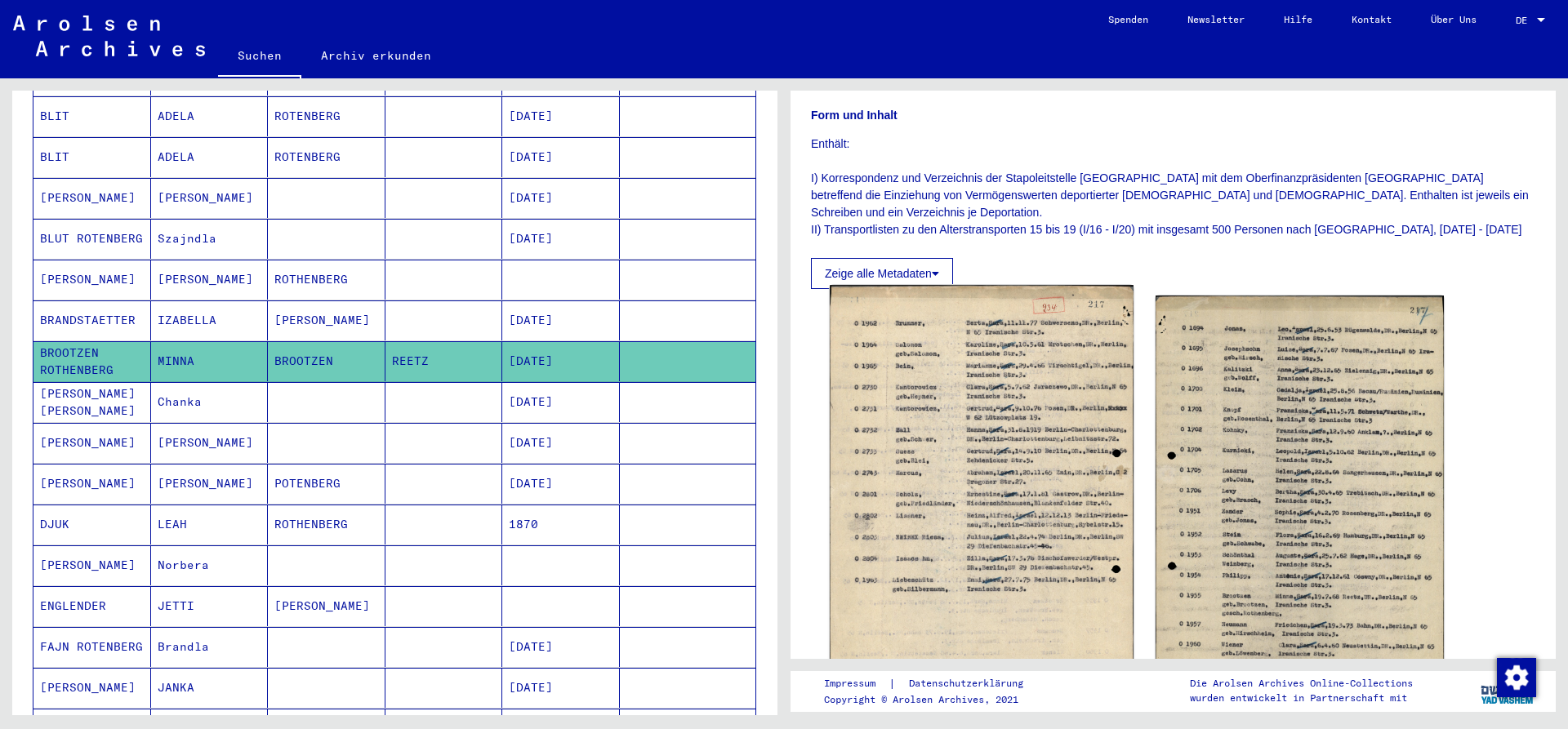
click at [947, 450] on img at bounding box center [981, 498] width 303 height 427
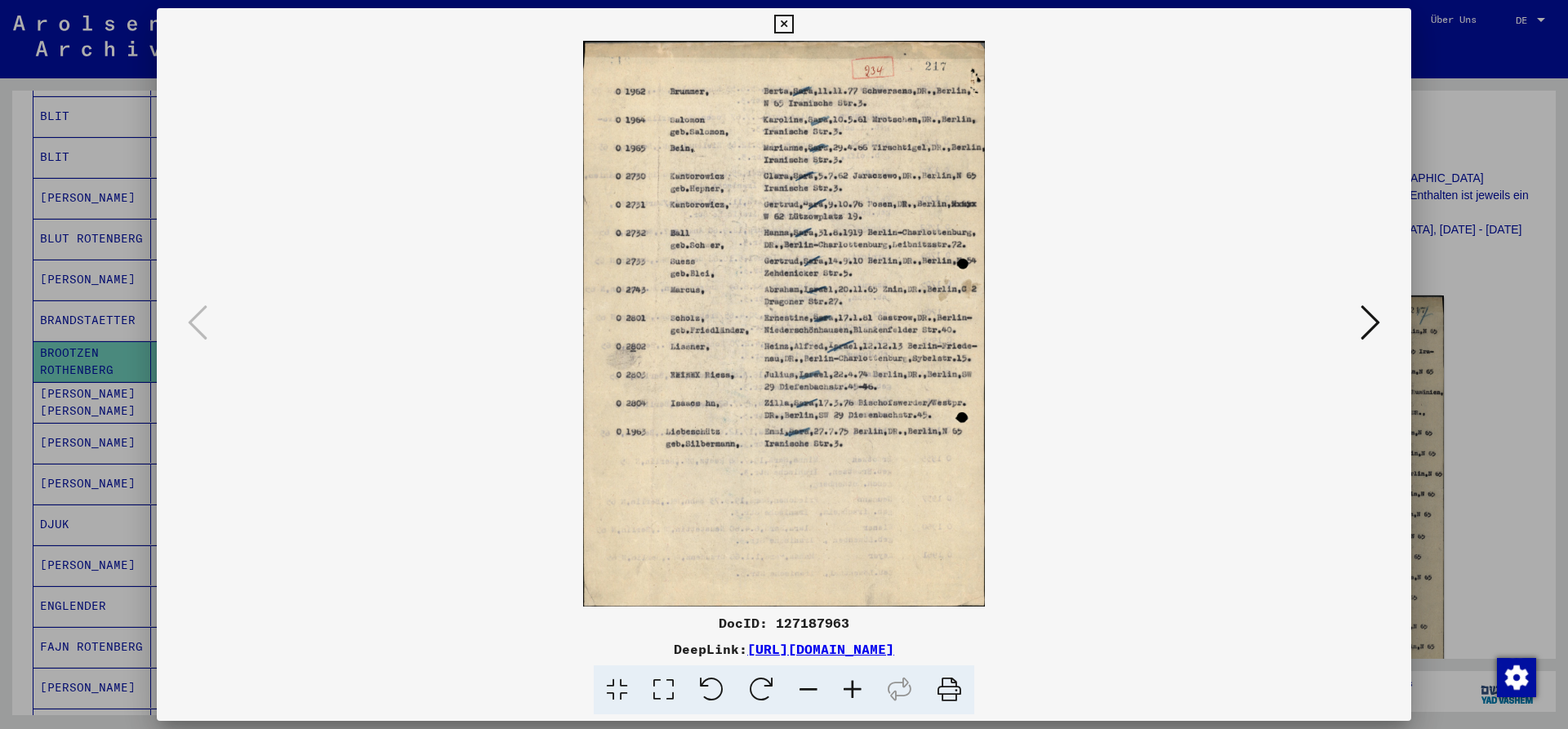
click at [856, 696] on icon at bounding box center [853, 690] width 44 height 49
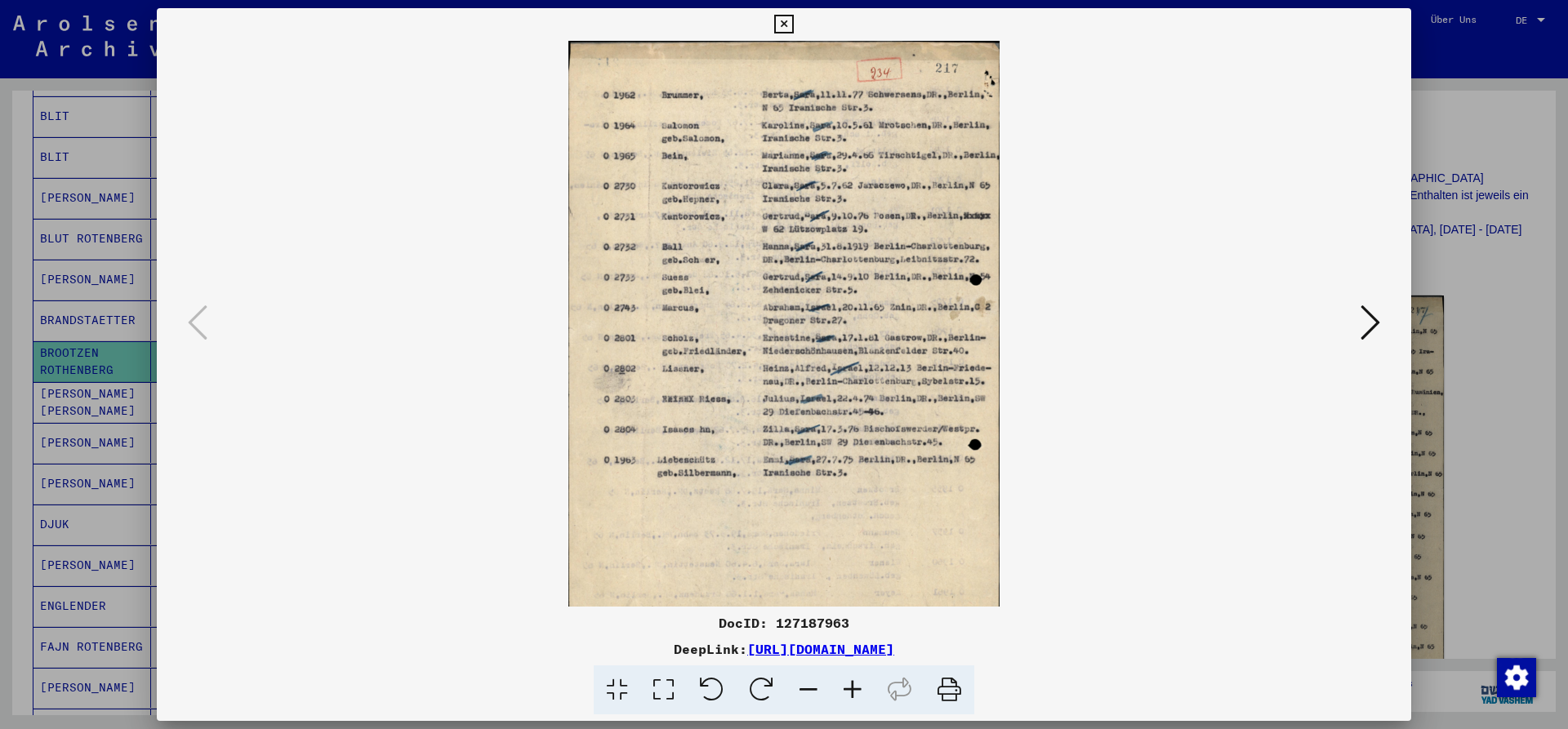
click at [856, 696] on icon at bounding box center [853, 690] width 44 height 49
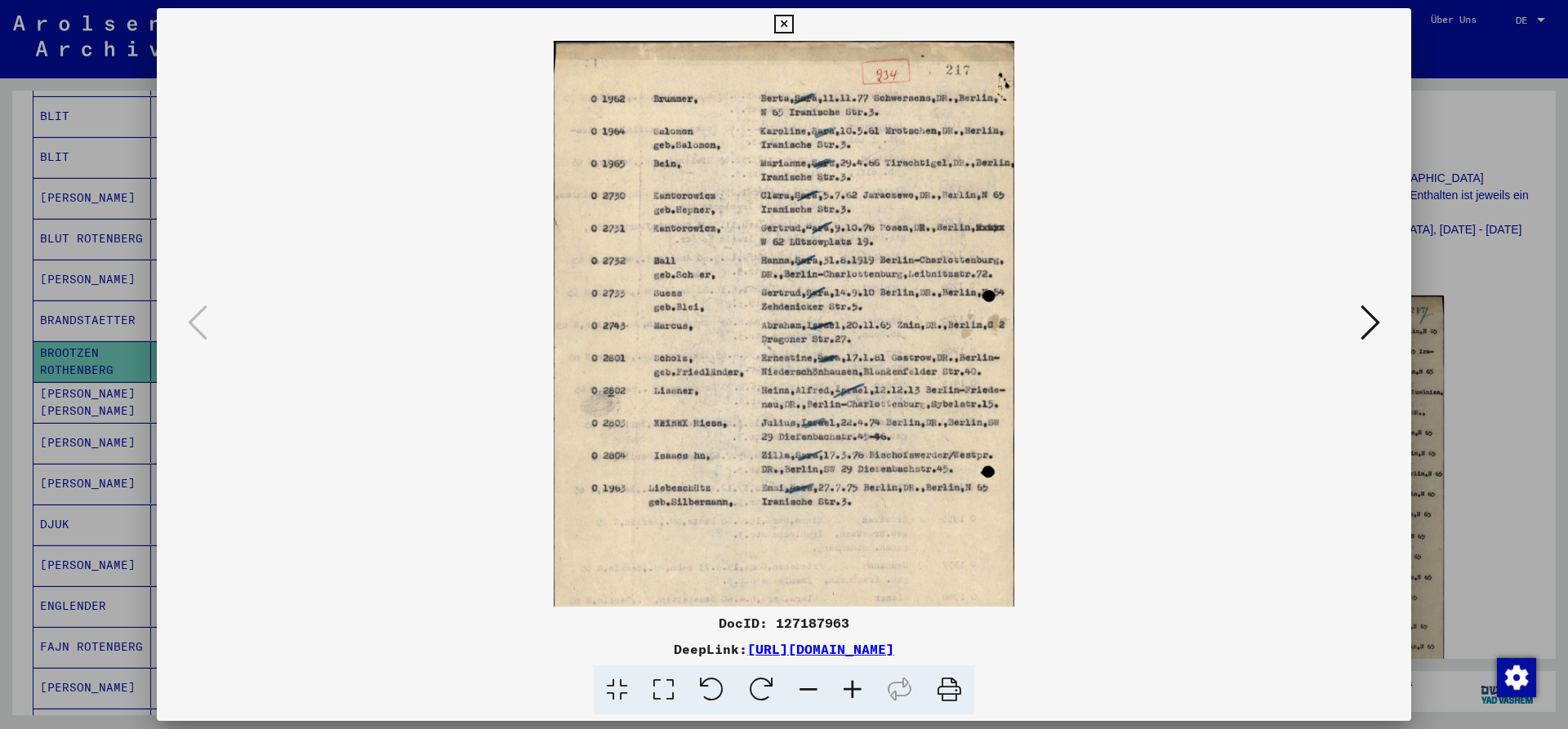
click at [856, 696] on icon at bounding box center [853, 690] width 44 height 49
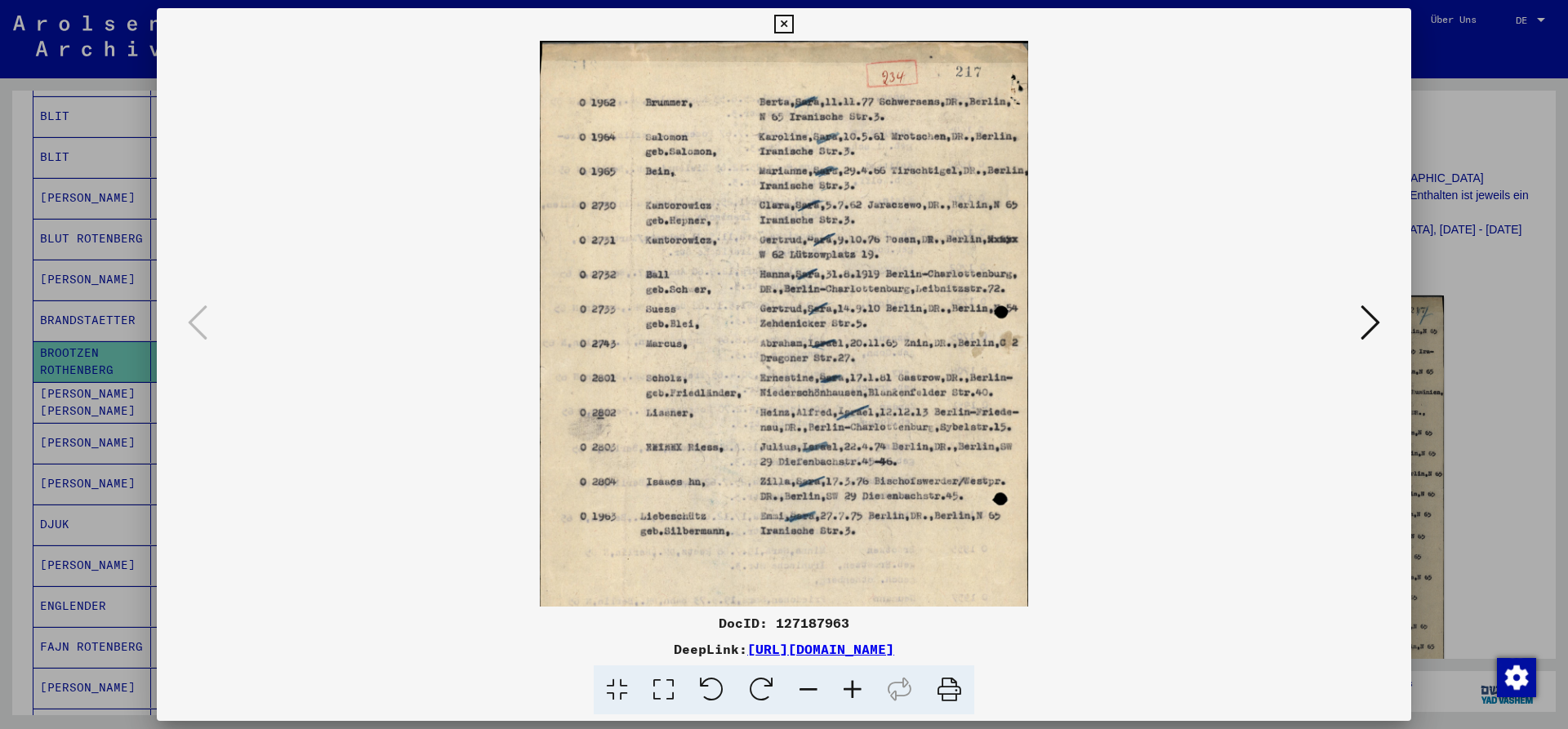
click at [856, 696] on icon at bounding box center [853, 690] width 44 height 49
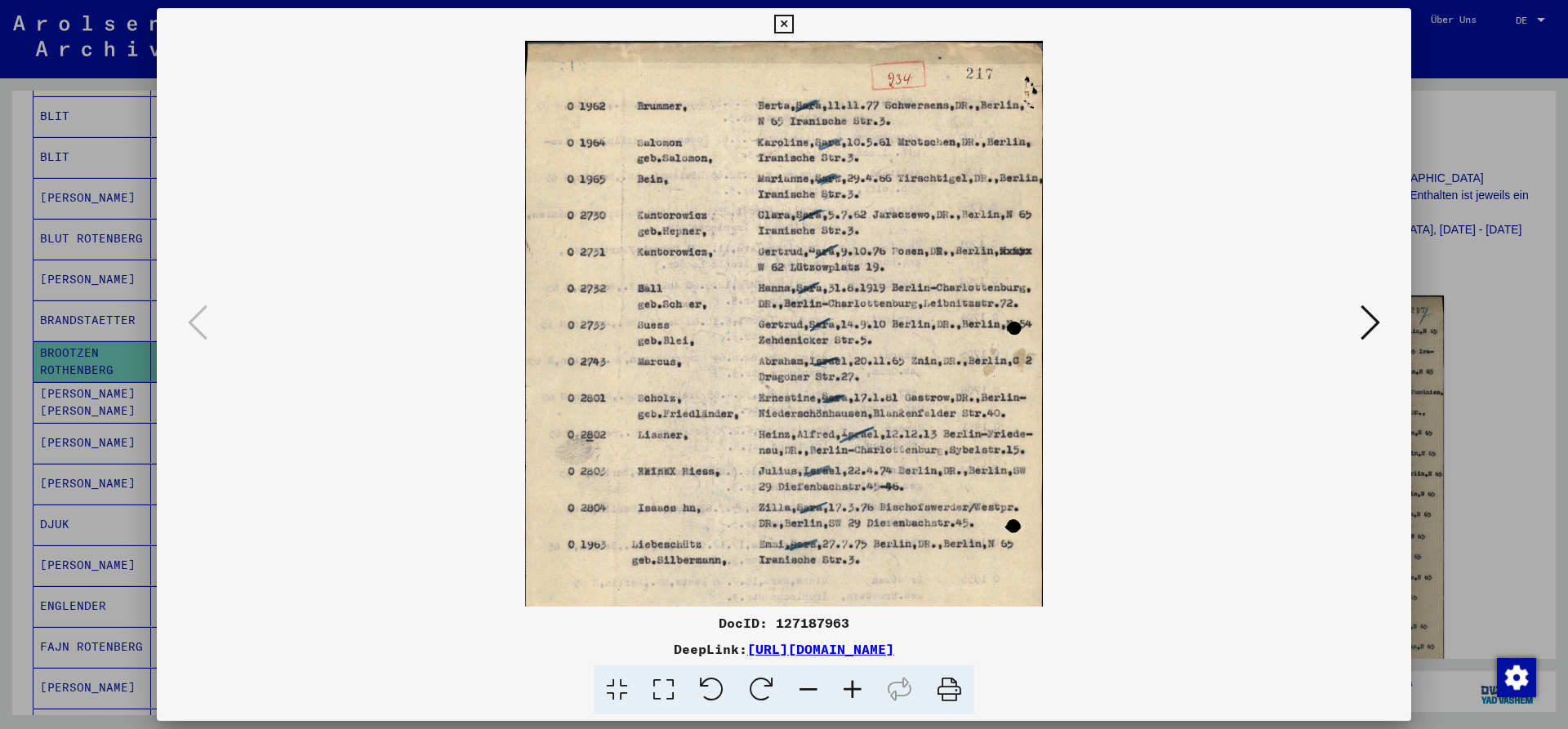
click at [1372, 331] on icon at bounding box center [1371, 323] width 19 height 39
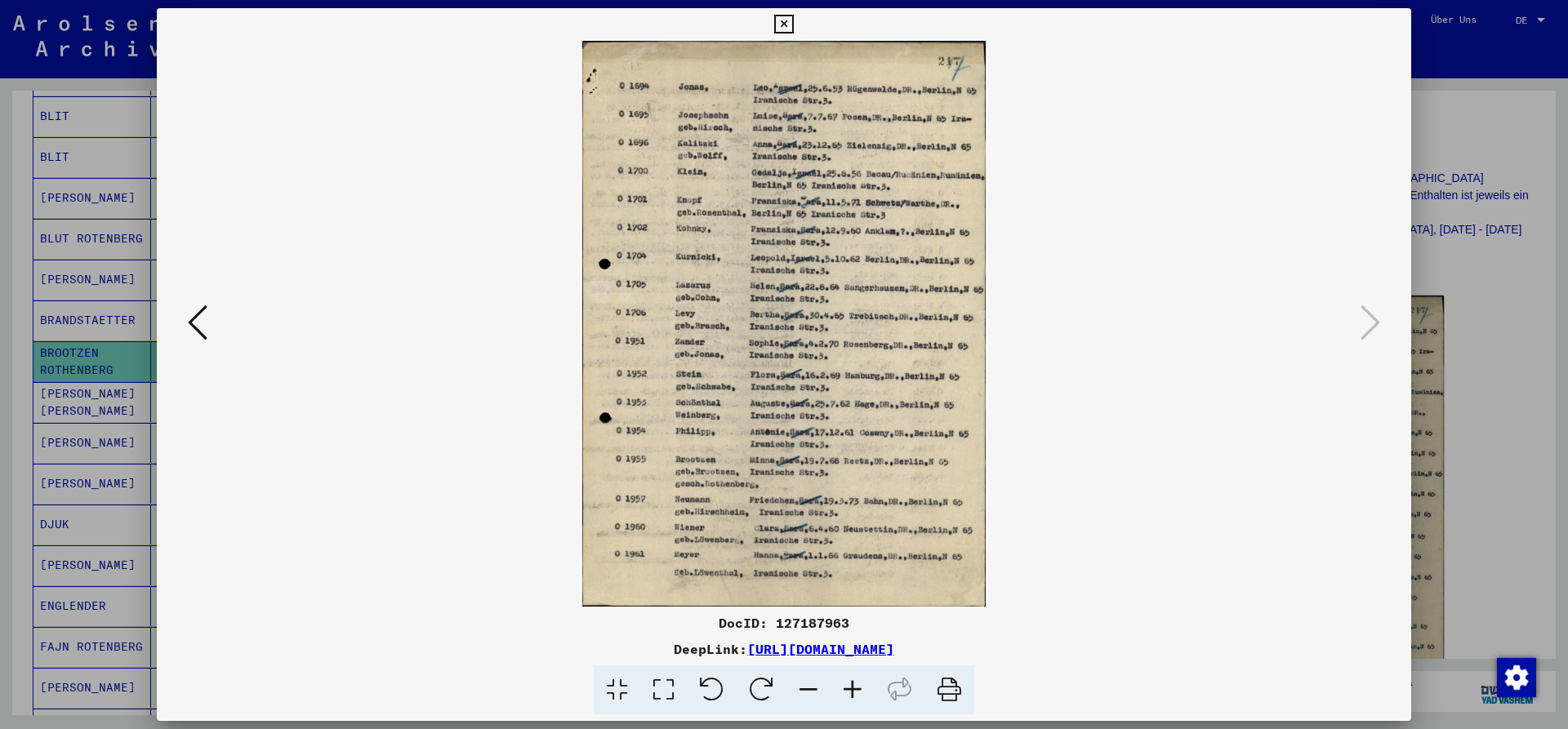
click at [853, 689] on icon at bounding box center [853, 690] width 44 height 49
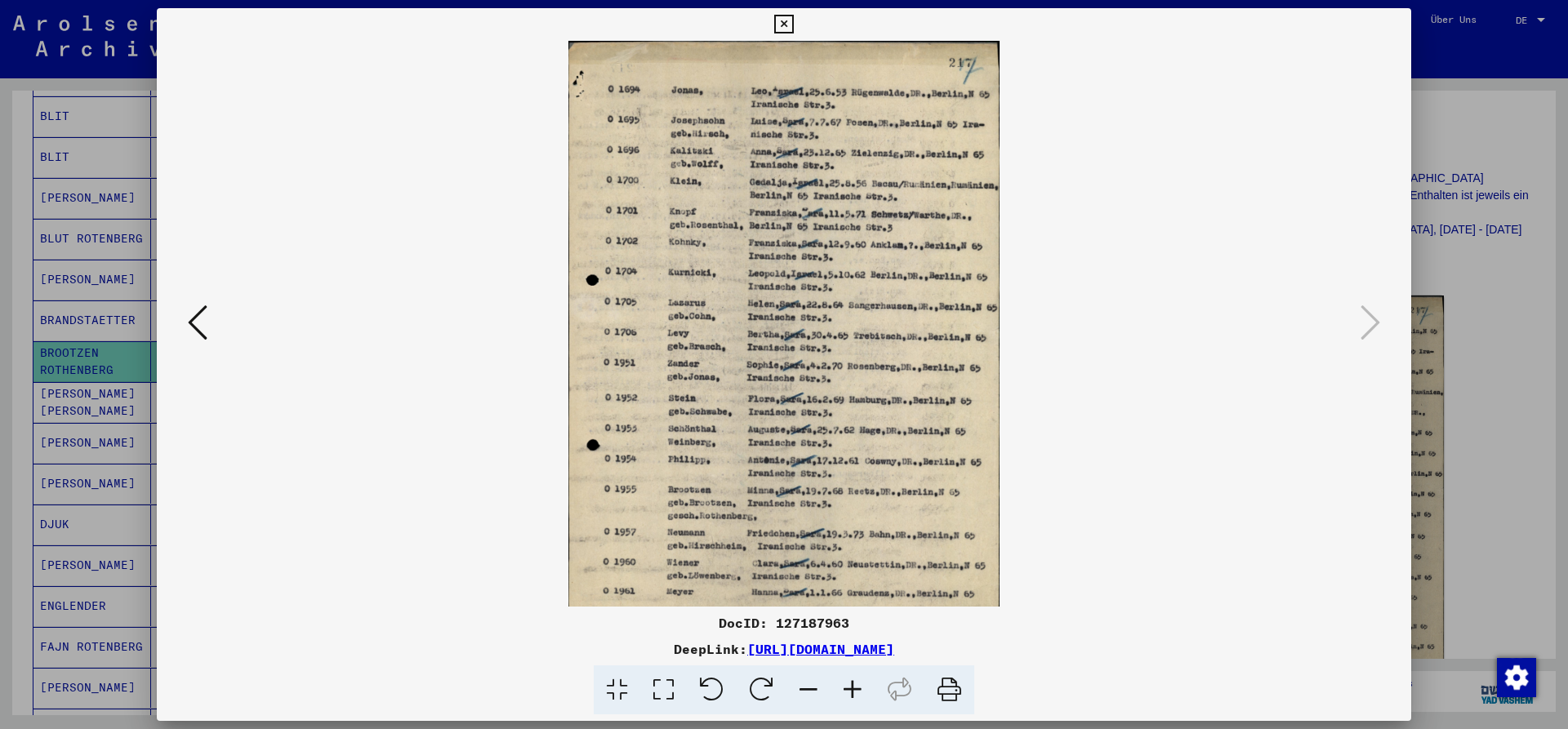
click at [853, 689] on icon at bounding box center [853, 690] width 44 height 49
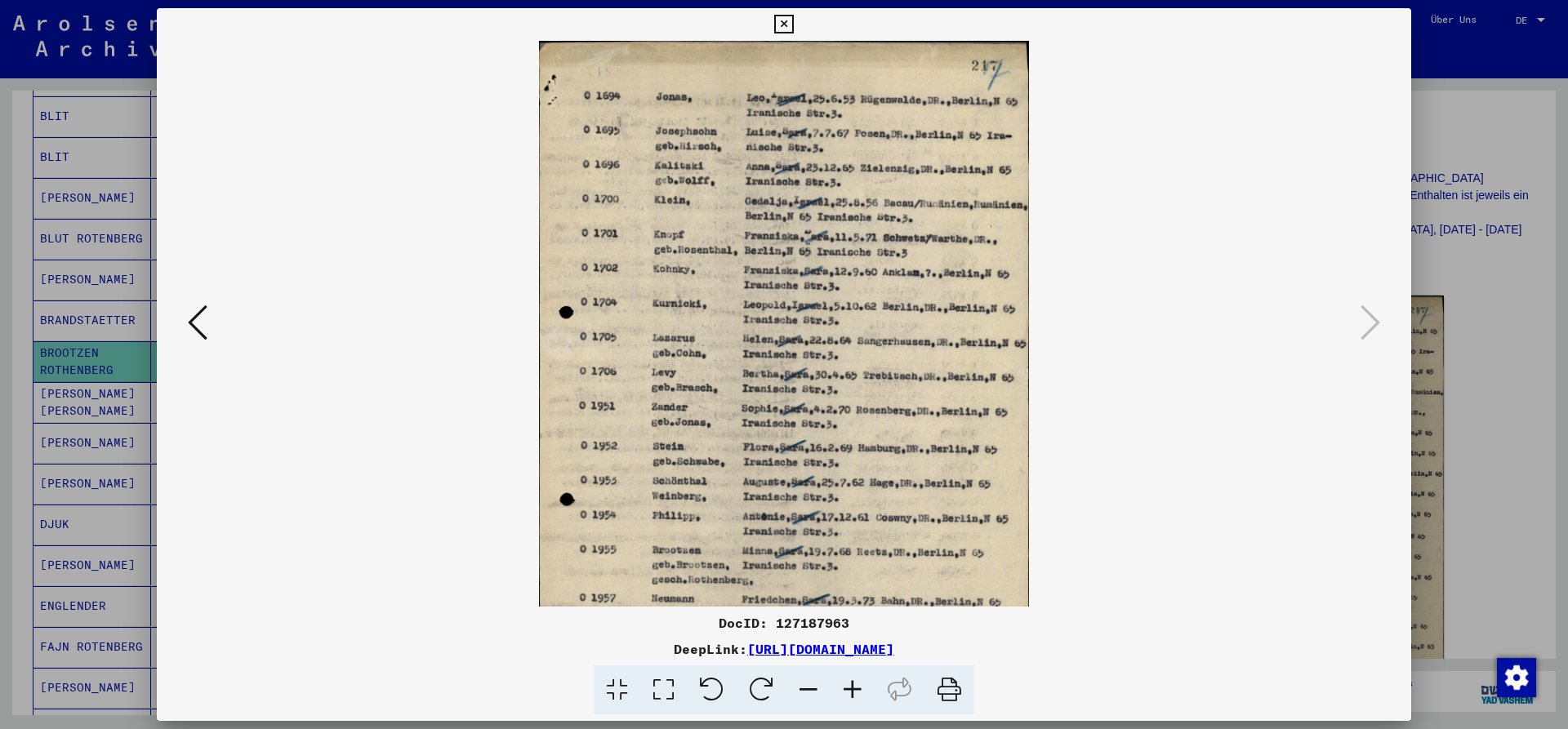
click at [853, 689] on icon at bounding box center [853, 690] width 44 height 49
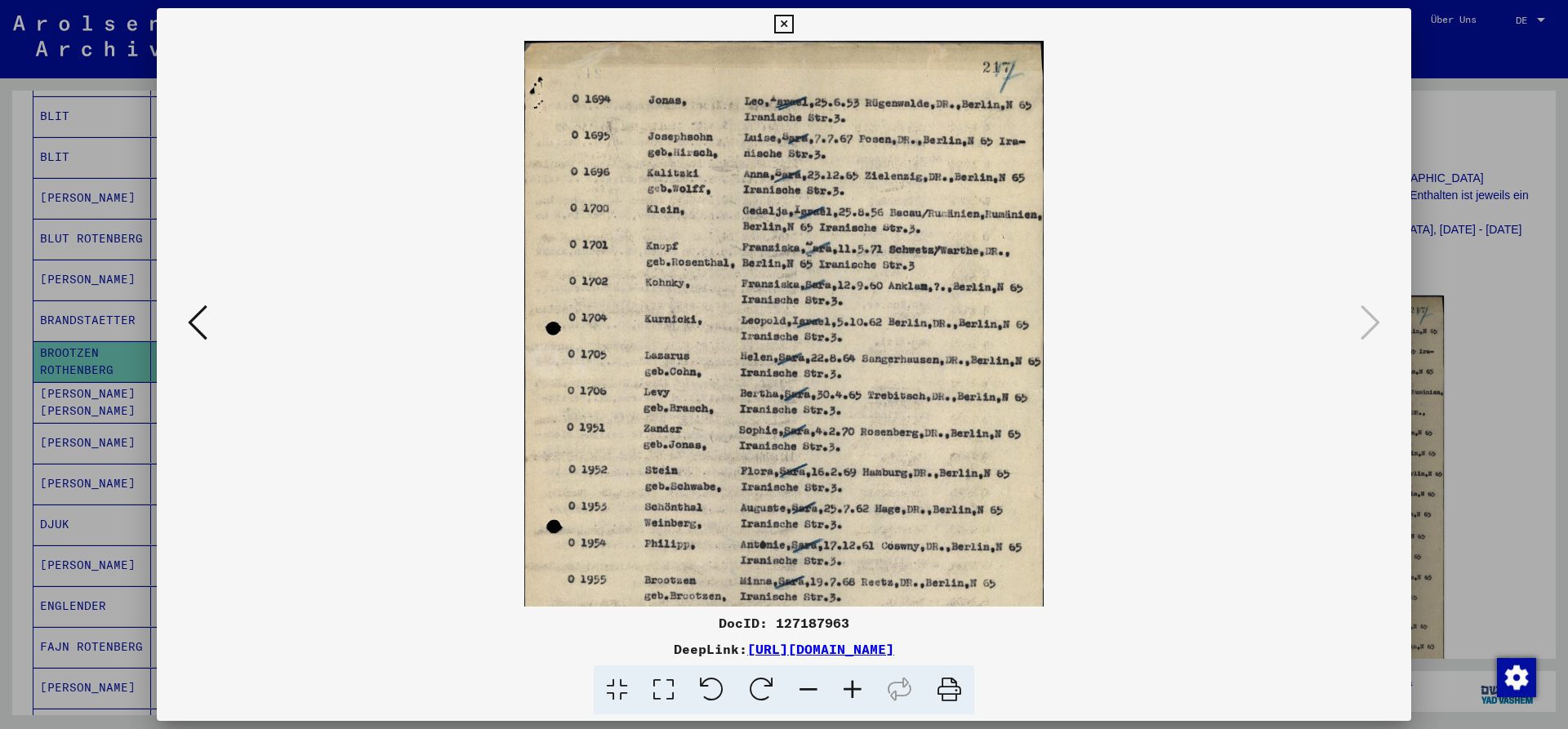
click at [853, 689] on icon at bounding box center [853, 690] width 44 height 49
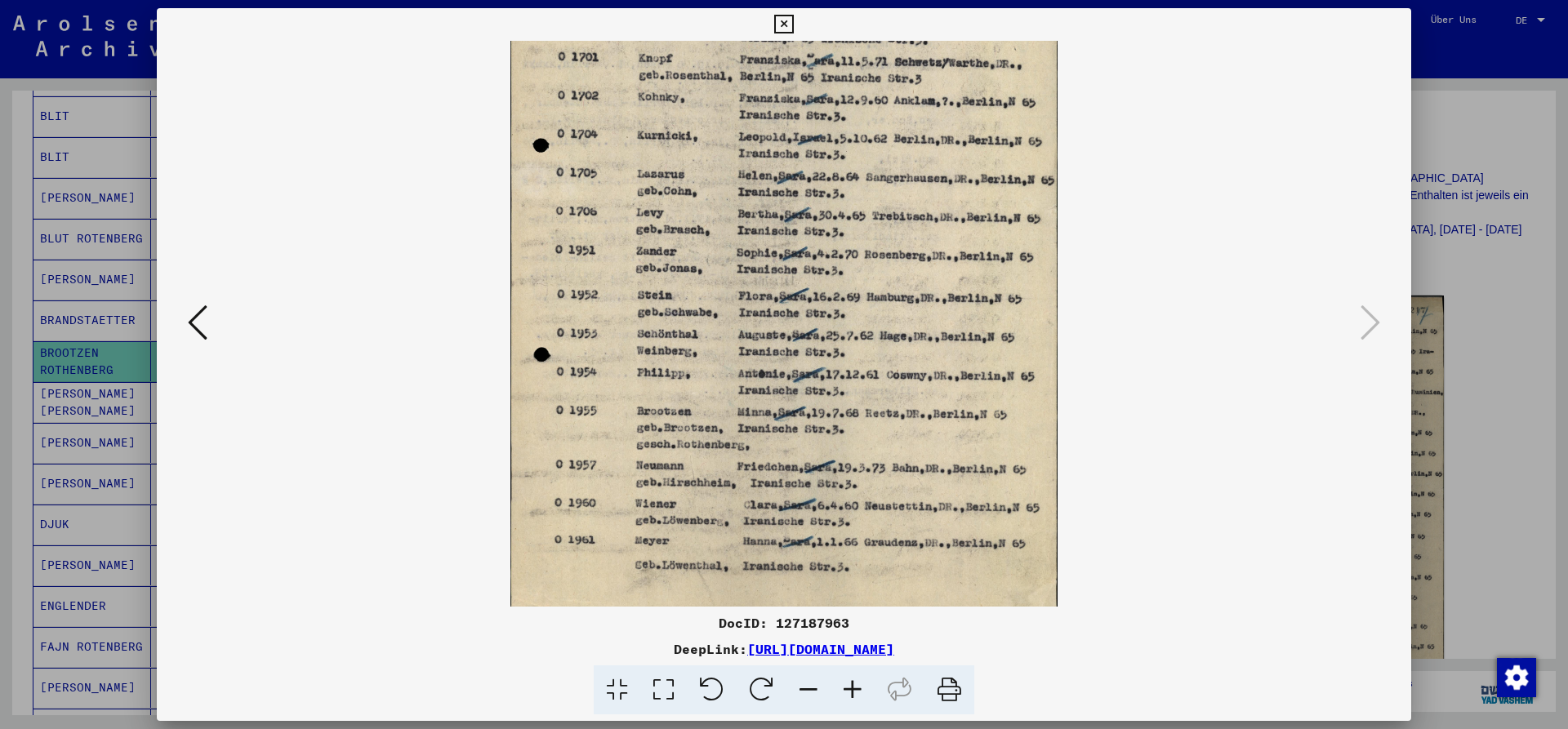
scroll to position [201, 0]
drag, startPoint x: 827, startPoint y: 573, endPoint x: 864, endPoint y: 372, distance: 204.4
click at [864, 372] on img at bounding box center [785, 224] width 548 height 770
click at [793, 28] on icon at bounding box center [783, 25] width 19 height 19
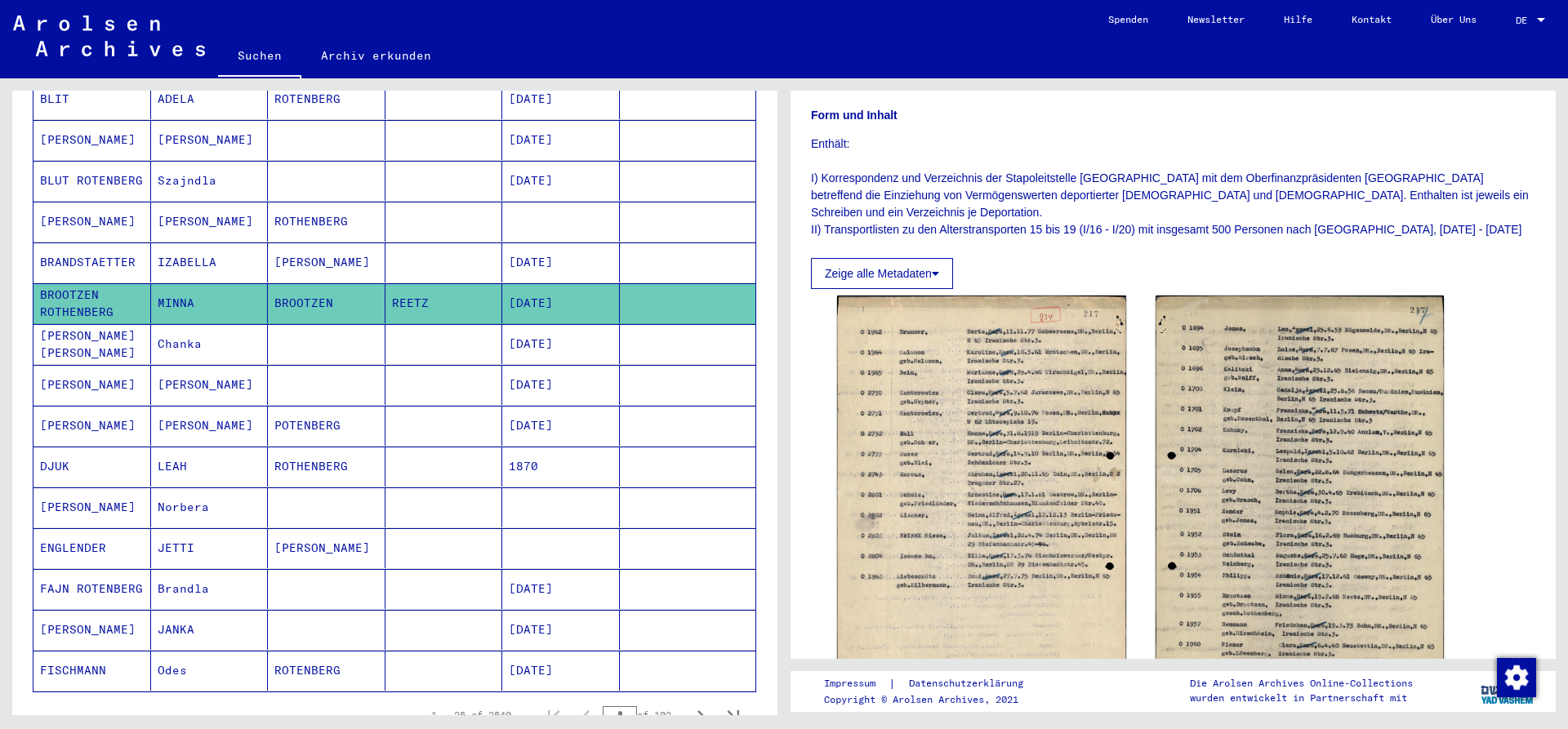
scroll to position [707, 0]
